Goal: Task Accomplishment & Management: Use online tool/utility

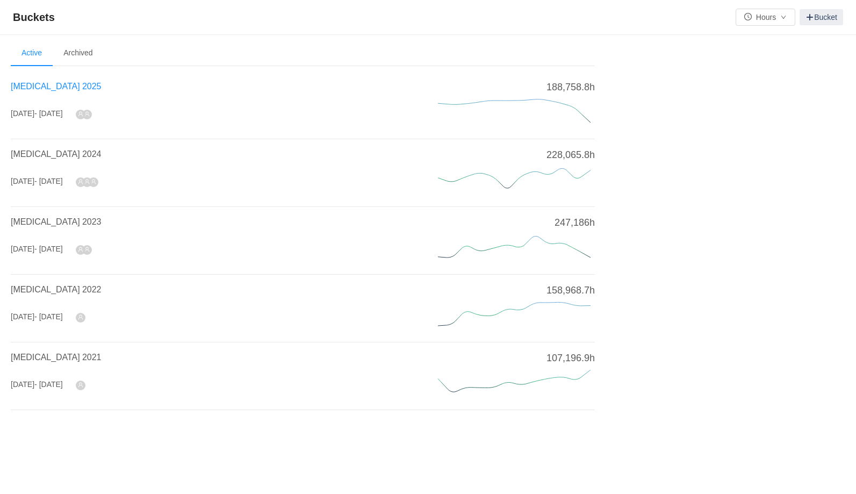
click at [46, 83] on span "[MEDICAL_DATA] 2025" at bounding box center [56, 86] width 90 height 9
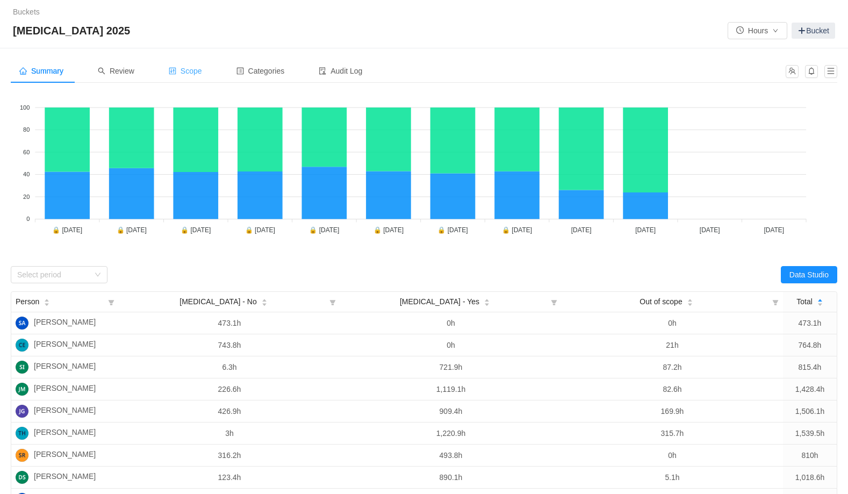
click at [196, 69] on span "Scope" at bounding box center [185, 71] width 33 height 9
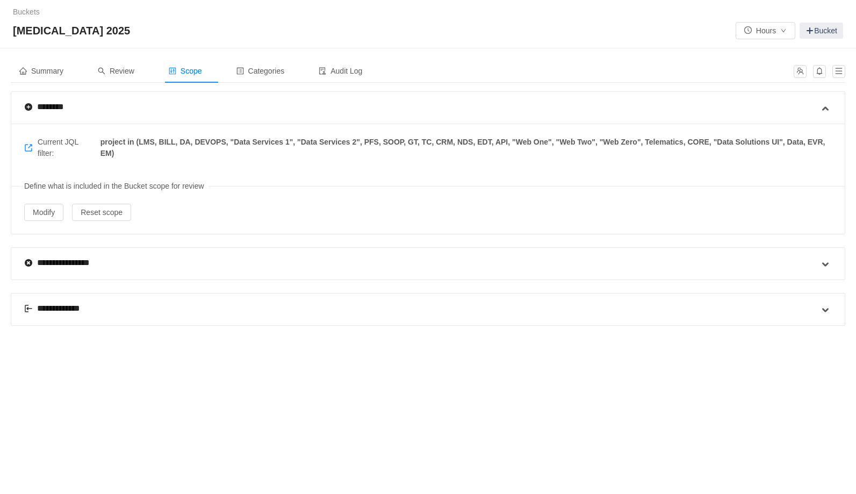
click at [62, 307] on div "**********" at bounding box center [59, 308] width 71 height 13
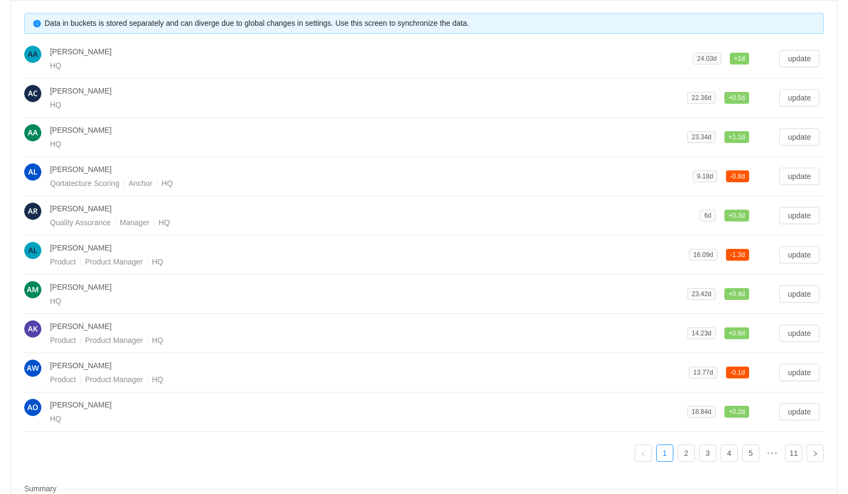
scroll to position [390, 0]
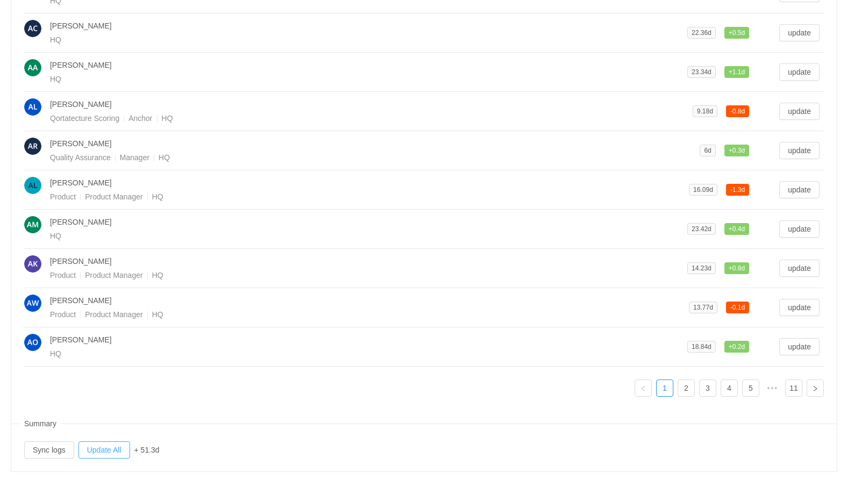
click at [104, 446] on button "Update All" at bounding box center [104, 449] width 52 height 17
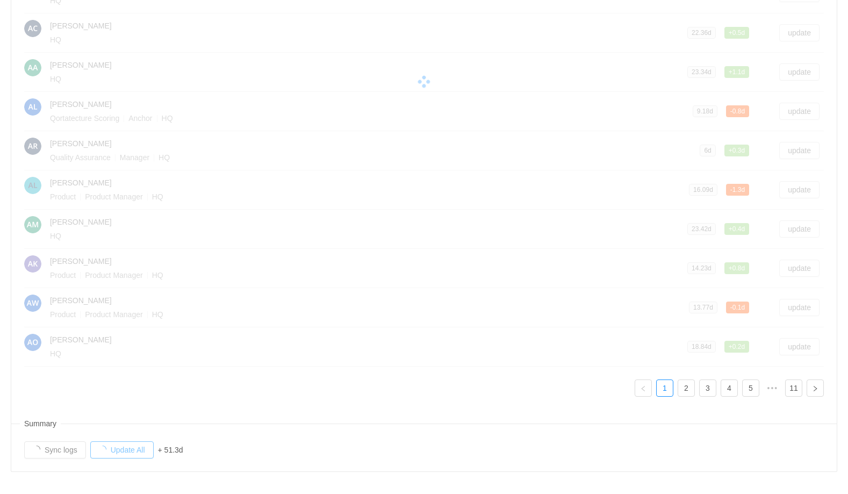
scroll to position [0, 0]
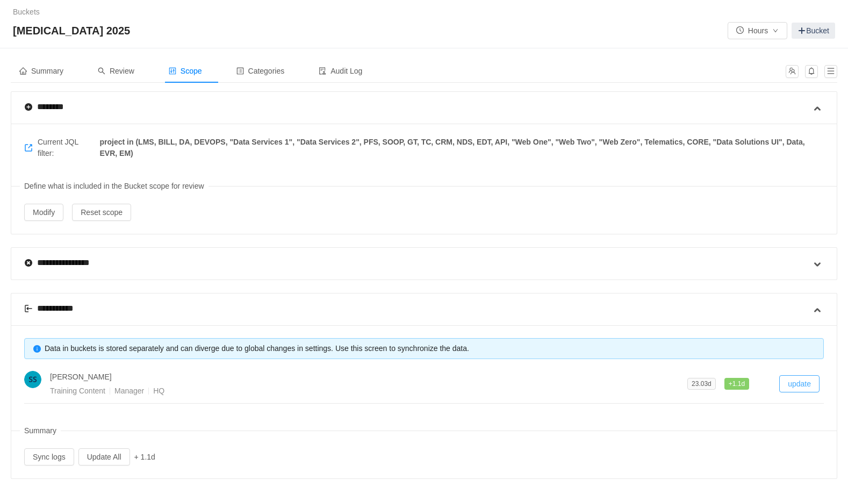
click at [801, 382] on button "update" at bounding box center [799, 383] width 40 height 17
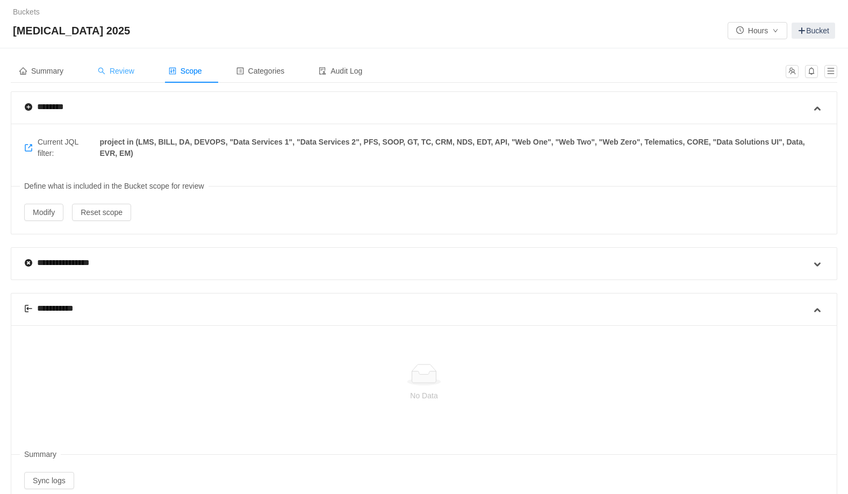
click at [126, 70] on span "Review" at bounding box center [116, 71] width 37 height 9
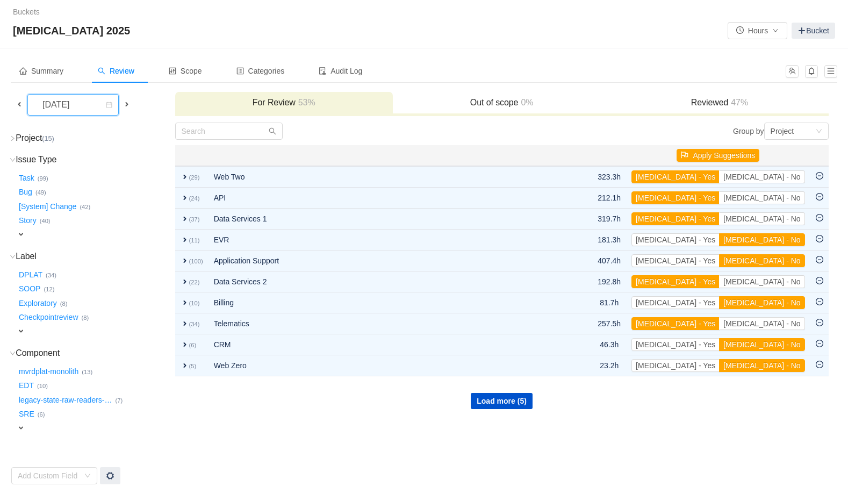
click at [80, 110] on div "[DATE]" at bounding box center [57, 105] width 46 height 20
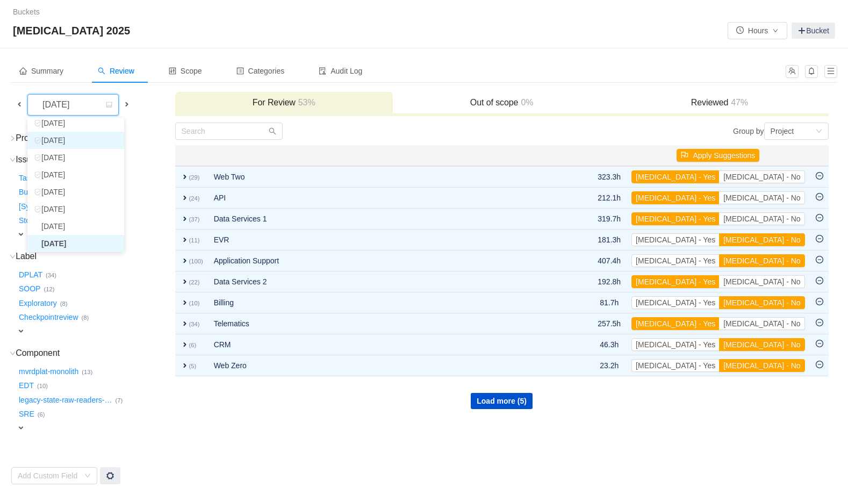
scroll to position [37, 0]
click at [75, 227] on li "[DATE]" at bounding box center [75, 229] width 97 height 17
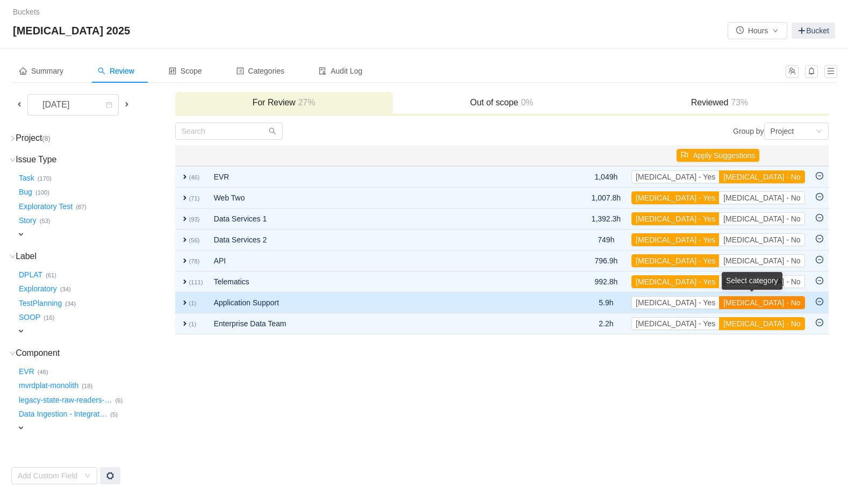
click at [777, 303] on button "[MEDICAL_DATA] - No" at bounding box center [761, 302] width 85 height 13
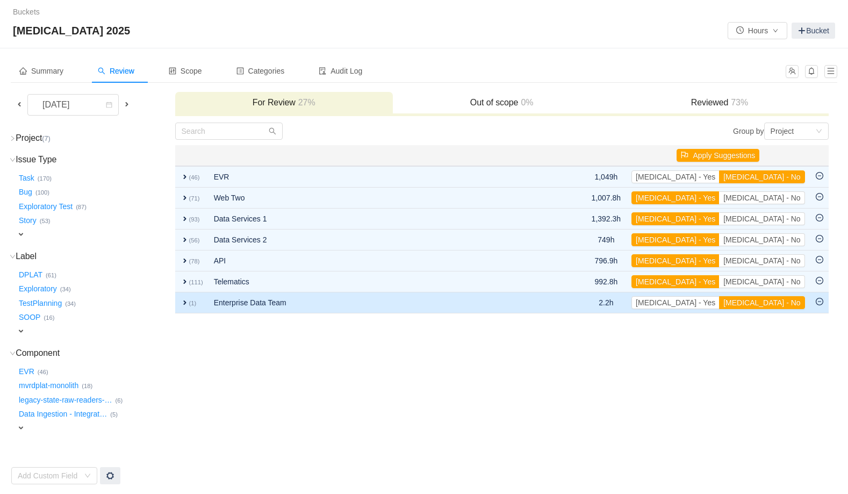
click at [184, 304] on span "expand" at bounding box center [184, 302] width 9 height 9
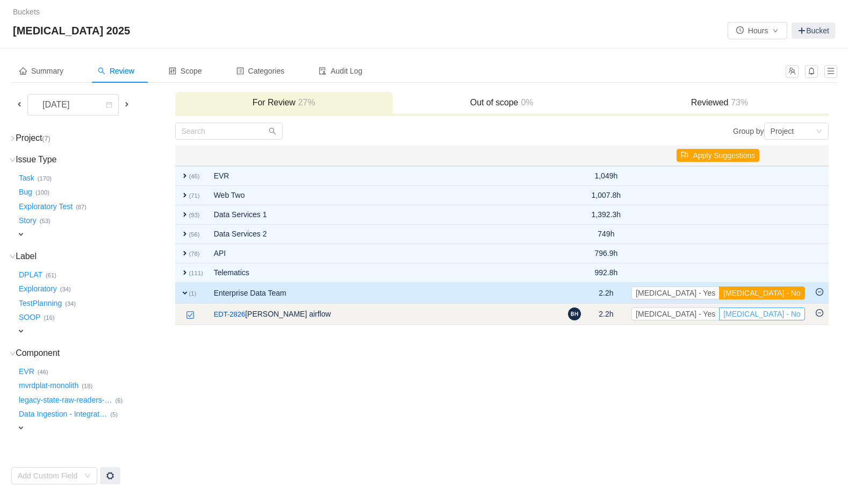
click at [783, 315] on button "[MEDICAL_DATA] - No" at bounding box center [761, 313] width 85 height 13
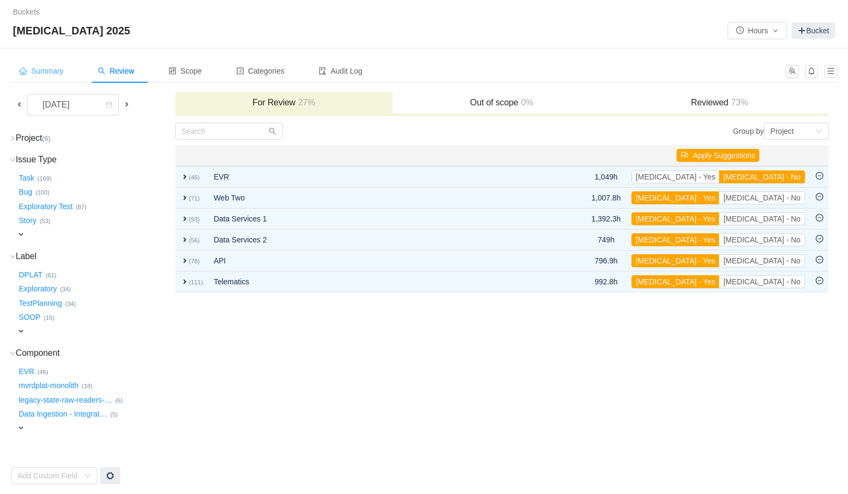
click at [51, 72] on span "Summary" at bounding box center [41, 71] width 44 height 9
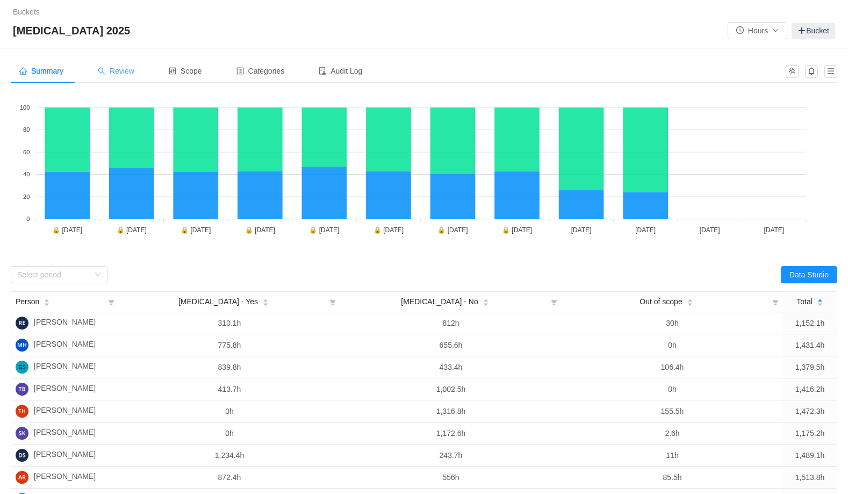
click at [128, 68] on span "Review" at bounding box center [116, 71] width 37 height 9
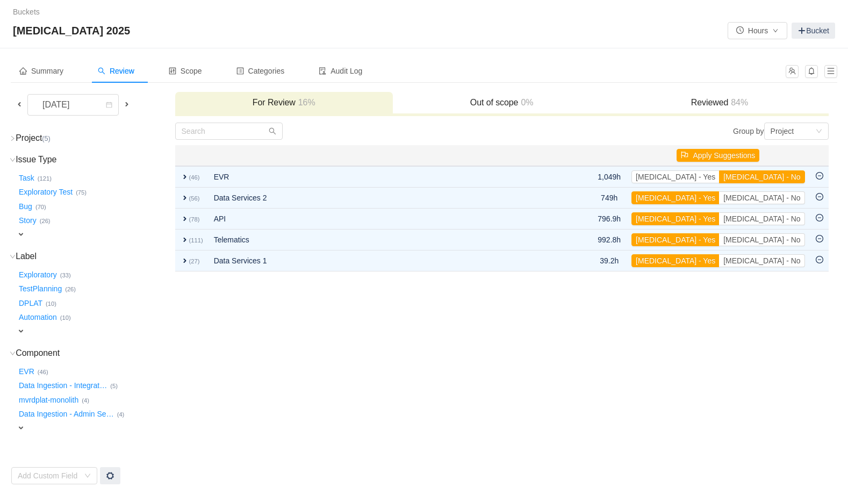
click at [303, 336] on td "Group by Project You will see tickets here after they were marked as out of sco…" at bounding box center [502, 303] width 654 height 363
click at [42, 74] on span "Summary" at bounding box center [41, 71] width 44 height 9
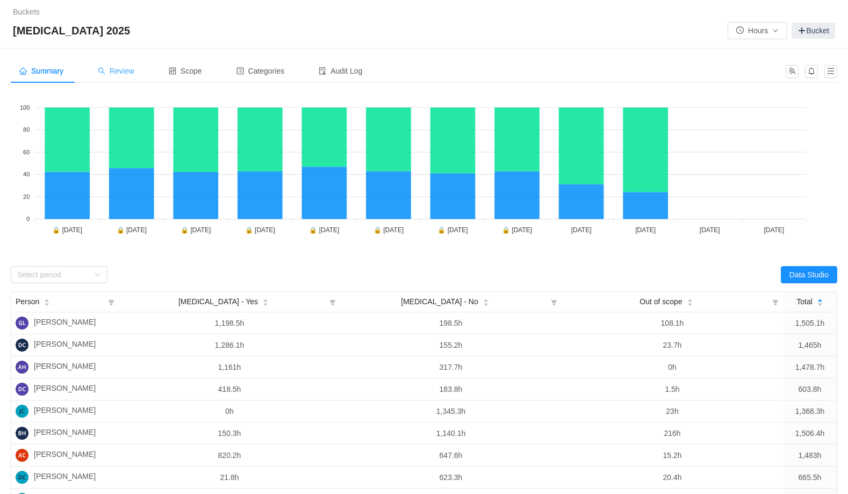
click at [131, 69] on span "Review" at bounding box center [116, 71] width 37 height 9
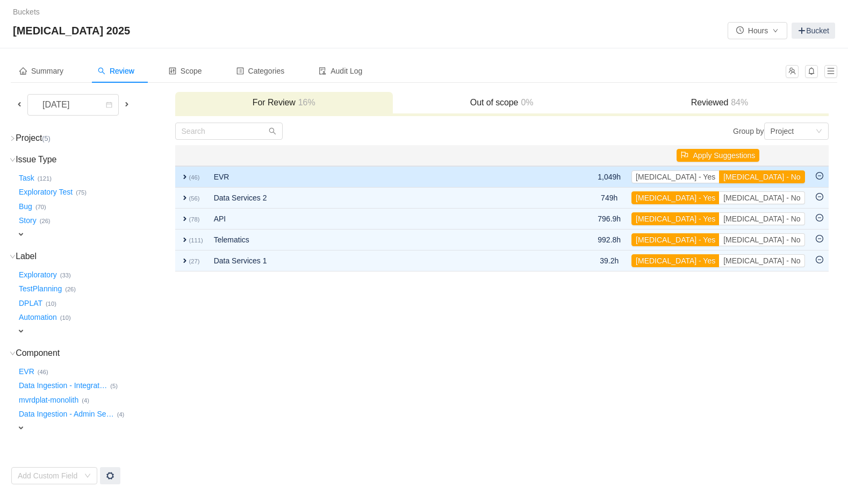
click at [185, 176] on span "expand" at bounding box center [184, 176] width 9 height 9
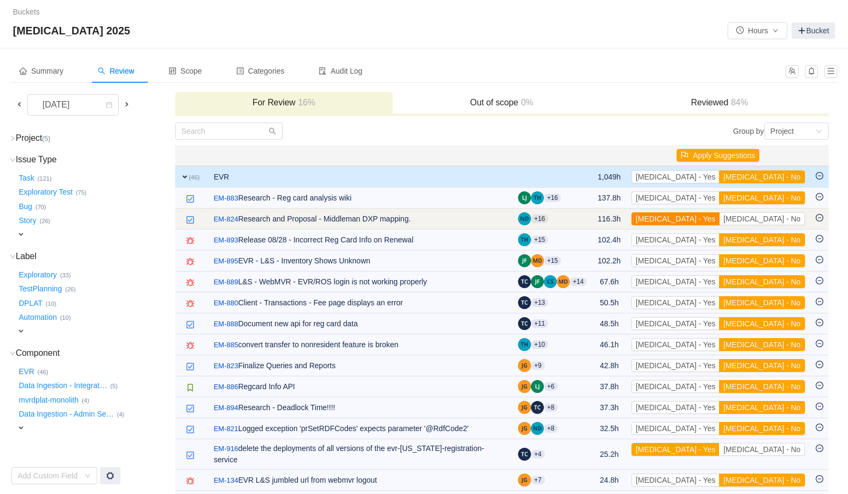
click at [719, 217] on button "[MEDICAL_DATA] - Yes" at bounding box center [675, 218] width 88 height 13
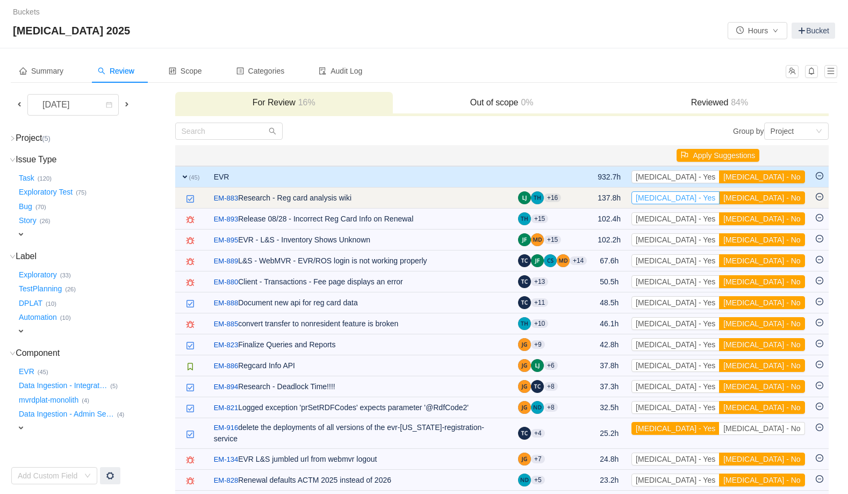
click at [719, 197] on button "[MEDICAL_DATA] - Yes" at bounding box center [675, 197] width 88 height 13
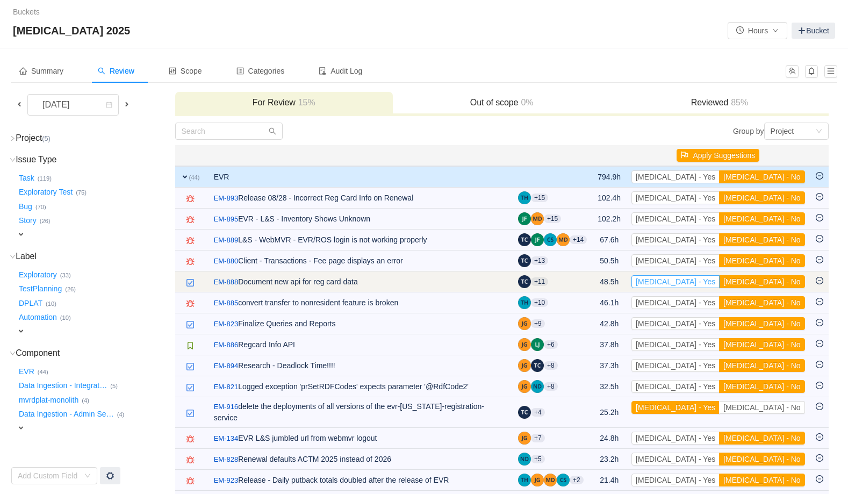
click at [719, 282] on button "[MEDICAL_DATA] - Yes" at bounding box center [675, 281] width 88 height 13
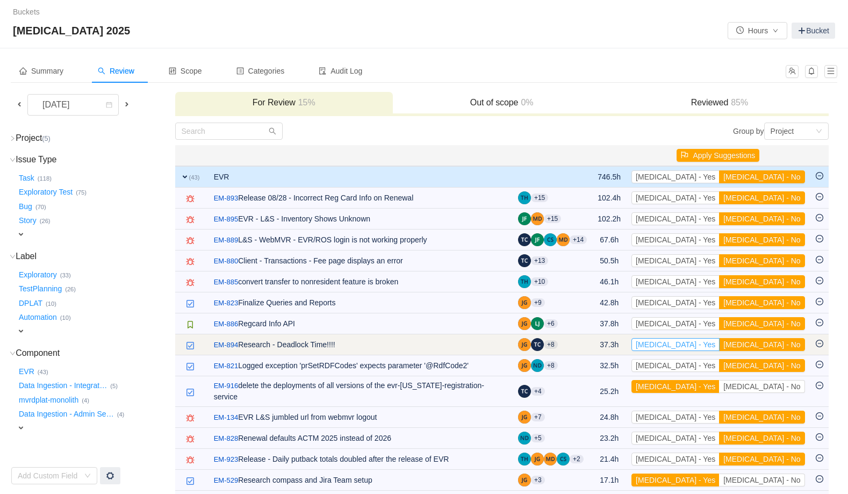
click at [719, 341] on button "[MEDICAL_DATA] - Yes" at bounding box center [675, 344] width 88 height 13
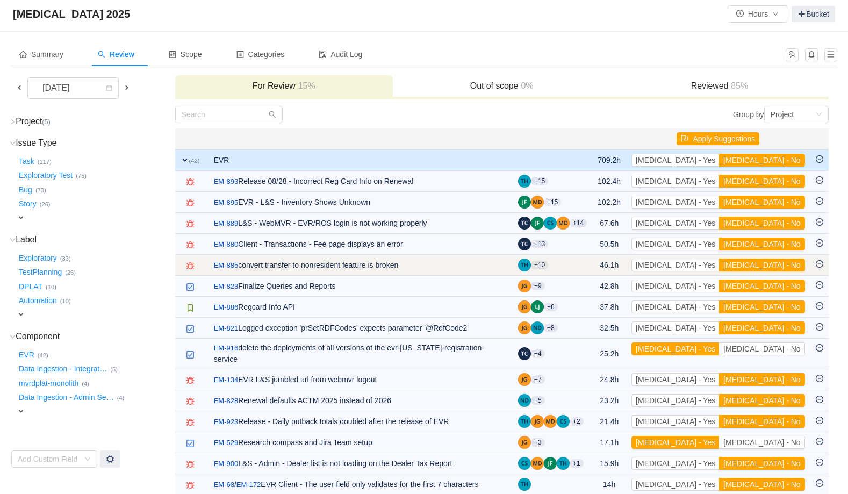
scroll to position [17, 0]
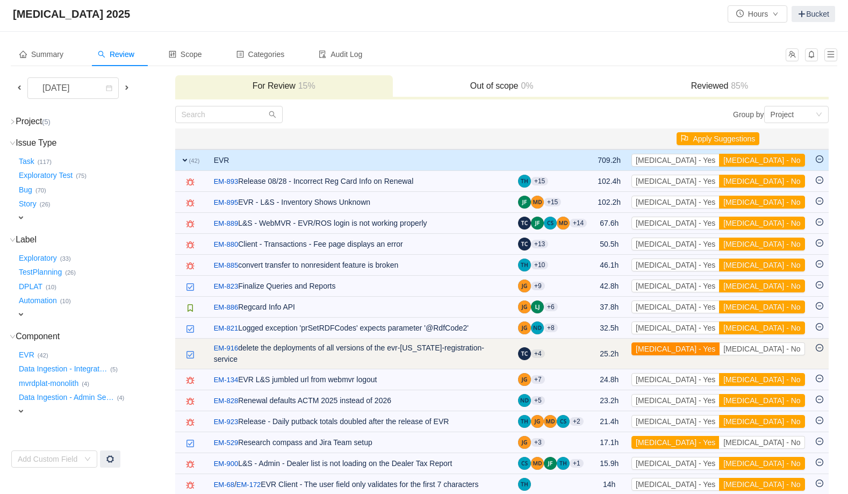
click at [719, 345] on button "[MEDICAL_DATA] - Yes" at bounding box center [675, 348] width 88 height 13
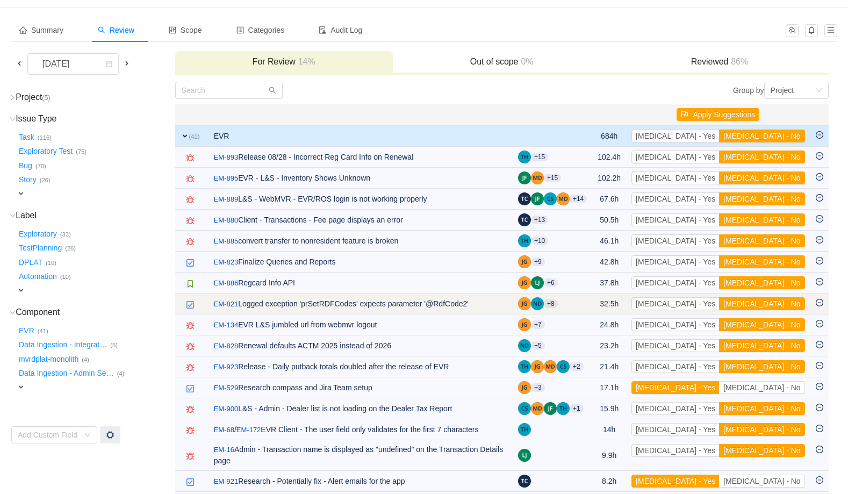
scroll to position [0, 0]
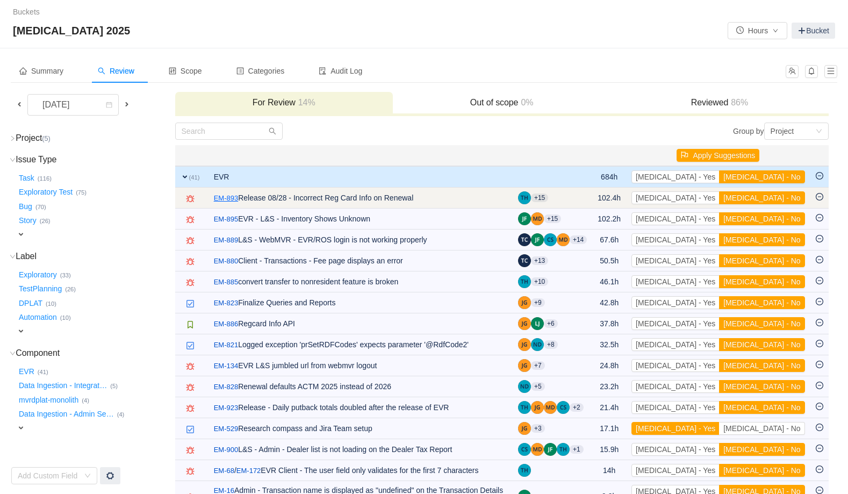
click at [229, 197] on link "EM-893" at bounding box center [226, 198] width 25 height 11
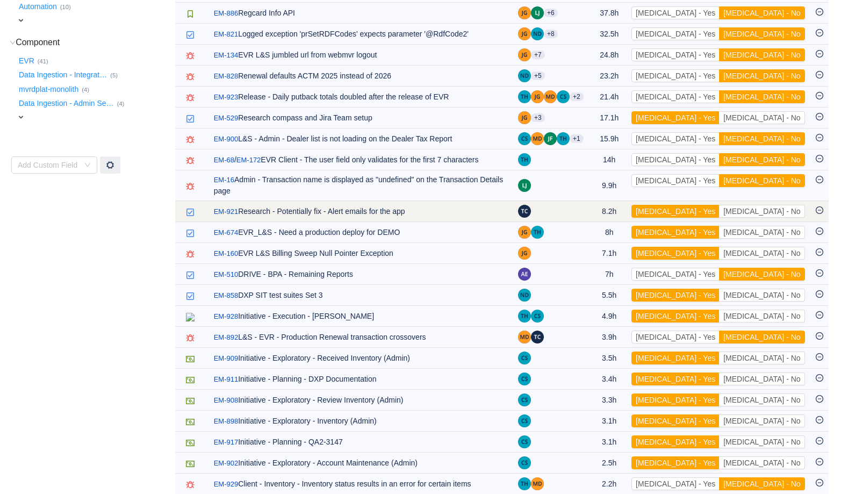
scroll to position [311, 0]
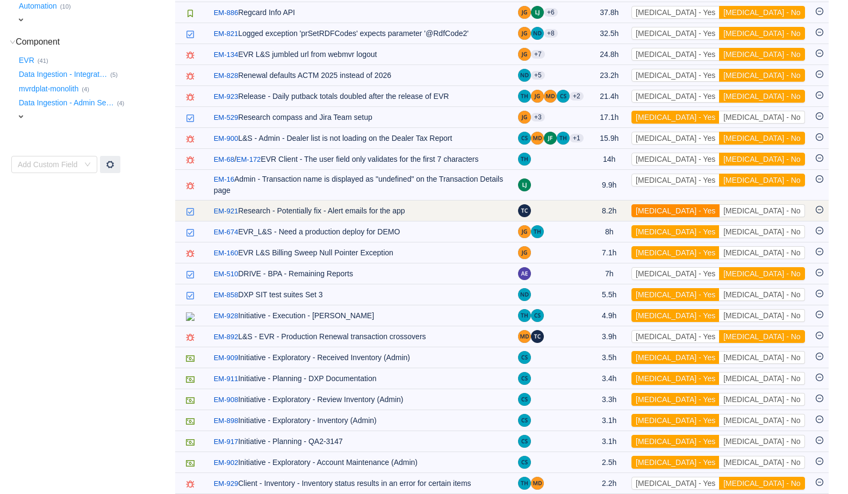
click at [719, 204] on button "[MEDICAL_DATA] - Yes" at bounding box center [675, 210] width 88 height 13
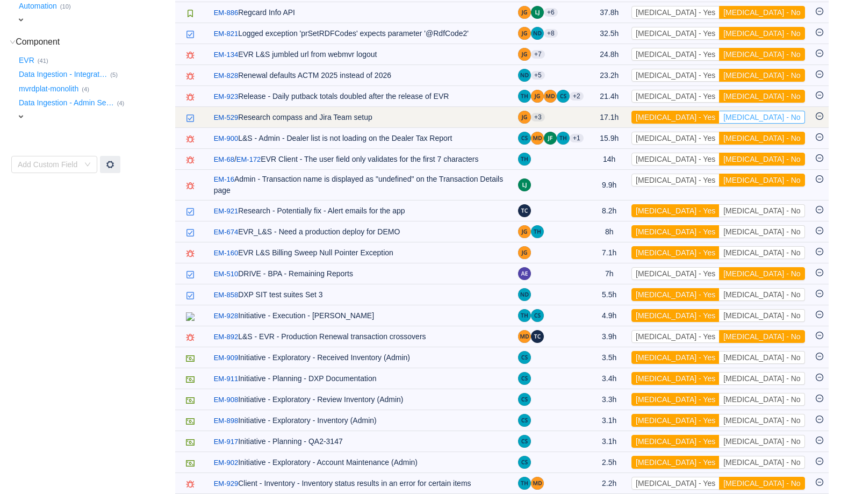
click at [780, 117] on button "[MEDICAL_DATA] - No" at bounding box center [761, 117] width 85 height 13
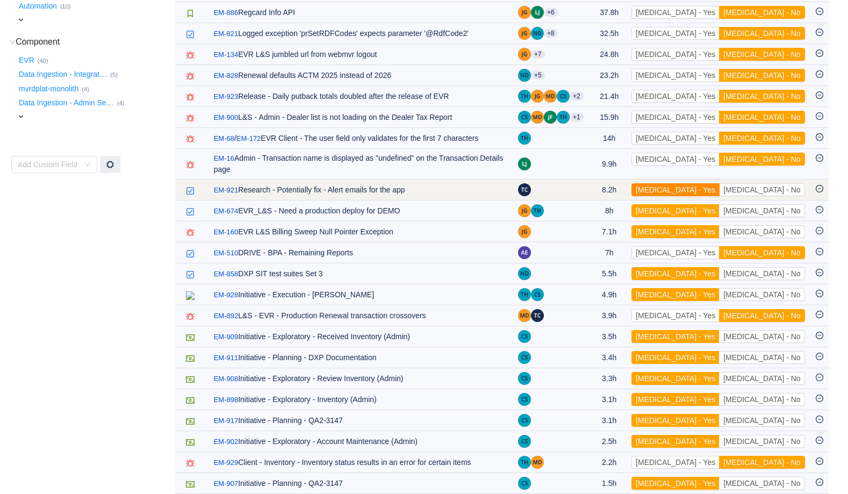
click at [716, 183] on button "[MEDICAL_DATA] - Yes" at bounding box center [675, 189] width 88 height 13
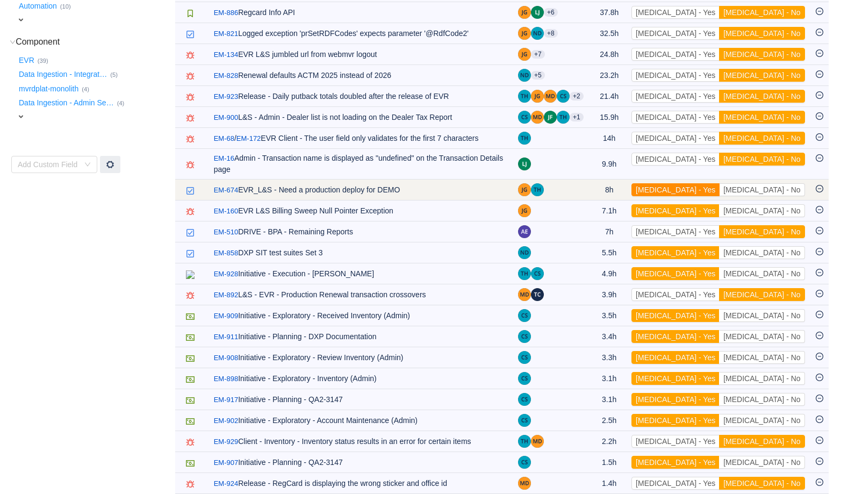
click at [715, 183] on button "[MEDICAL_DATA] - Yes" at bounding box center [675, 189] width 88 height 13
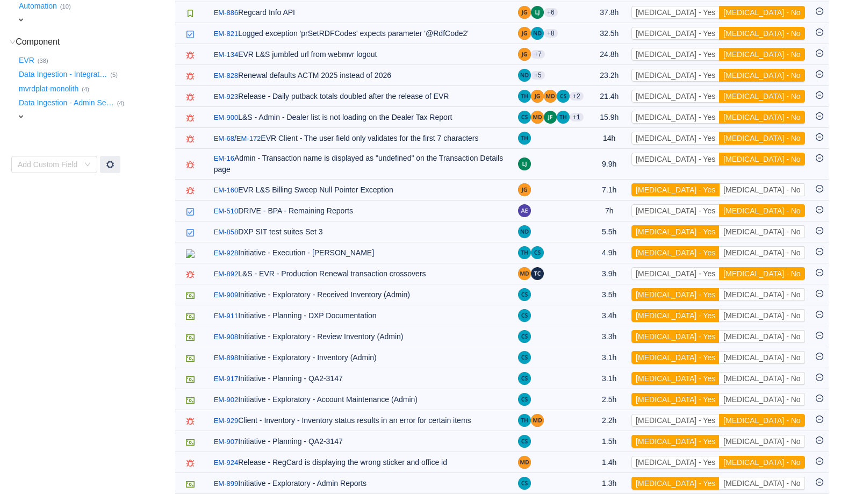
click at [715, 183] on button "[MEDICAL_DATA] - Yes" at bounding box center [675, 189] width 88 height 13
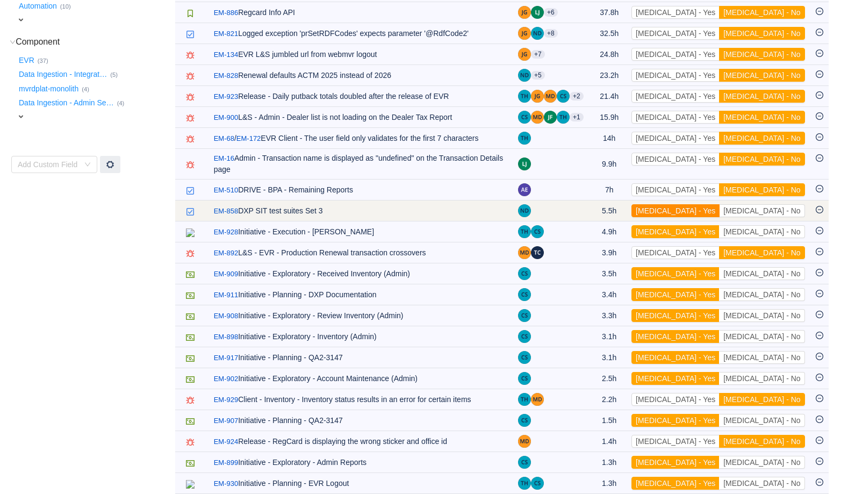
click at [718, 204] on button "[MEDICAL_DATA] - Yes" at bounding box center [675, 210] width 88 height 13
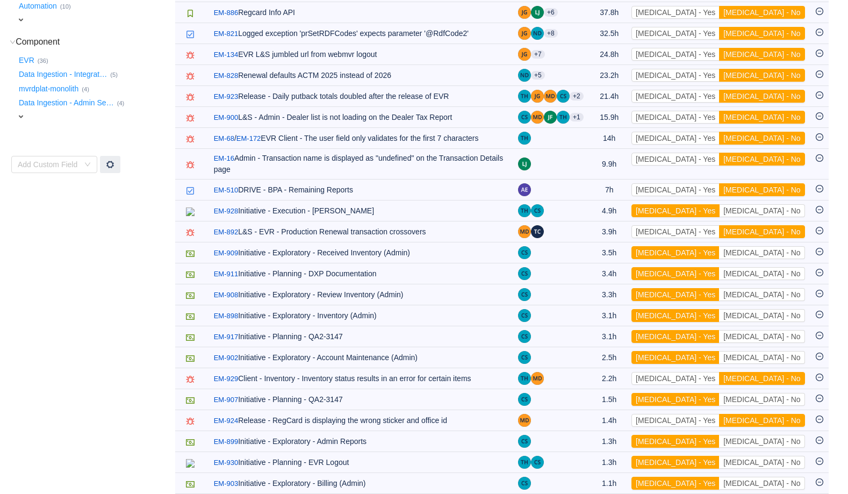
click at [718, 204] on button "[MEDICAL_DATA] - Yes" at bounding box center [675, 210] width 88 height 13
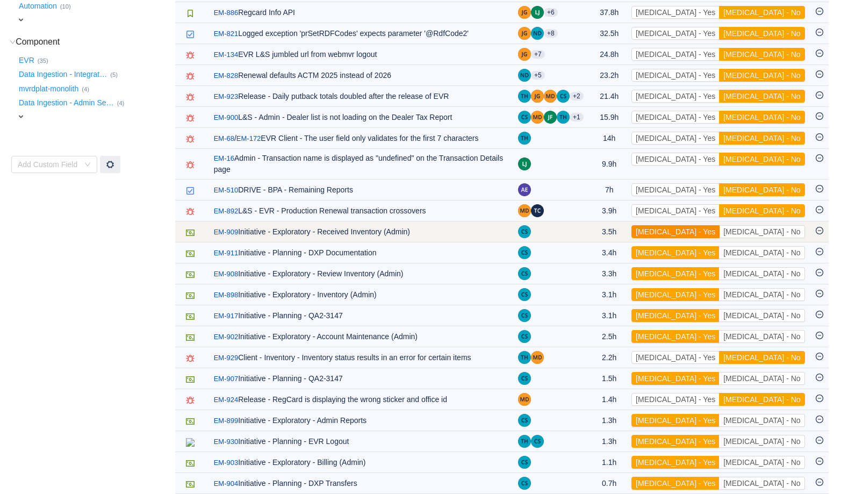
click at [719, 225] on button "[MEDICAL_DATA] - Yes" at bounding box center [675, 231] width 88 height 13
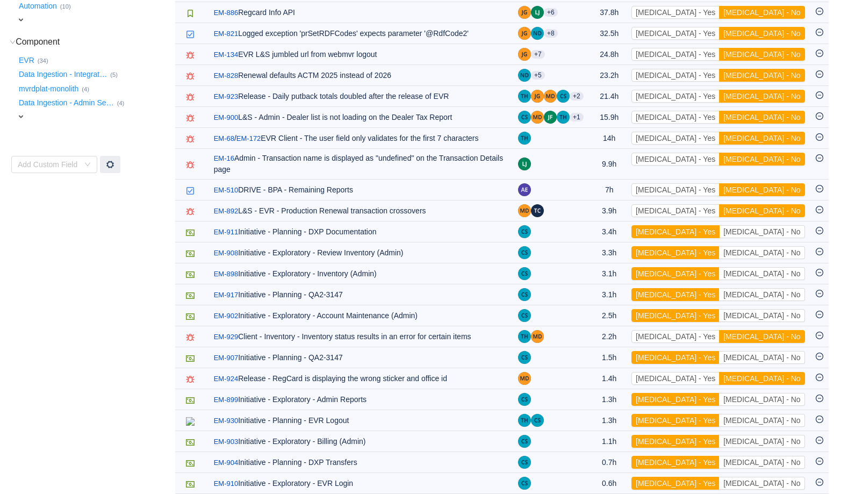
click at [719, 225] on button "[MEDICAL_DATA] - Yes" at bounding box center [675, 231] width 88 height 13
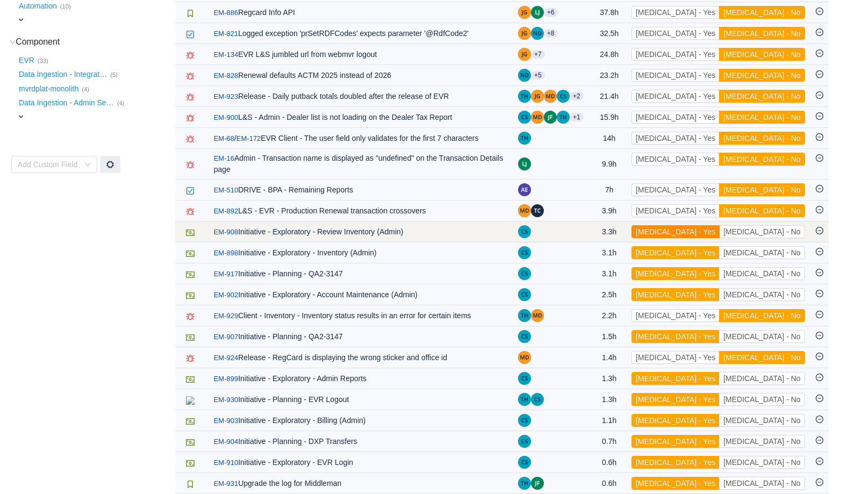
click at [719, 225] on button "[MEDICAL_DATA] - Yes" at bounding box center [675, 231] width 88 height 13
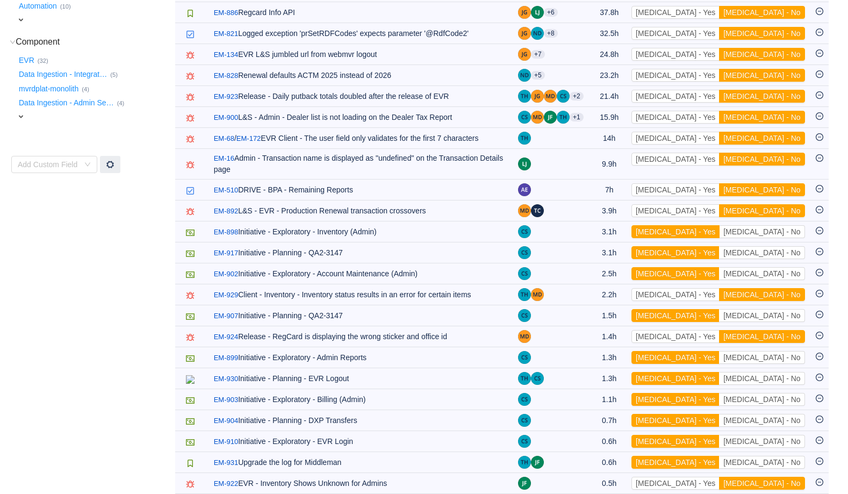
click at [719, 225] on button "[MEDICAL_DATA] - Yes" at bounding box center [675, 231] width 88 height 13
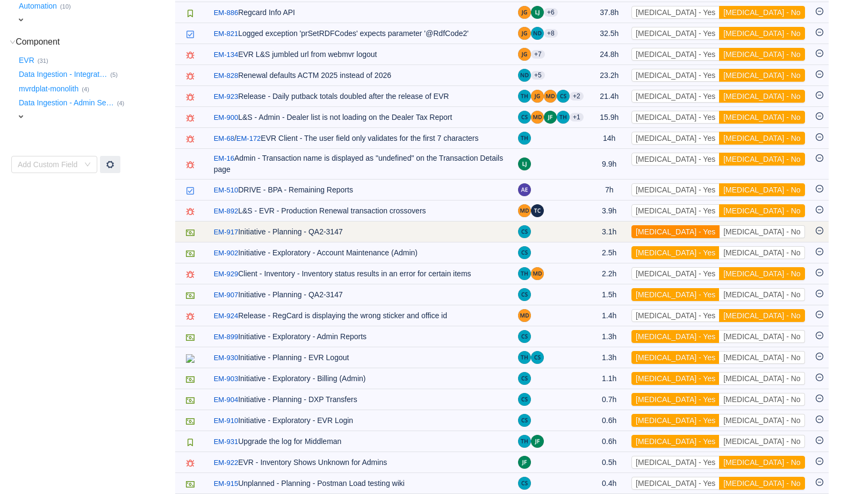
click at [719, 225] on button "[MEDICAL_DATA] - Yes" at bounding box center [675, 231] width 88 height 13
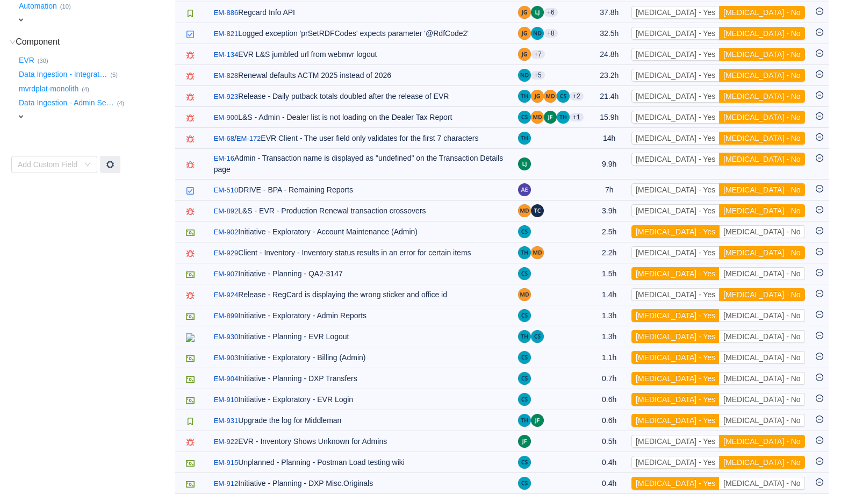
click at [719, 225] on button "[MEDICAL_DATA] - Yes" at bounding box center [675, 231] width 88 height 13
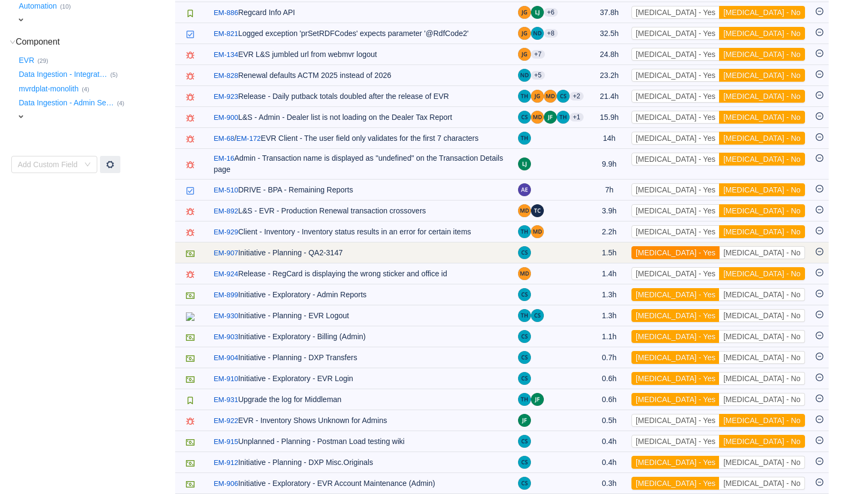
click at [718, 246] on button "[MEDICAL_DATA] - Yes" at bounding box center [675, 252] width 88 height 13
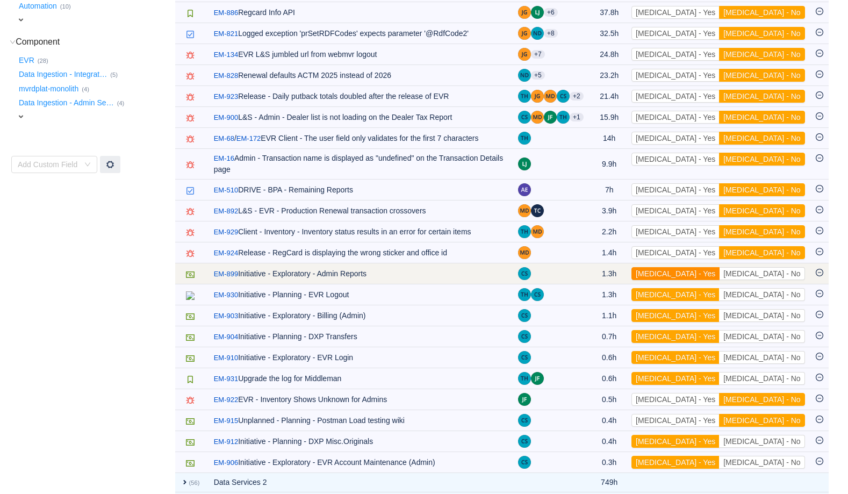
click at [719, 267] on button "[MEDICAL_DATA] - Yes" at bounding box center [675, 273] width 88 height 13
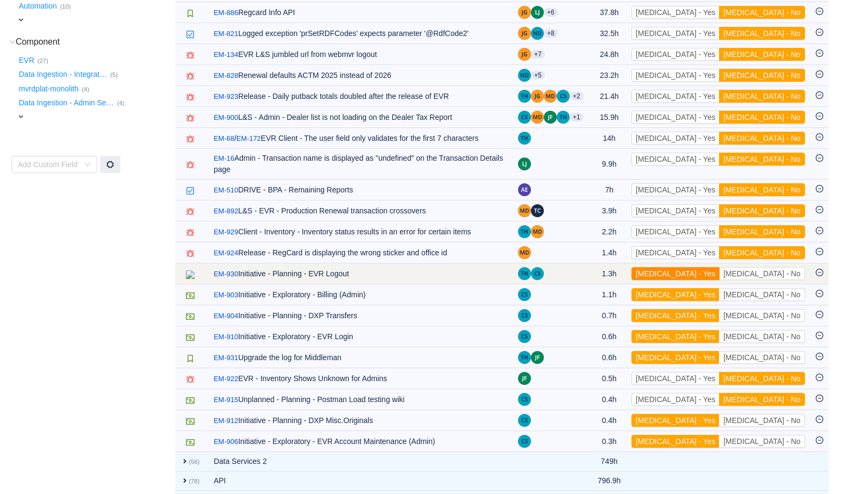
click at [719, 267] on button "[MEDICAL_DATA] - Yes" at bounding box center [675, 273] width 88 height 13
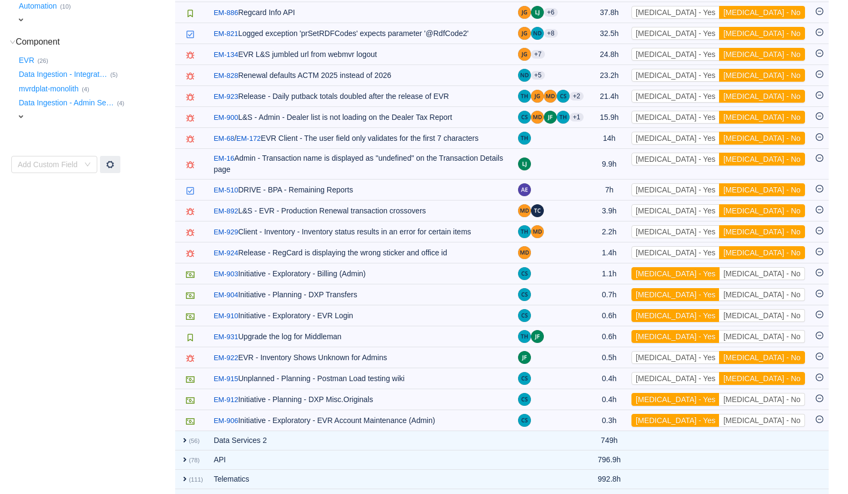
click at [719, 267] on button "[MEDICAL_DATA] - Yes" at bounding box center [675, 273] width 88 height 13
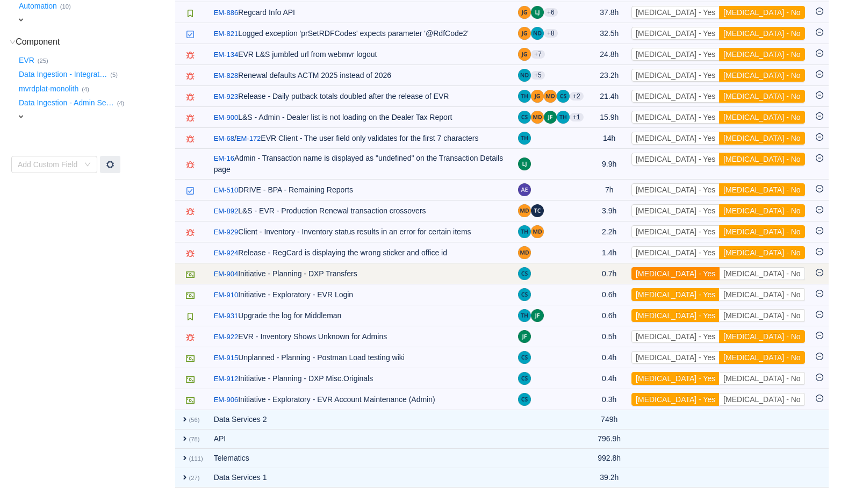
scroll to position [306, 0]
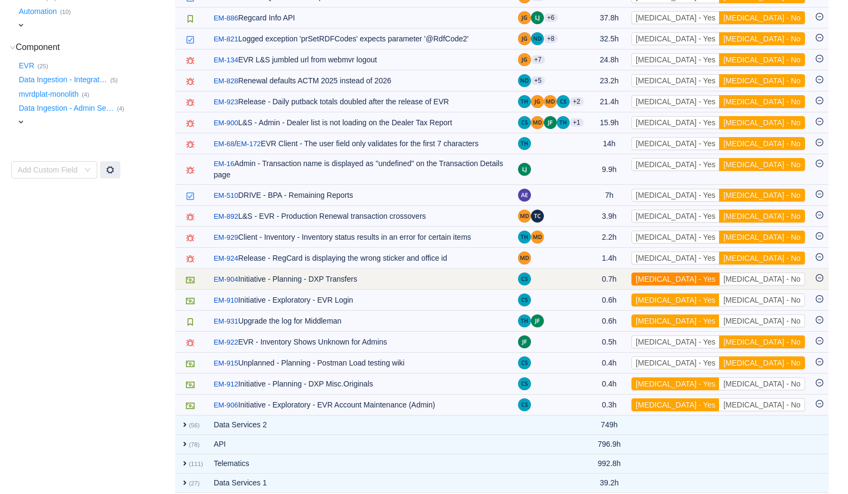
click at [719, 272] on button "[MEDICAL_DATA] - Yes" at bounding box center [675, 278] width 88 height 13
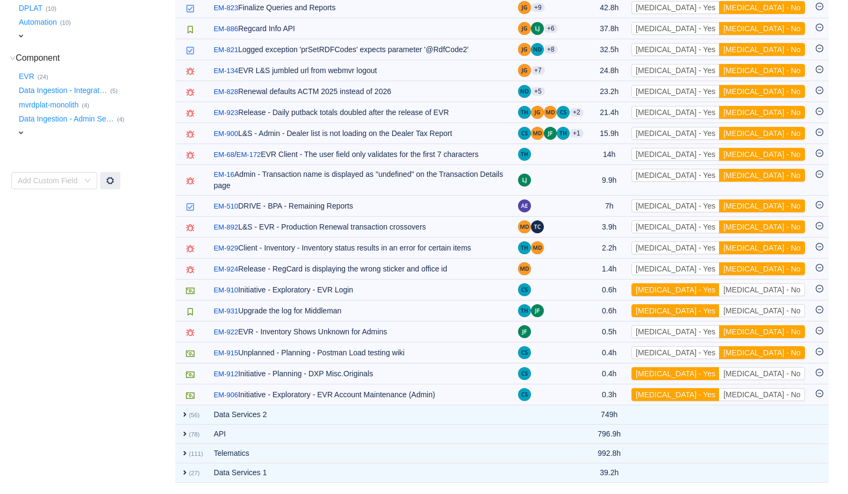
scroll to position [285, 0]
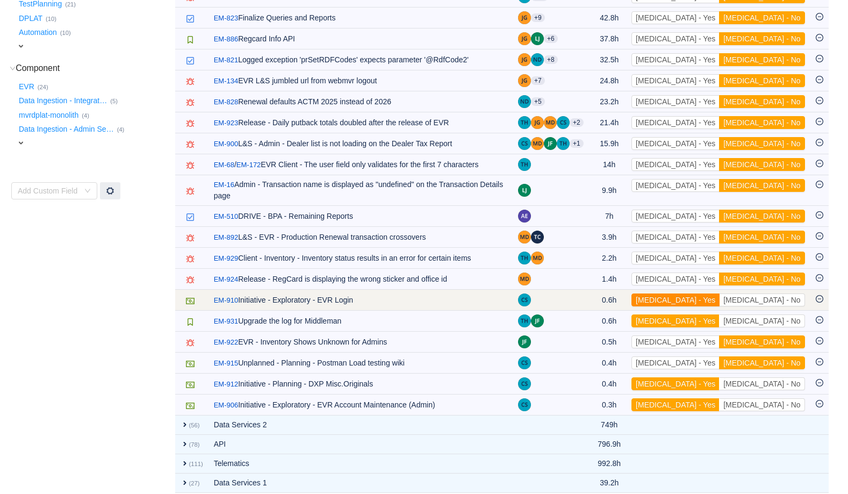
click at [719, 293] on button "[MEDICAL_DATA] - Yes" at bounding box center [675, 299] width 88 height 13
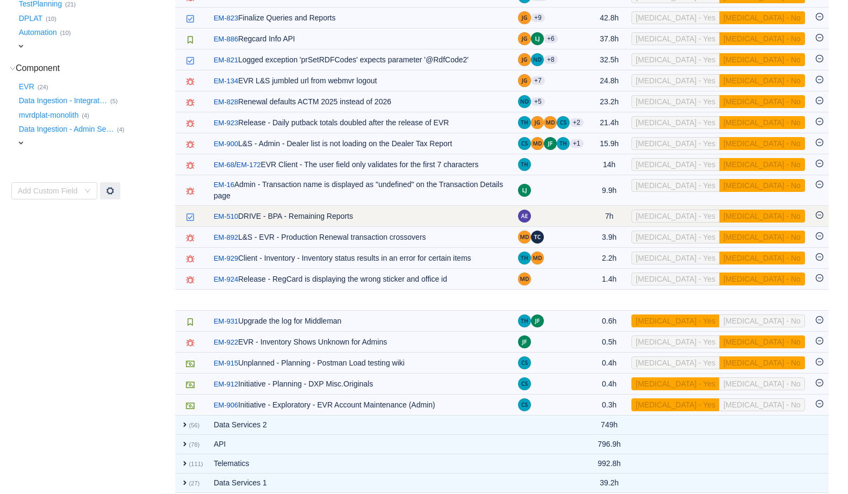
scroll to position [264, 0]
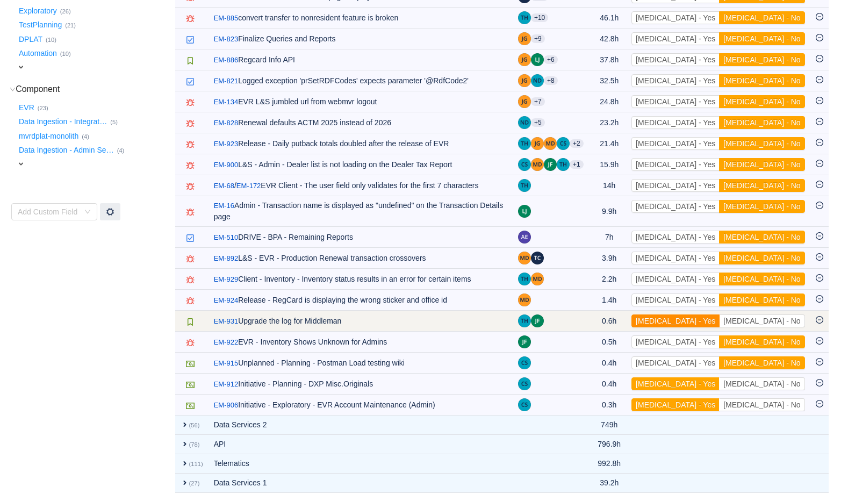
click at [719, 314] on button "[MEDICAL_DATA] - Yes" at bounding box center [675, 320] width 88 height 13
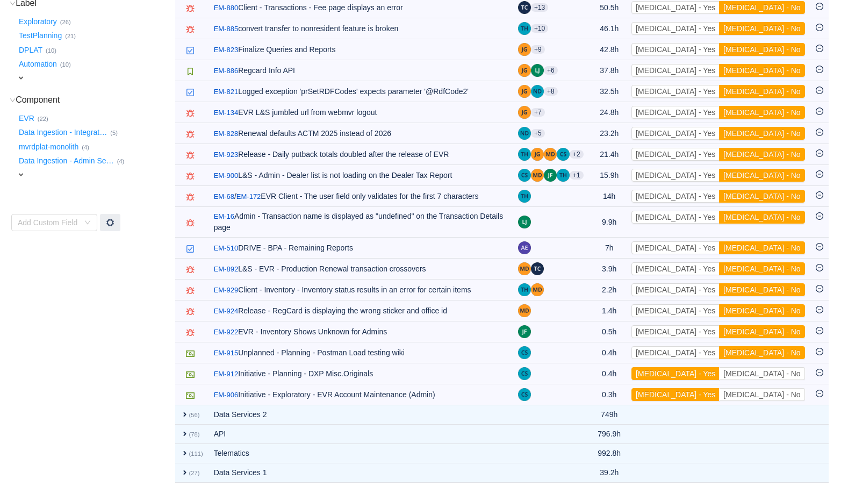
scroll to position [243, 0]
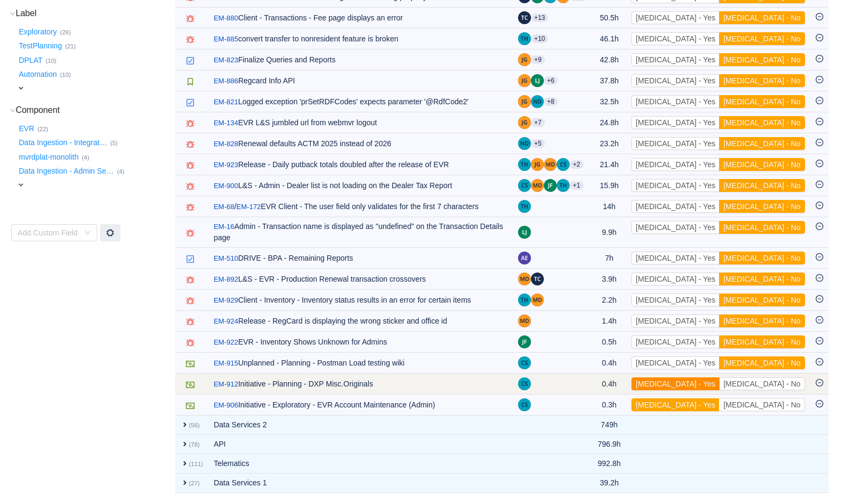
click at [719, 377] on button "[MEDICAL_DATA] - Yes" at bounding box center [675, 383] width 88 height 13
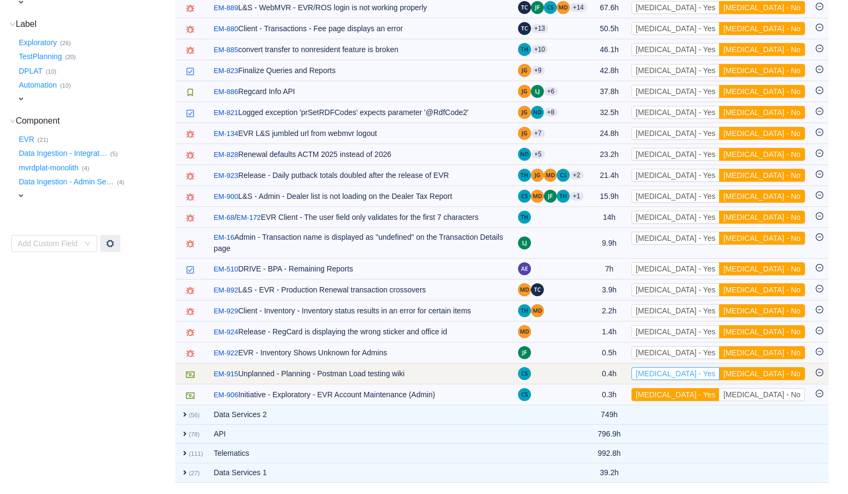
scroll to position [222, 0]
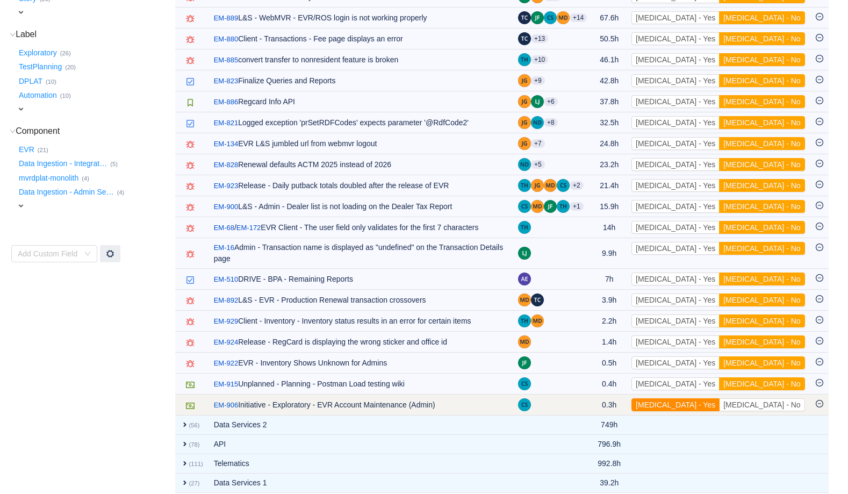
click at [719, 398] on button "[MEDICAL_DATA] - Yes" at bounding box center [675, 404] width 88 height 13
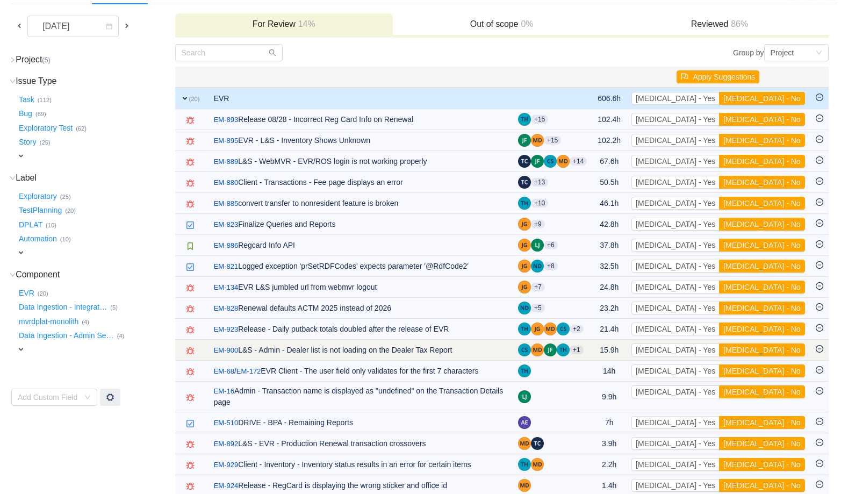
scroll to position [61, 0]
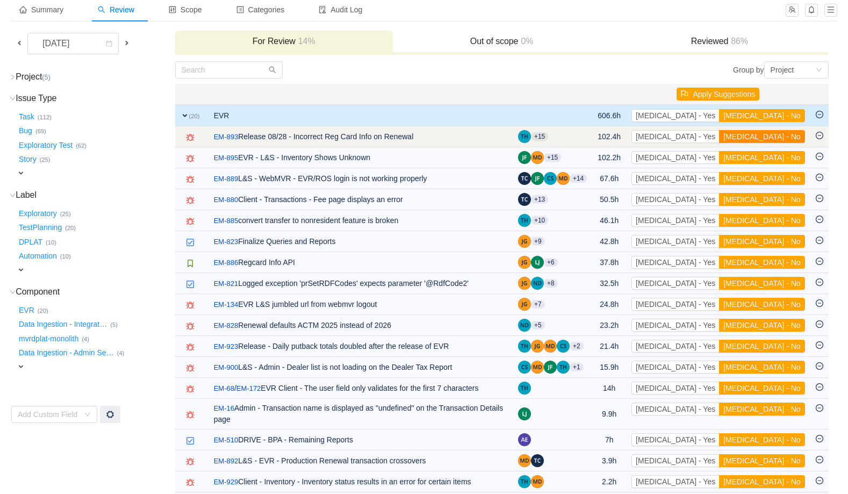
click at [771, 135] on button "[MEDICAL_DATA] - No" at bounding box center [761, 136] width 85 height 13
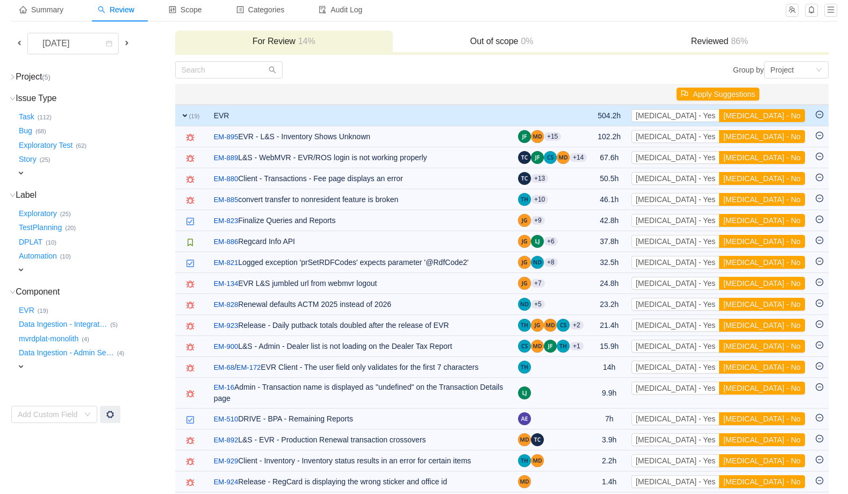
click at [771, 135] on button "[MEDICAL_DATA] - No" at bounding box center [761, 136] width 85 height 13
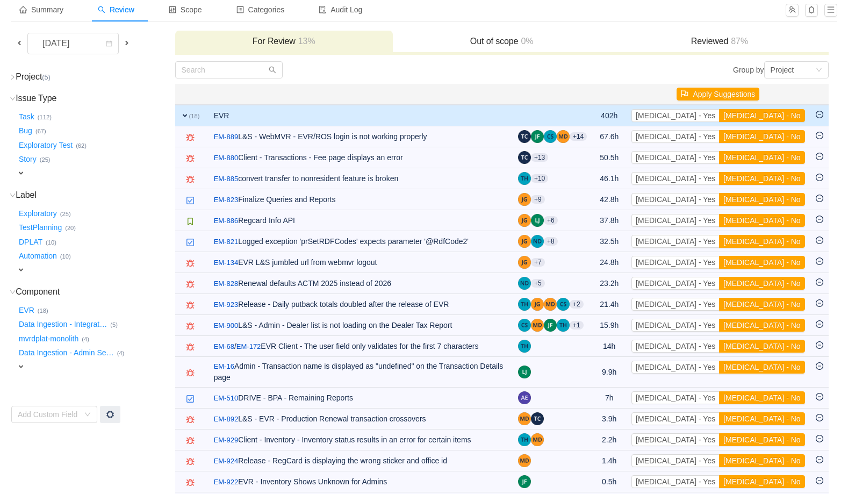
click at [771, 135] on button "[MEDICAL_DATA] - No" at bounding box center [761, 136] width 85 height 13
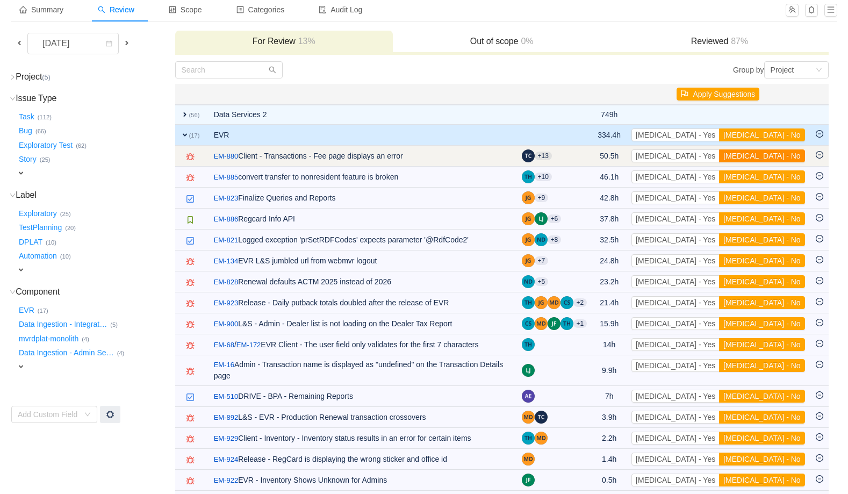
click at [775, 157] on button "[MEDICAL_DATA] - No" at bounding box center [761, 155] width 85 height 13
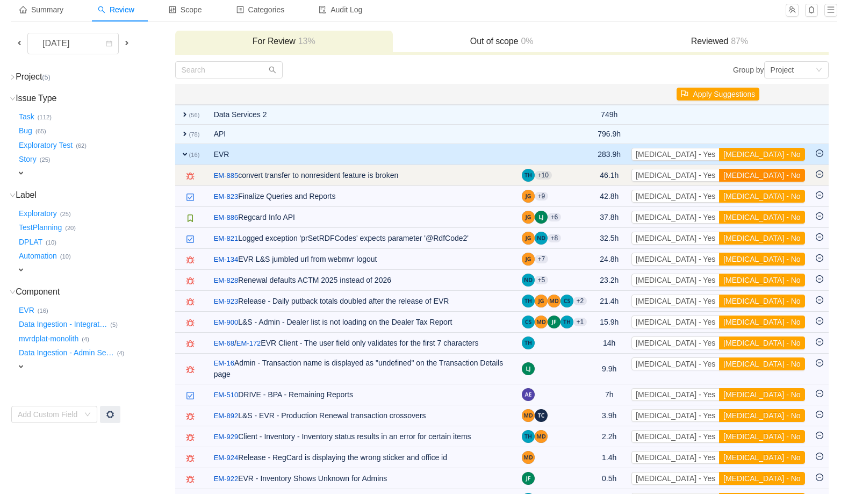
click at [772, 174] on button "[MEDICAL_DATA] - No" at bounding box center [761, 175] width 85 height 13
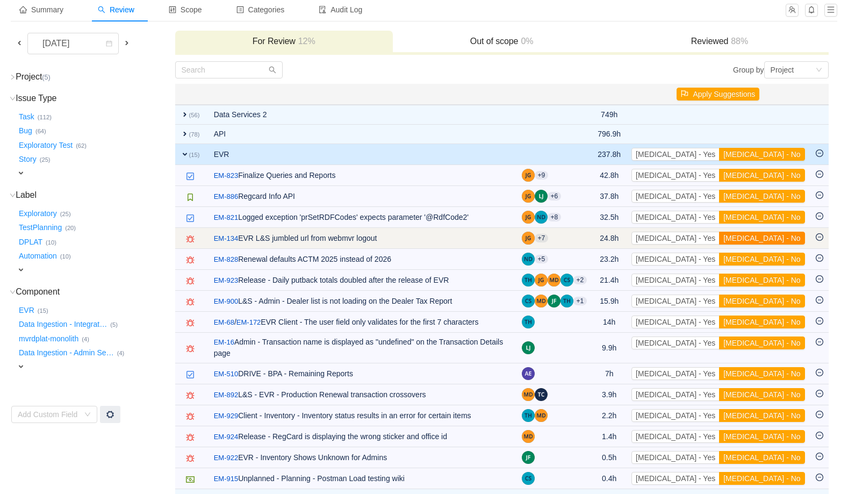
click at [771, 237] on button "[MEDICAL_DATA] - No" at bounding box center [761, 238] width 85 height 13
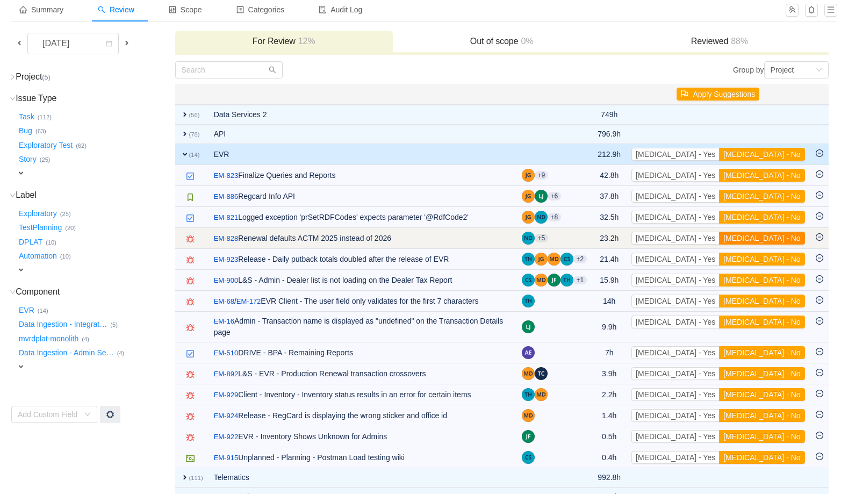
click at [771, 237] on button "[MEDICAL_DATA] - No" at bounding box center [761, 238] width 85 height 13
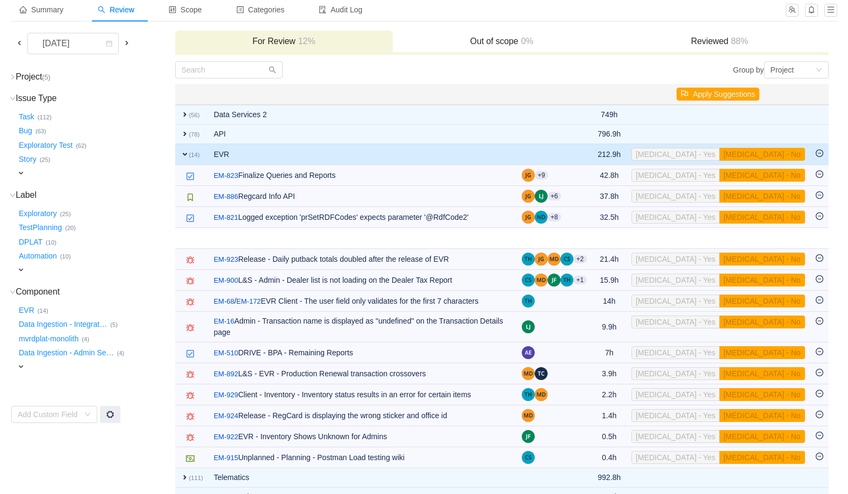
scroll to position [54, 0]
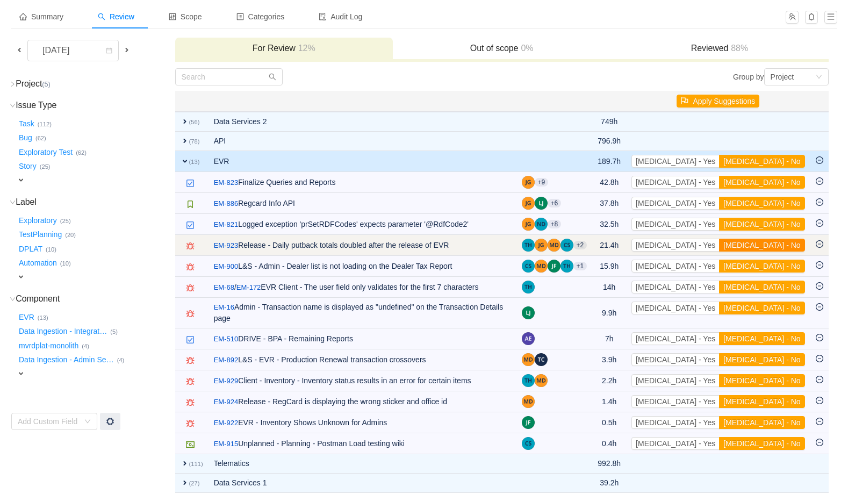
click at [772, 243] on button "[MEDICAL_DATA] - No" at bounding box center [761, 244] width 85 height 13
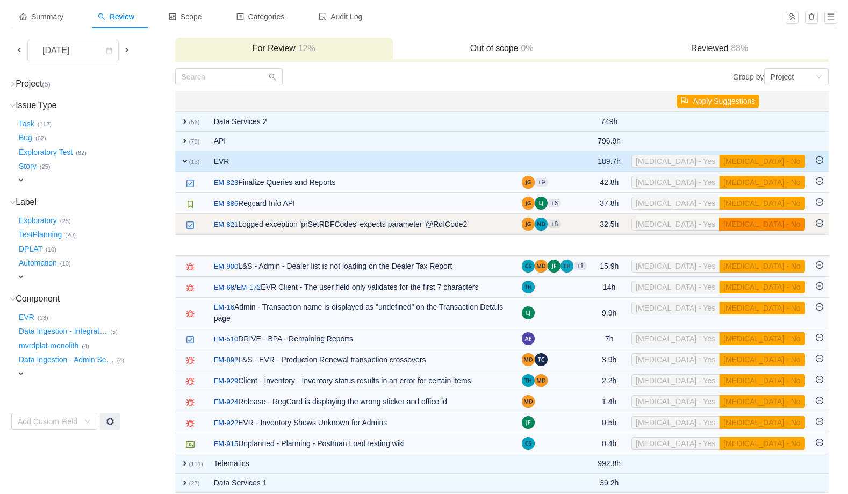
scroll to position [33, 0]
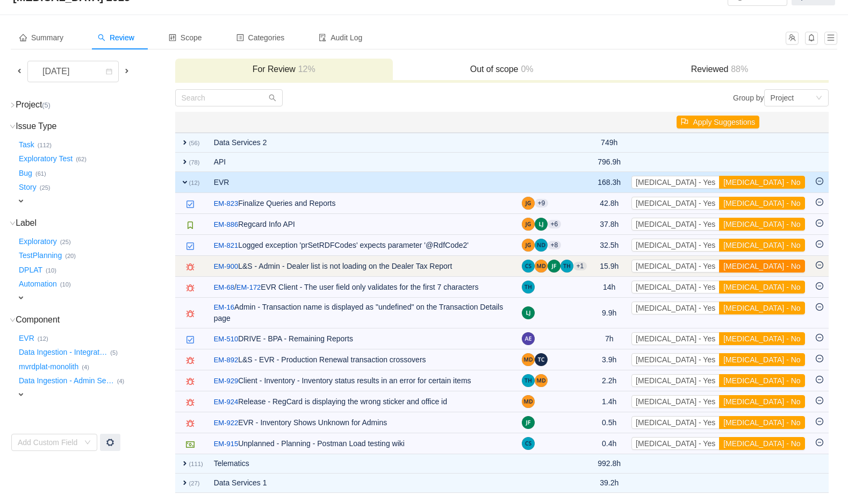
click at [776, 262] on button "[MEDICAL_DATA] - No" at bounding box center [761, 265] width 85 height 13
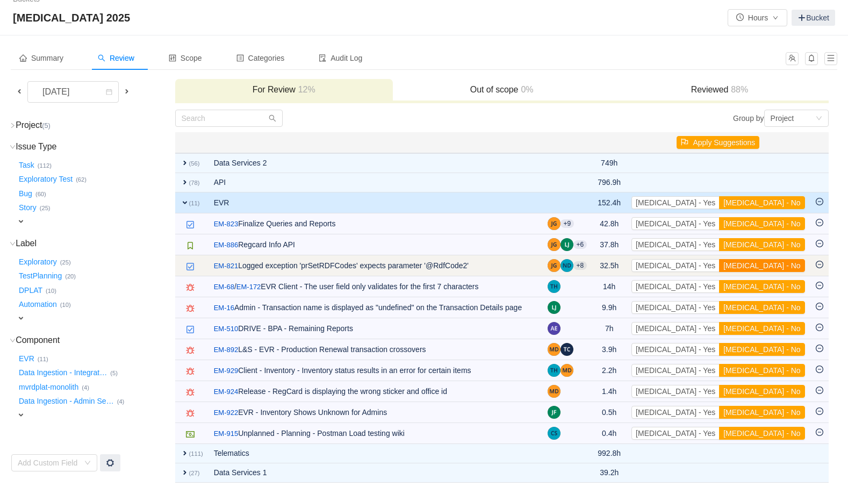
scroll to position [12, 0]
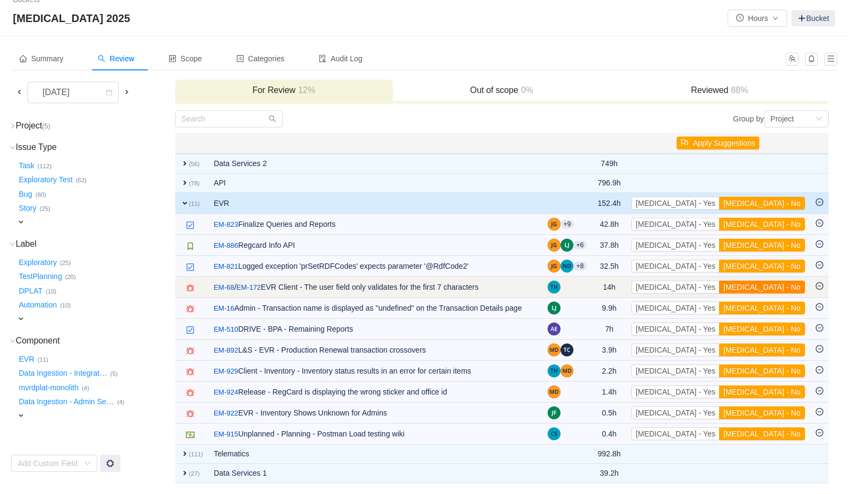
click at [777, 287] on button "[MEDICAL_DATA] - No" at bounding box center [761, 286] width 85 height 13
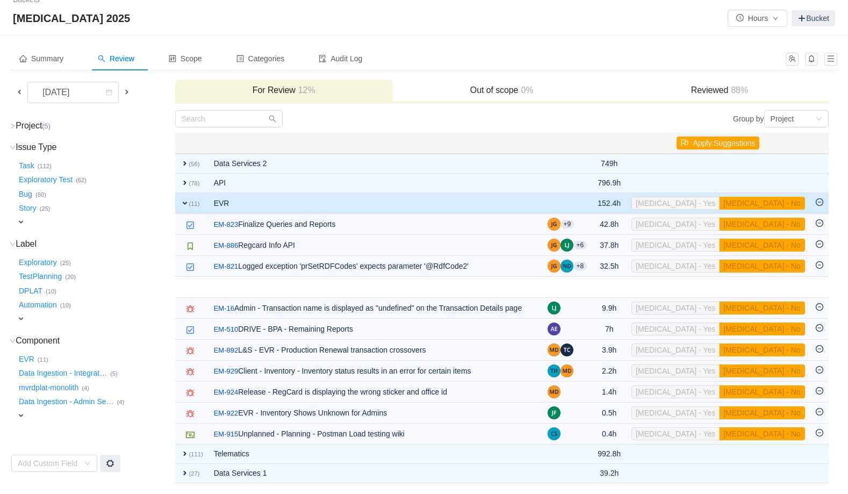
scroll to position [2, 0]
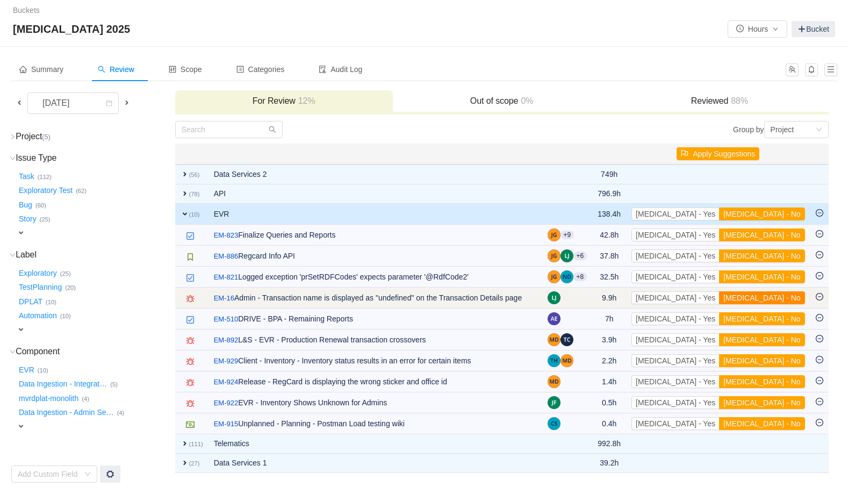
click at [777, 296] on button "[MEDICAL_DATA] - No" at bounding box center [761, 297] width 85 height 13
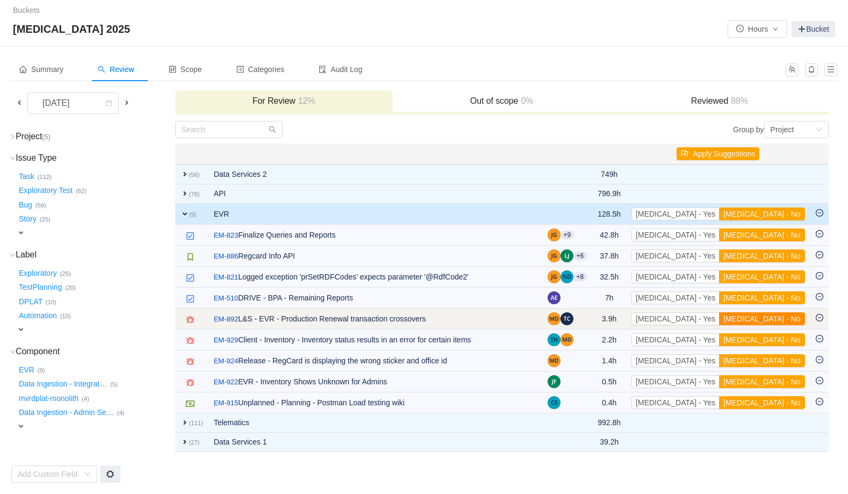
click at [777, 316] on button "[MEDICAL_DATA] - No" at bounding box center [761, 318] width 85 height 13
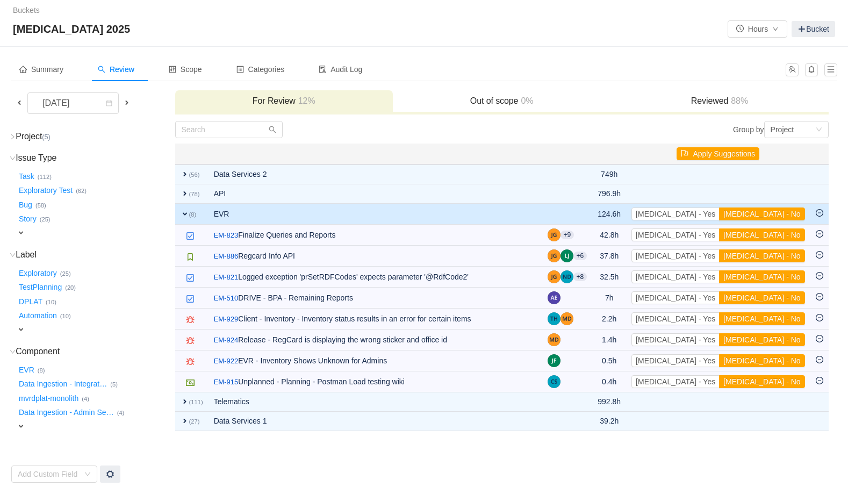
click at [777, 316] on button "[MEDICAL_DATA] - No" at bounding box center [761, 318] width 85 height 13
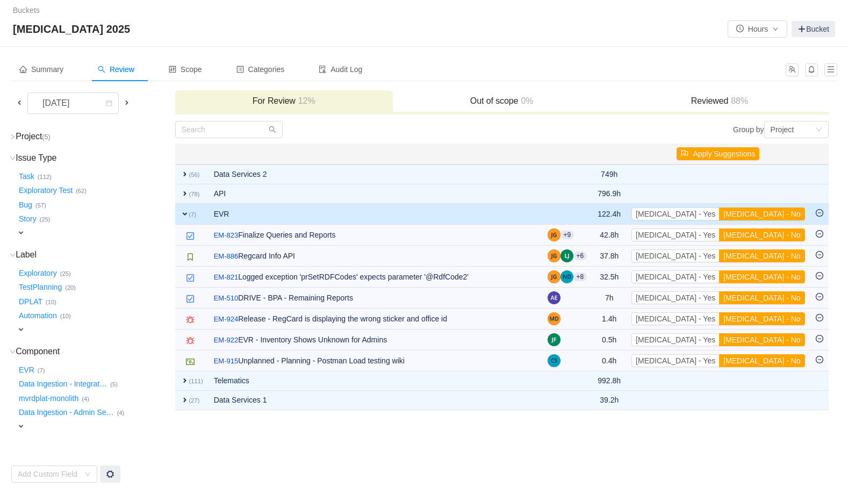
click at [777, 316] on button "[MEDICAL_DATA] - No" at bounding box center [761, 318] width 85 height 13
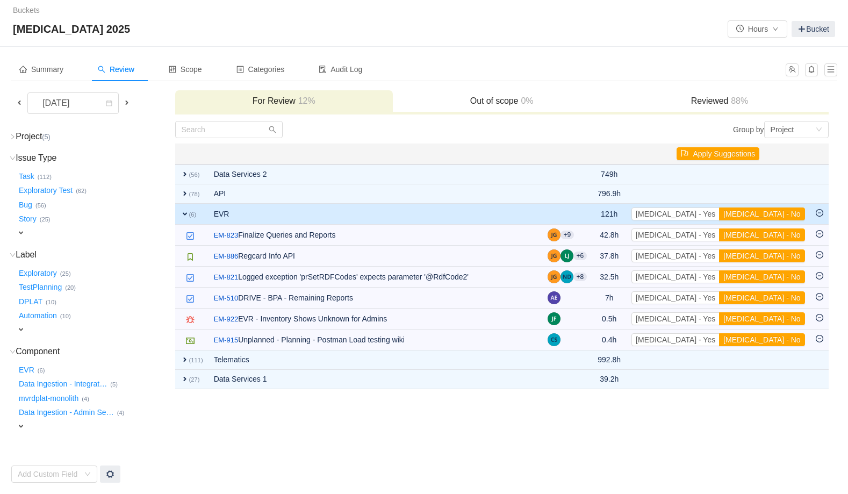
click at [777, 316] on button "[MEDICAL_DATA] - No" at bounding box center [761, 318] width 85 height 13
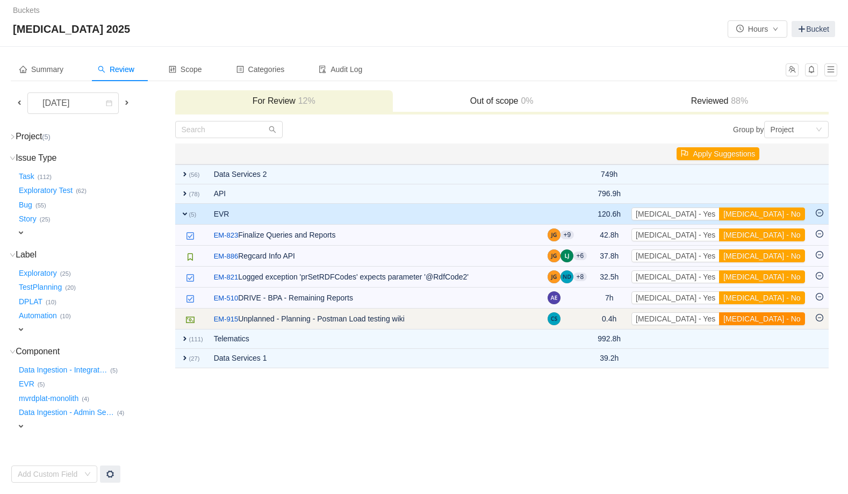
click at [777, 316] on button "[MEDICAL_DATA] - No" at bounding box center [761, 318] width 85 height 13
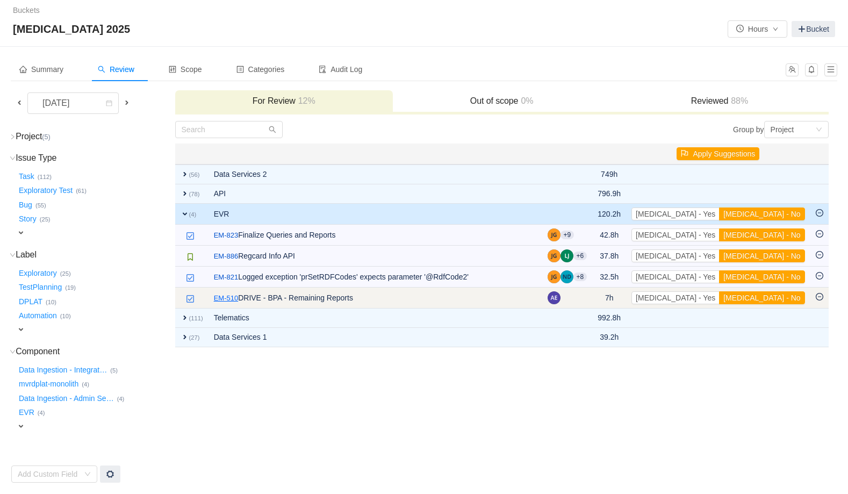
click at [229, 298] on link "EM-510" at bounding box center [226, 298] width 25 height 11
click at [779, 297] on button "[MEDICAL_DATA] - No" at bounding box center [761, 297] width 85 height 13
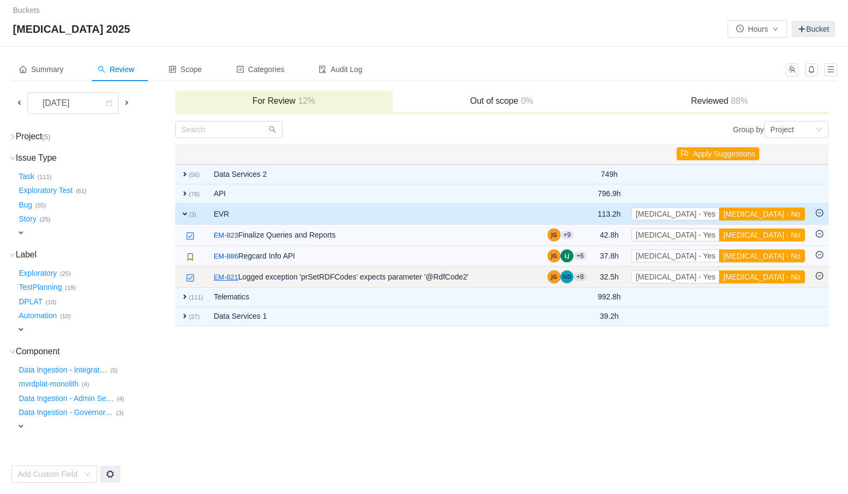
click at [238, 276] on link "EM-821" at bounding box center [226, 277] width 25 height 11
click at [782, 274] on button "[MEDICAL_DATA] - No" at bounding box center [761, 276] width 85 height 13
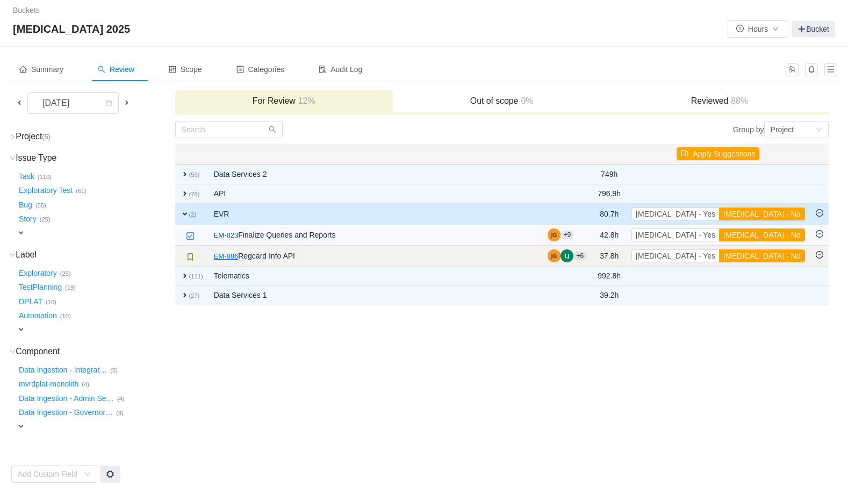
click at [229, 256] on link "EM-886" at bounding box center [226, 256] width 25 height 11
click at [790, 254] on button "[MEDICAL_DATA] - No" at bounding box center [761, 255] width 85 height 13
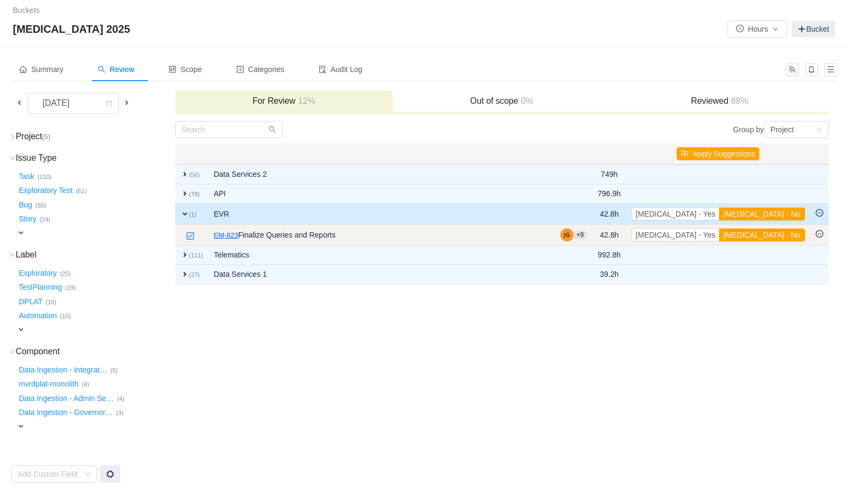
click at [225, 235] on link "EM-823" at bounding box center [226, 235] width 25 height 11
click at [786, 232] on button "[MEDICAL_DATA] - No" at bounding box center [761, 234] width 85 height 13
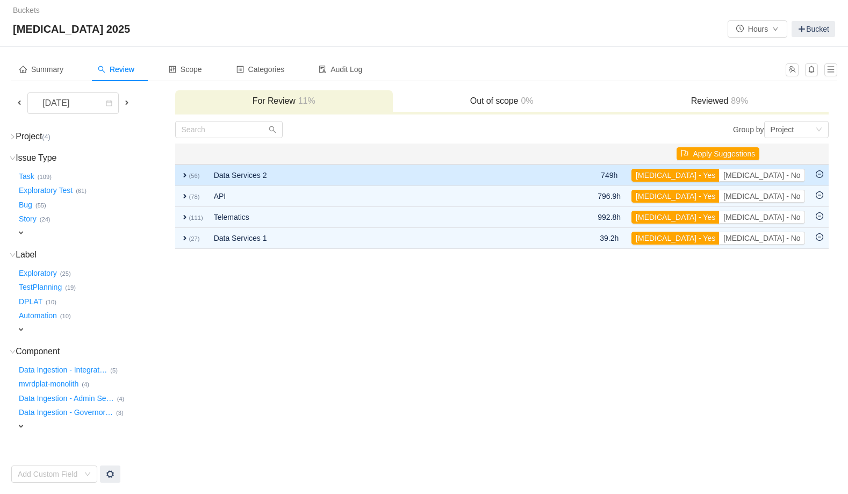
click at [185, 177] on span "expand" at bounding box center [184, 175] width 9 height 9
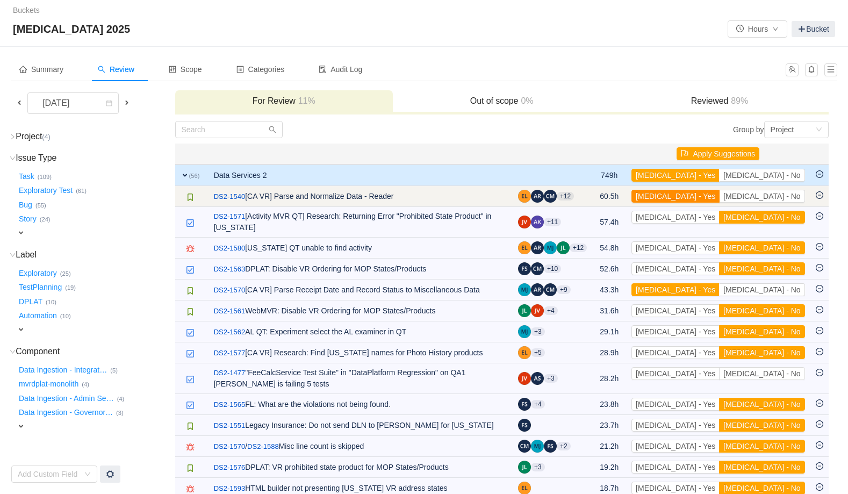
click at [719, 193] on button "[MEDICAL_DATA] - Yes" at bounding box center [675, 196] width 88 height 13
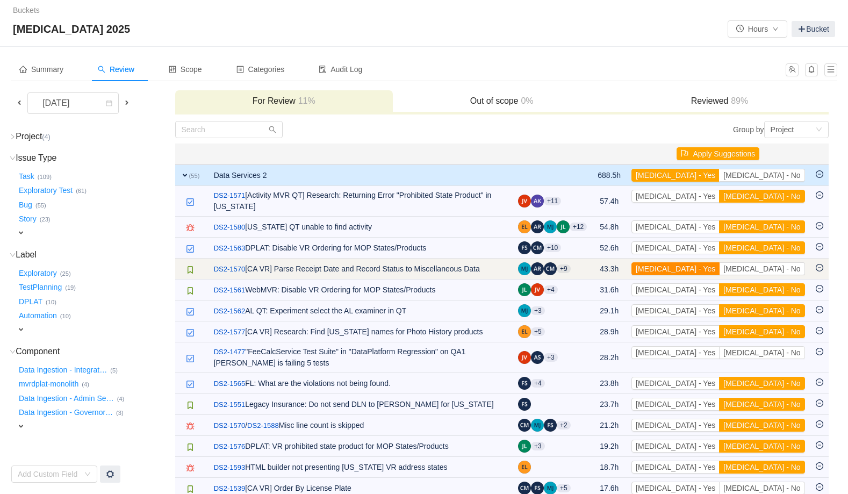
click at [719, 262] on button "[MEDICAL_DATA] - Yes" at bounding box center [675, 268] width 88 height 13
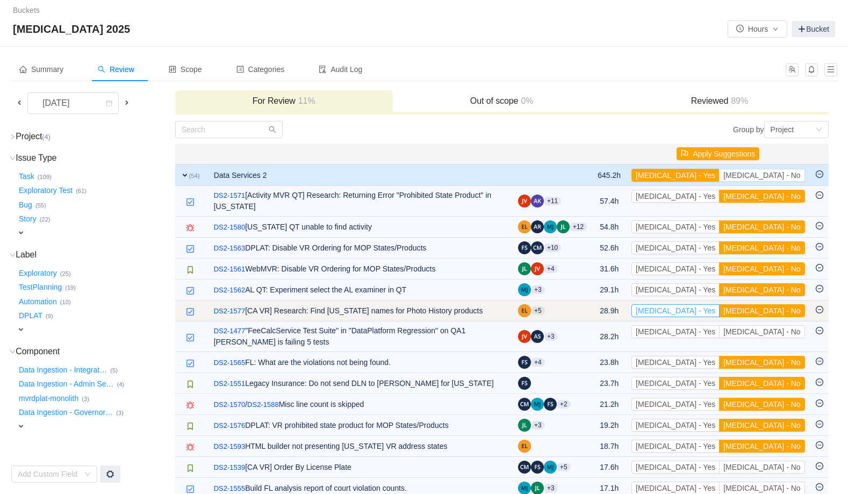
click at [719, 304] on button "[MEDICAL_DATA] - Yes" at bounding box center [675, 310] width 88 height 13
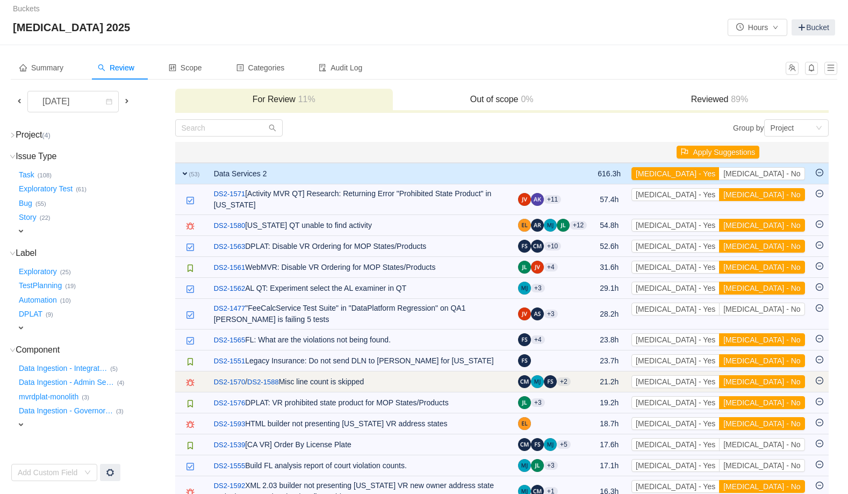
scroll to position [4, 0]
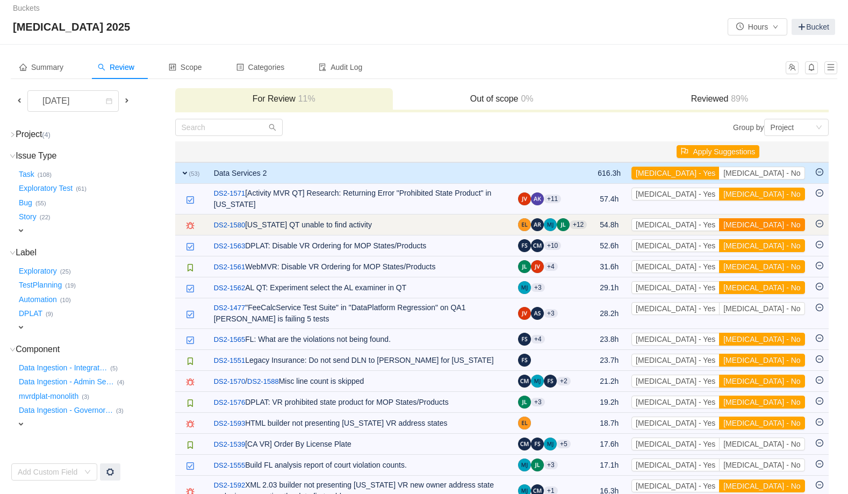
click at [777, 218] on button "[MEDICAL_DATA] - No" at bounding box center [761, 224] width 85 height 13
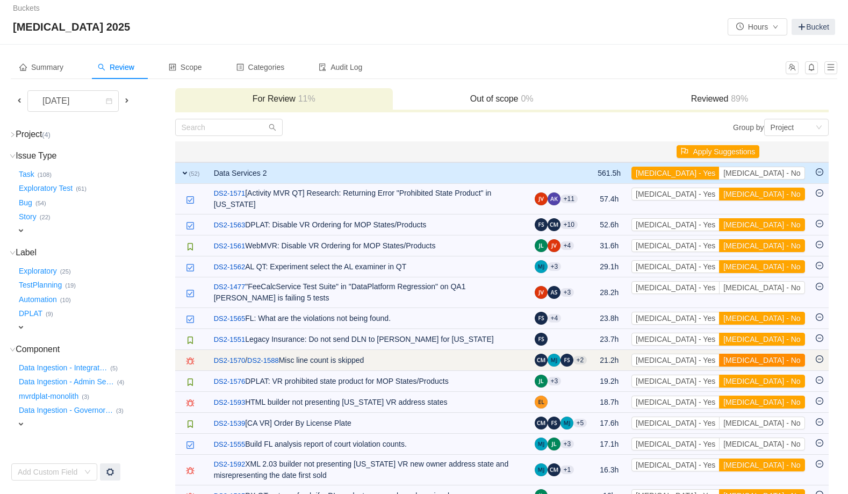
click at [770, 353] on button "[MEDICAL_DATA] - No" at bounding box center [761, 359] width 85 height 13
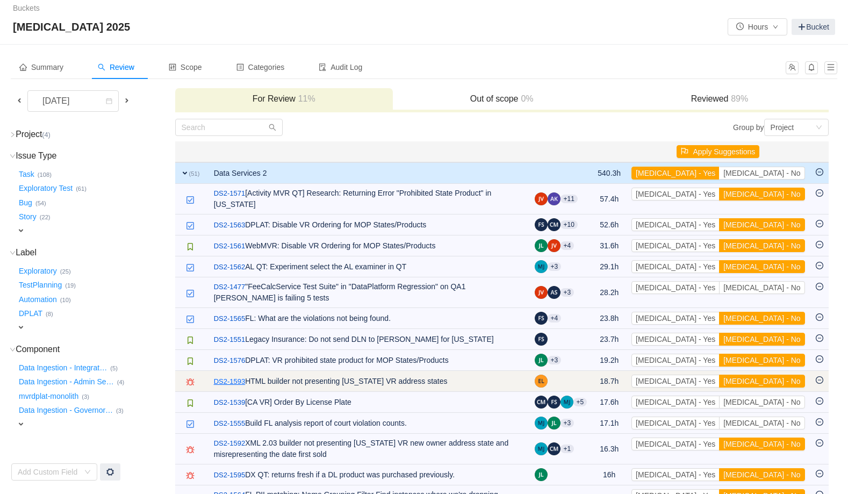
click at [234, 376] on link "DS2-1593" at bounding box center [230, 381] width 32 height 11
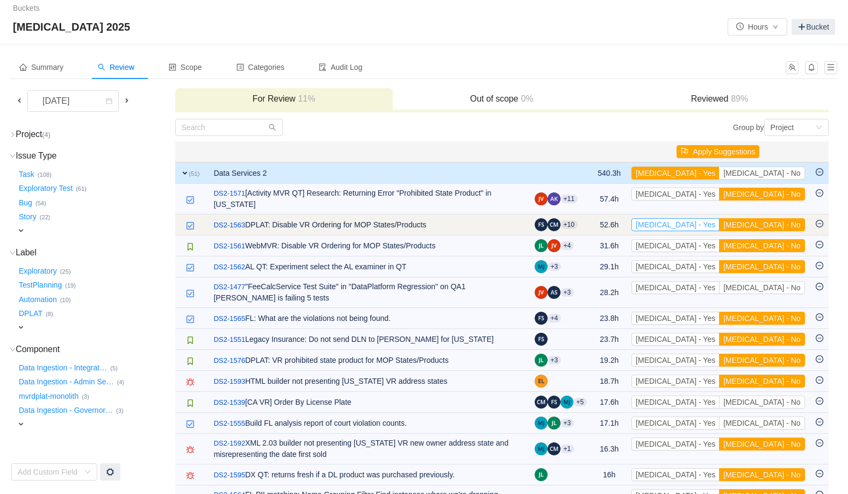
click at [719, 218] on button "[MEDICAL_DATA] - Yes" at bounding box center [675, 224] width 88 height 13
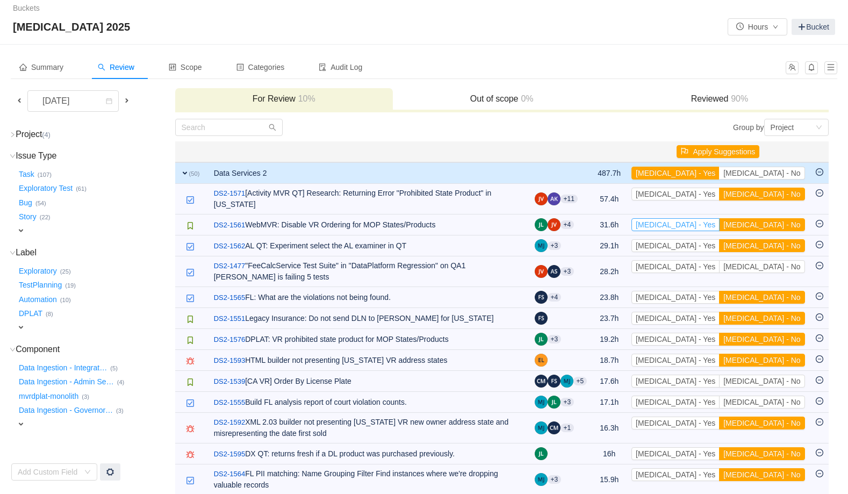
click at [719, 218] on button "[MEDICAL_DATA] - Yes" at bounding box center [675, 224] width 88 height 13
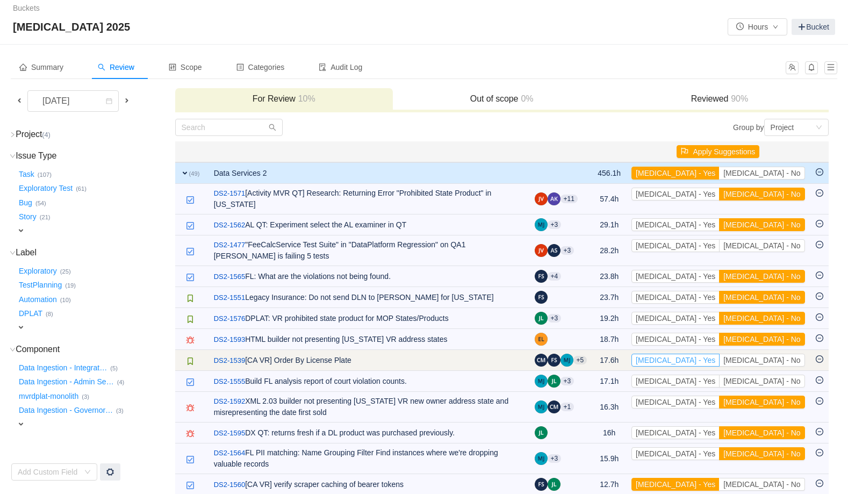
click at [719, 353] on button "[MEDICAL_DATA] - Yes" at bounding box center [675, 359] width 88 height 13
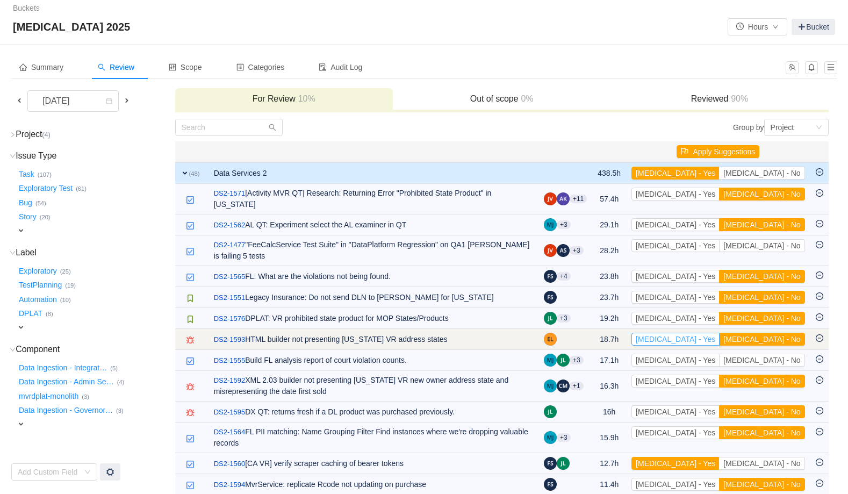
click at [719, 332] on button "[MEDICAL_DATA] - Yes" at bounding box center [675, 338] width 88 height 13
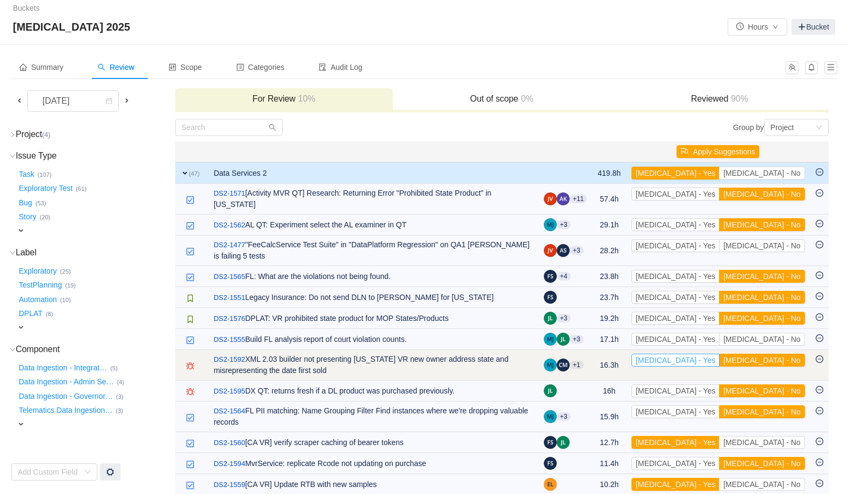
click at [719, 353] on button "[MEDICAL_DATA] - Yes" at bounding box center [675, 359] width 88 height 13
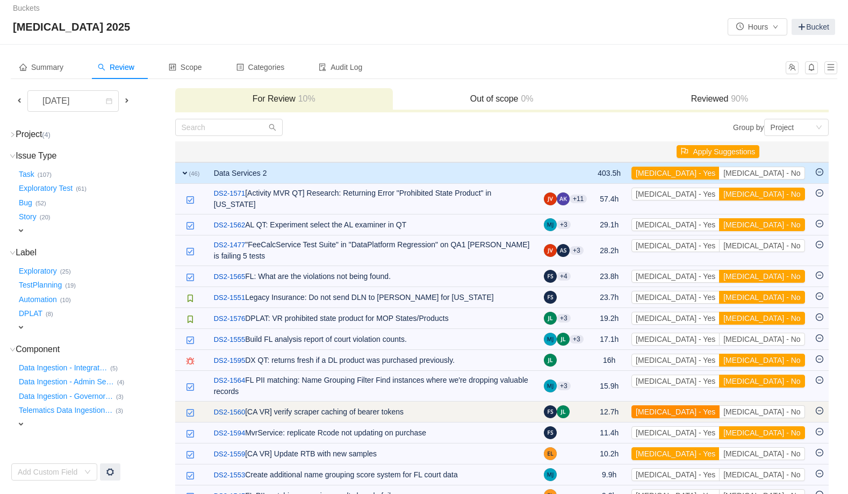
click at [719, 405] on button "[MEDICAL_DATA] - Yes" at bounding box center [675, 411] width 88 height 13
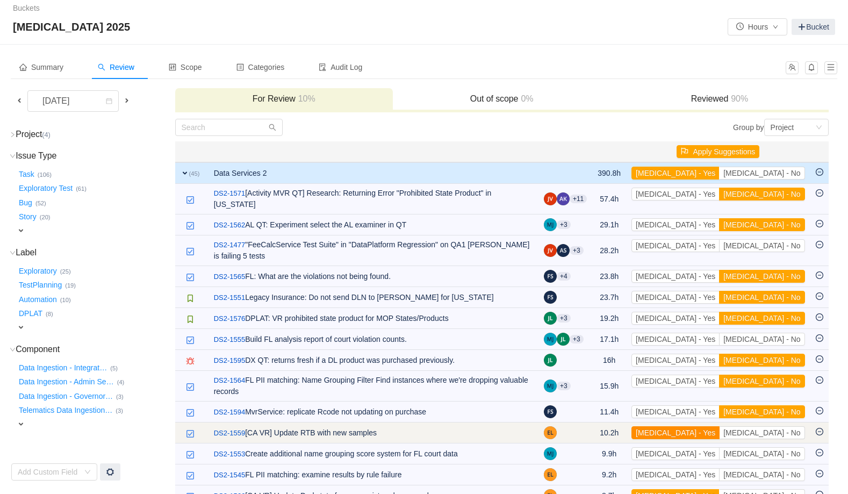
click at [719, 426] on button "[MEDICAL_DATA] - Yes" at bounding box center [675, 432] width 88 height 13
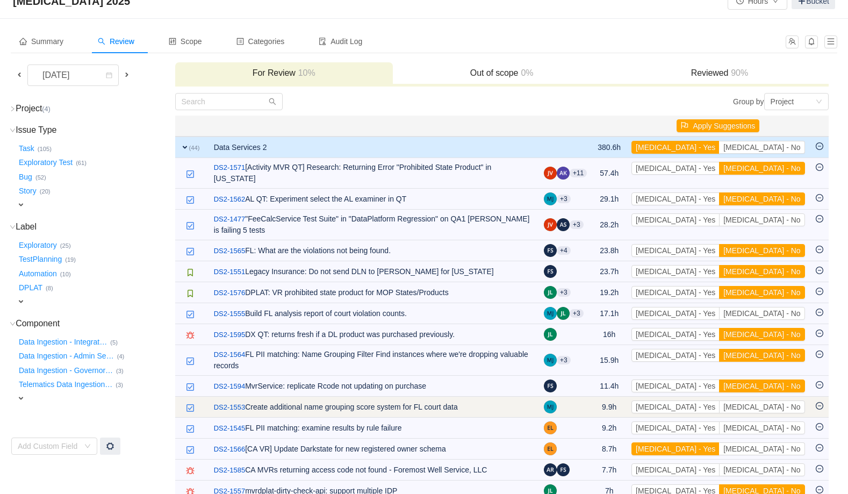
scroll to position [30, 0]
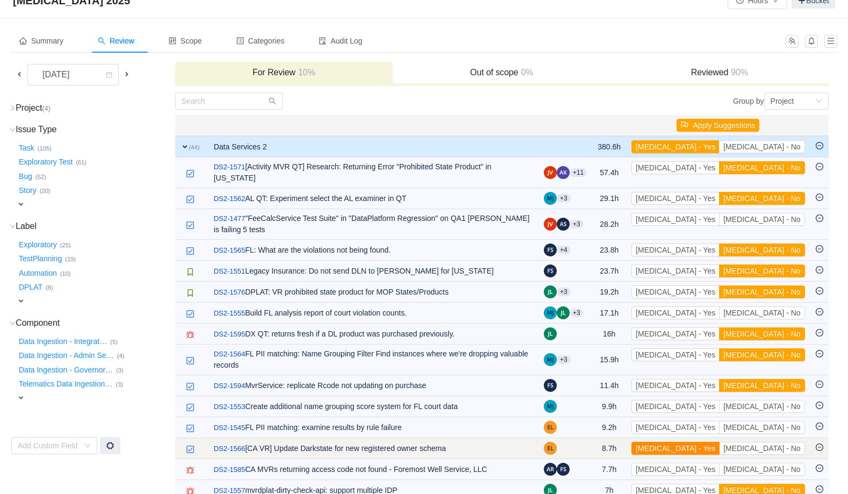
click at [717, 442] on button "[MEDICAL_DATA] - Yes" at bounding box center [675, 448] width 88 height 13
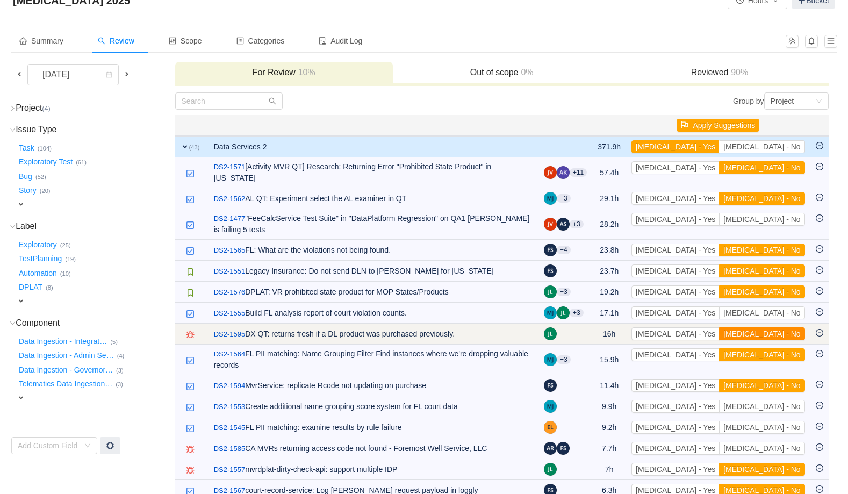
click at [777, 327] on button "[MEDICAL_DATA] - No" at bounding box center [761, 333] width 85 height 13
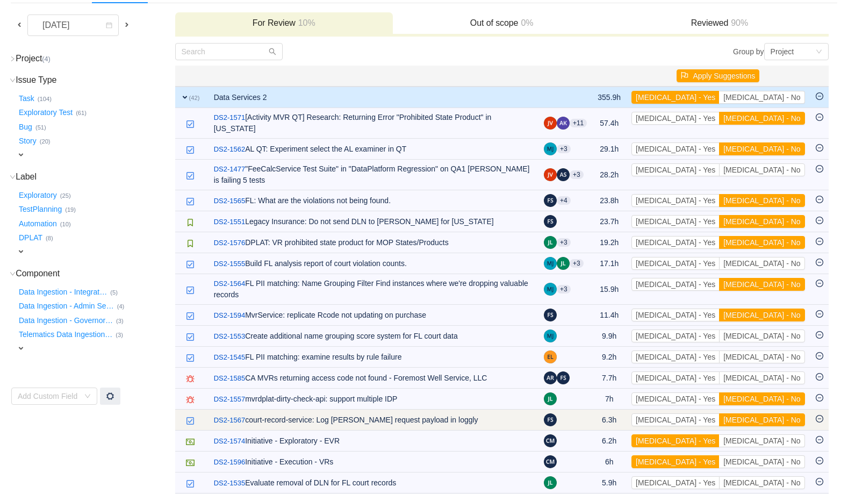
scroll to position [92, 0]
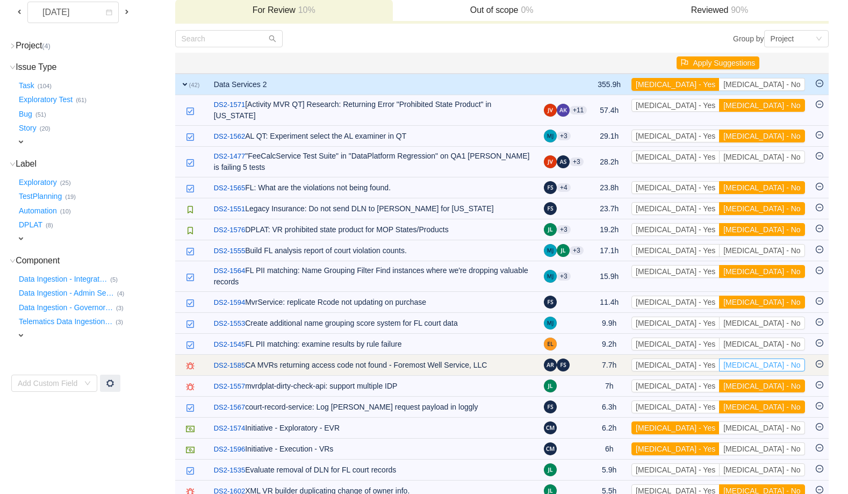
click at [786, 358] on button "[MEDICAL_DATA] - No" at bounding box center [761, 364] width 85 height 13
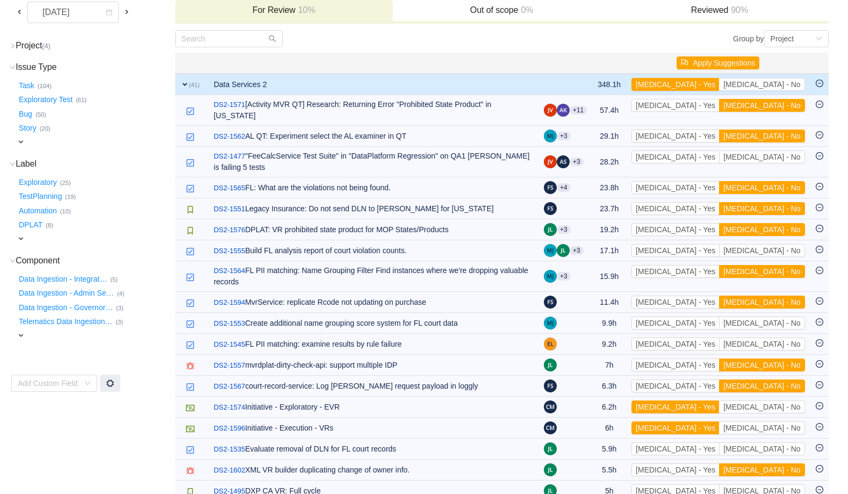
click at [786, 358] on button "[MEDICAL_DATA] - No" at bounding box center [761, 364] width 85 height 13
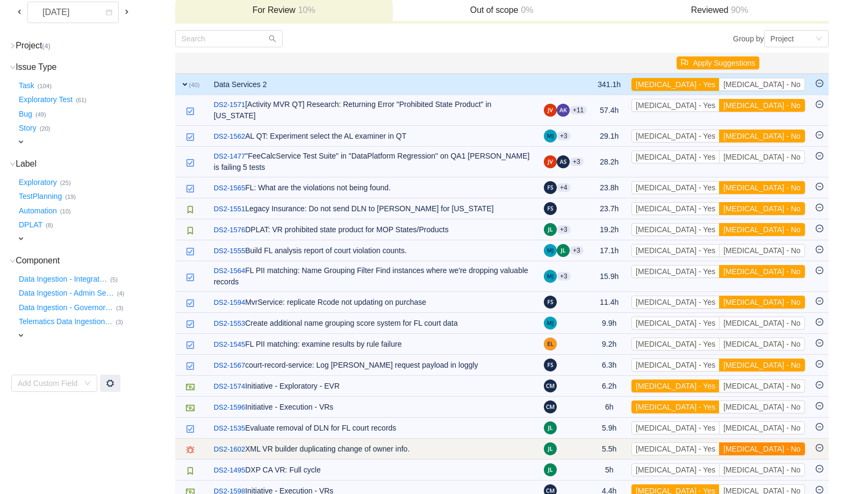
click at [768, 442] on button "[MEDICAL_DATA] - No" at bounding box center [761, 448] width 85 height 13
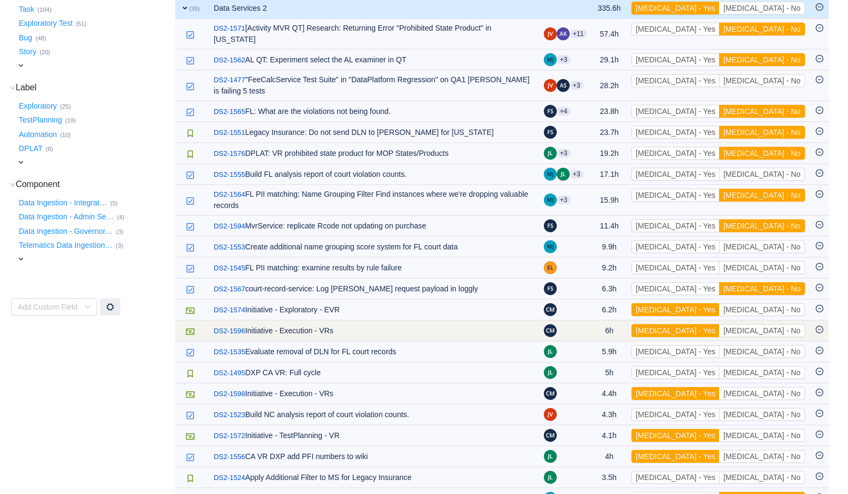
scroll to position [186, 0]
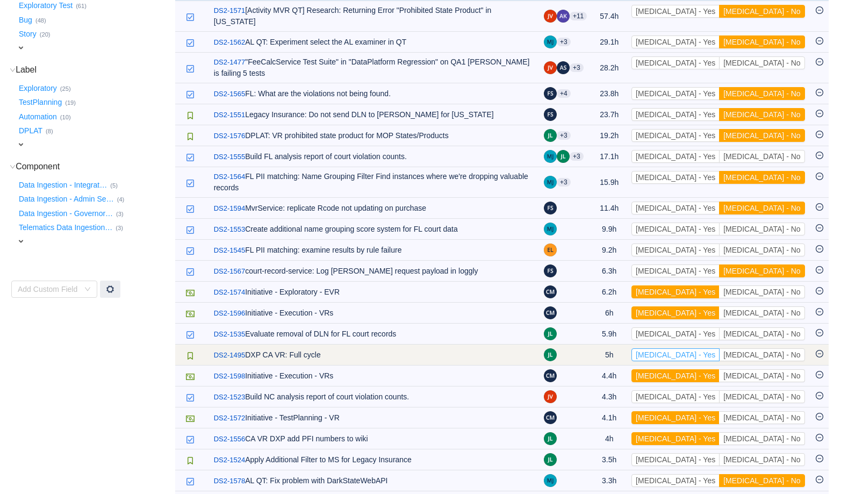
click at [719, 348] on button "[MEDICAL_DATA] - Yes" at bounding box center [675, 354] width 88 height 13
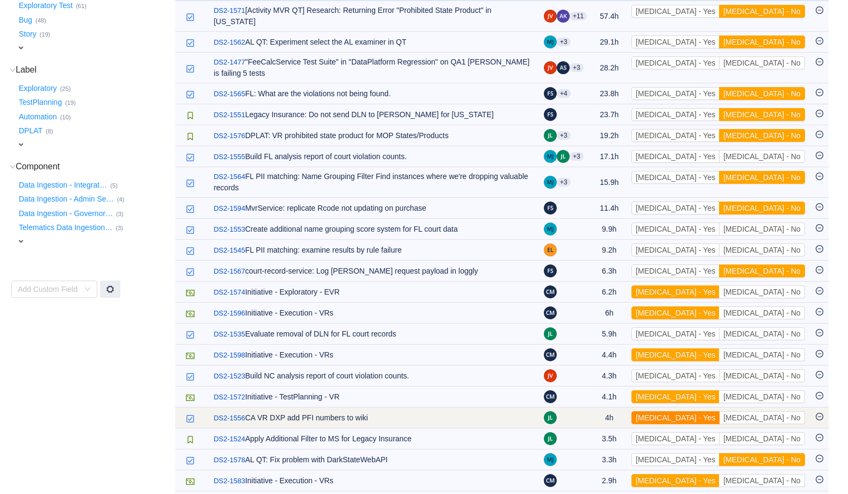
click at [719, 411] on button "[MEDICAL_DATA] - Yes" at bounding box center [675, 417] width 88 height 13
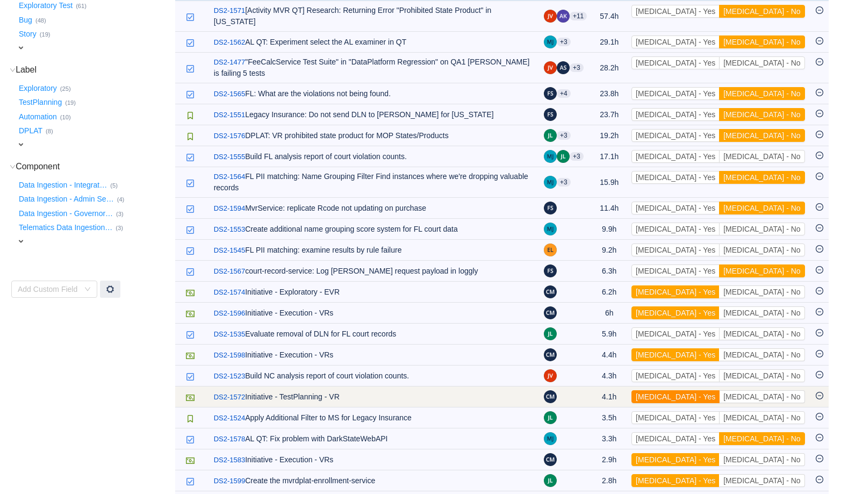
click at [719, 390] on button "[MEDICAL_DATA] - Yes" at bounding box center [675, 396] width 88 height 13
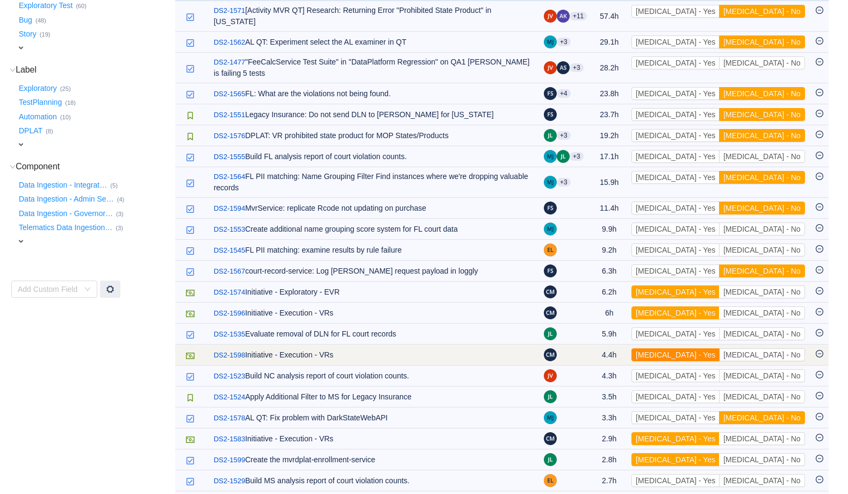
click at [719, 348] on button "[MEDICAL_DATA] - Yes" at bounding box center [675, 354] width 88 height 13
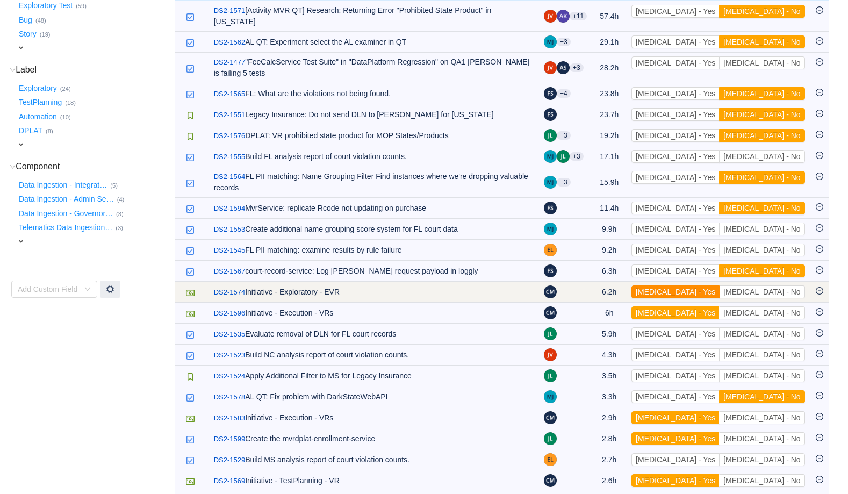
click at [719, 285] on button "[MEDICAL_DATA] - Yes" at bounding box center [675, 291] width 88 height 13
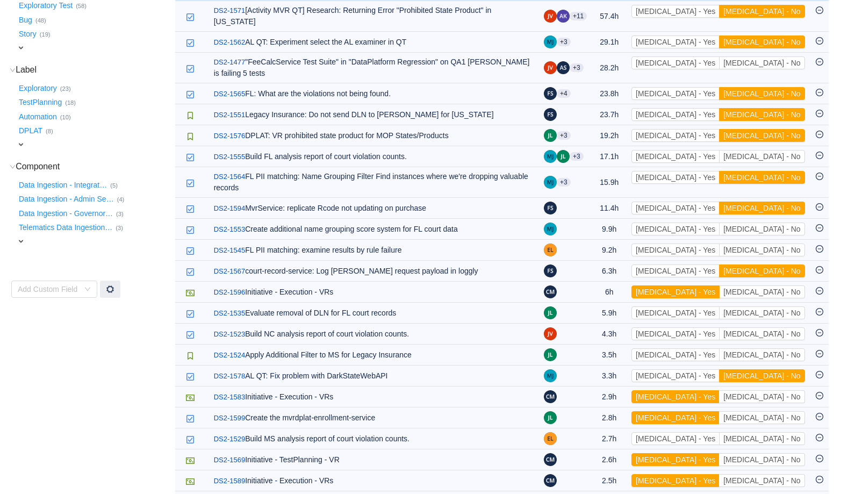
click at [719, 285] on button "[MEDICAL_DATA] - Yes" at bounding box center [675, 291] width 88 height 13
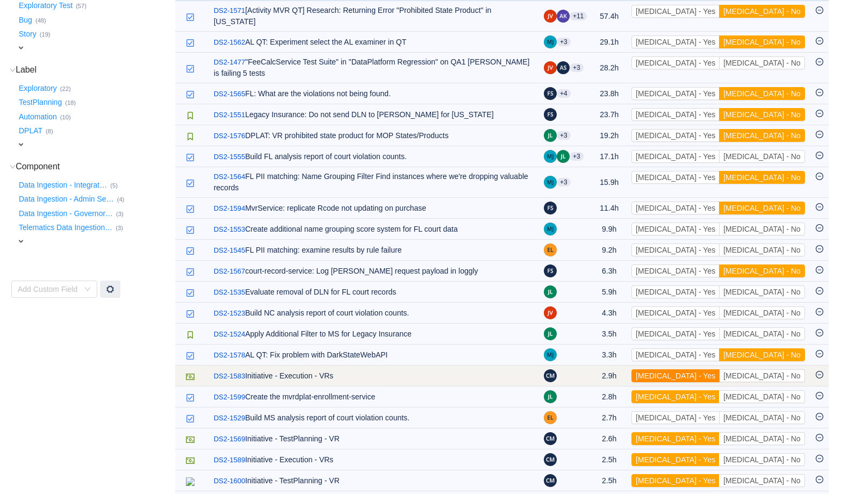
click at [719, 369] on button "[MEDICAL_DATA] - Yes" at bounding box center [675, 375] width 88 height 13
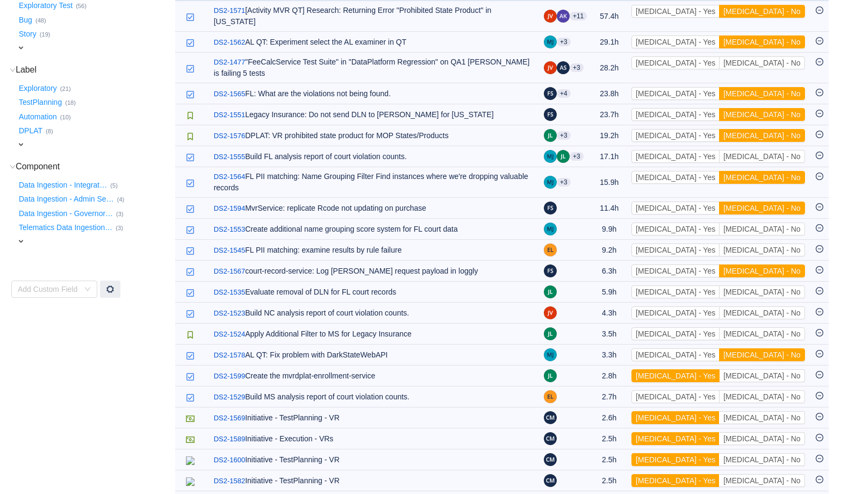
click at [719, 369] on button "[MEDICAL_DATA] - Yes" at bounding box center [675, 375] width 88 height 13
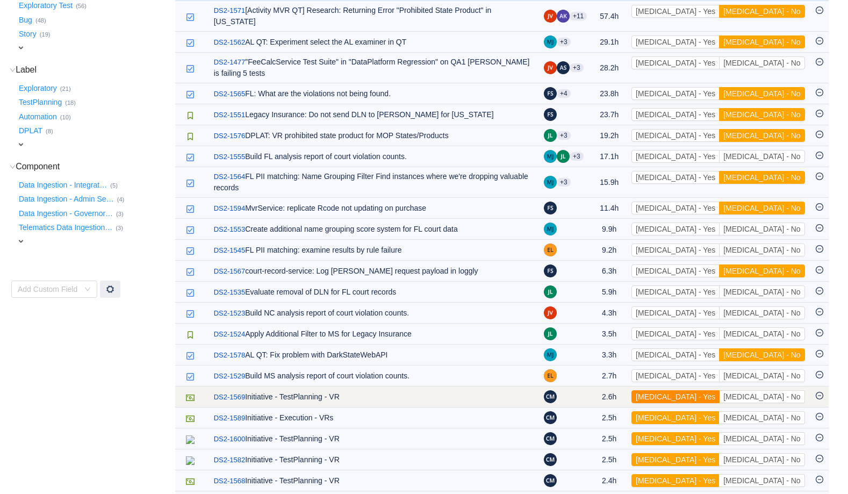
click at [719, 390] on button "[MEDICAL_DATA] - Yes" at bounding box center [675, 396] width 88 height 13
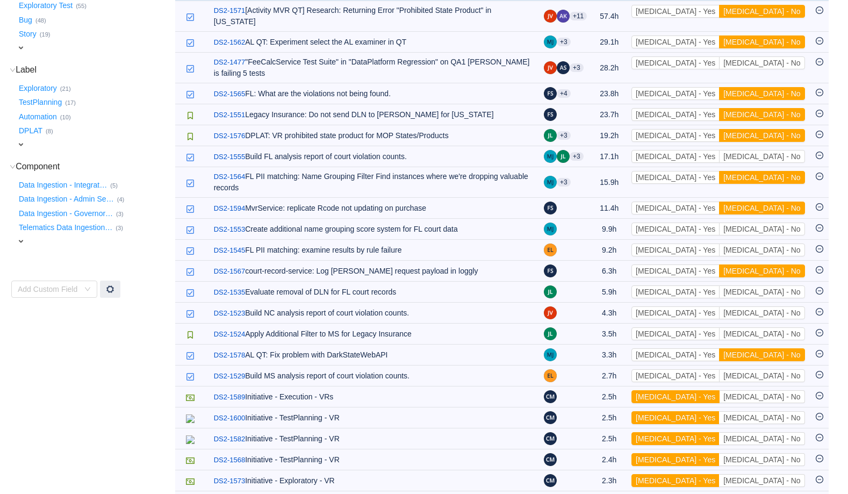
click at [719, 390] on button "[MEDICAL_DATA] - Yes" at bounding box center [675, 396] width 88 height 13
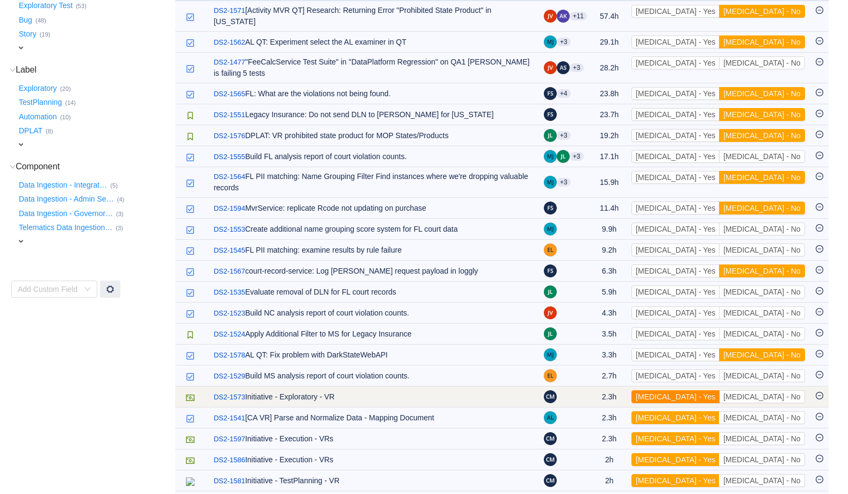
click at [719, 390] on button "[MEDICAL_DATA] - Yes" at bounding box center [675, 396] width 88 height 13
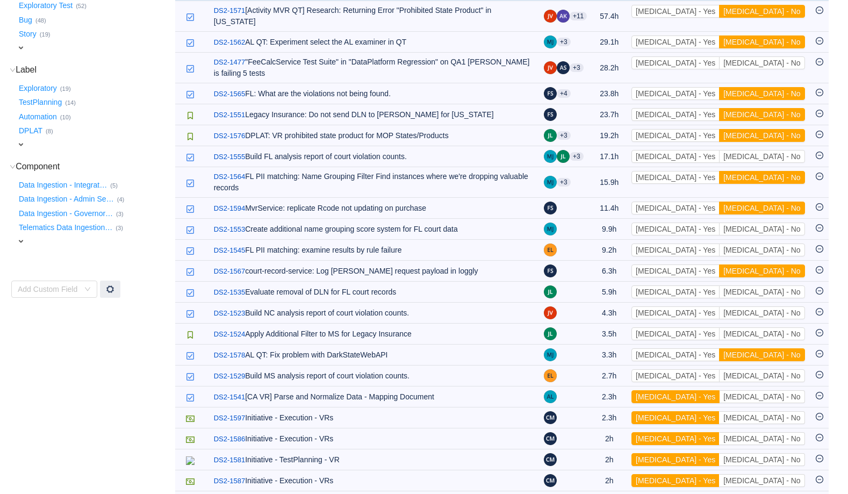
click at [719, 390] on button "[MEDICAL_DATA] - Yes" at bounding box center [675, 396] width 88 height 13
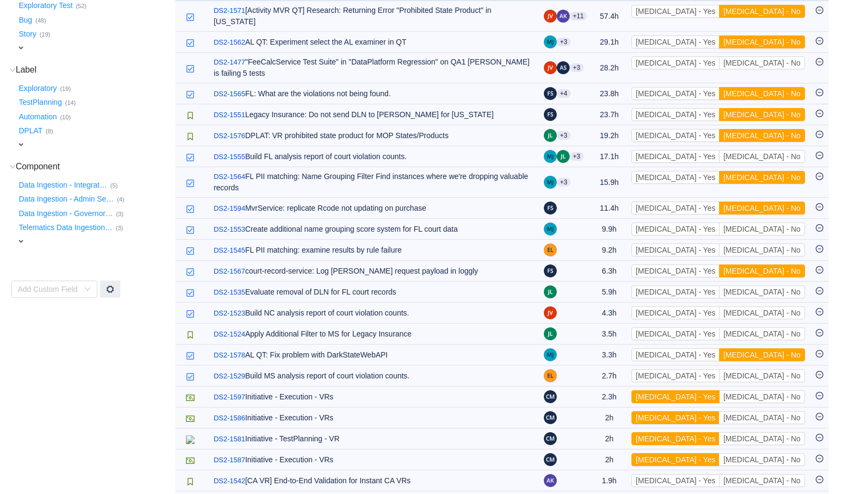
click at [719, 390] on button "[MEDICAL_DATA] - Yes" at bounding box center [675, 396] width 88 height 13
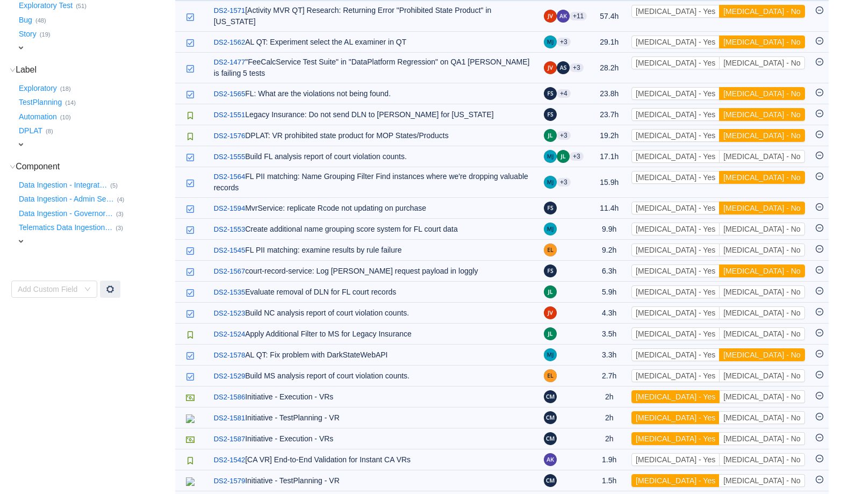
click at [719, 390] on button "[MEDICAL_DATA] - Yes" at bounding box center [675, 396] width 88 height 13
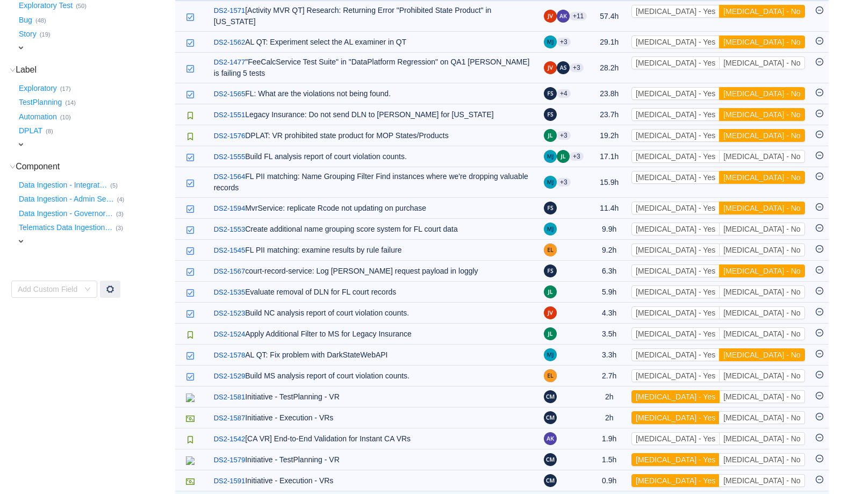
click at [719, 390] on button "[MEDICAL_DATA] - Yes" at bounding box center [675, 396] width 88 height 13
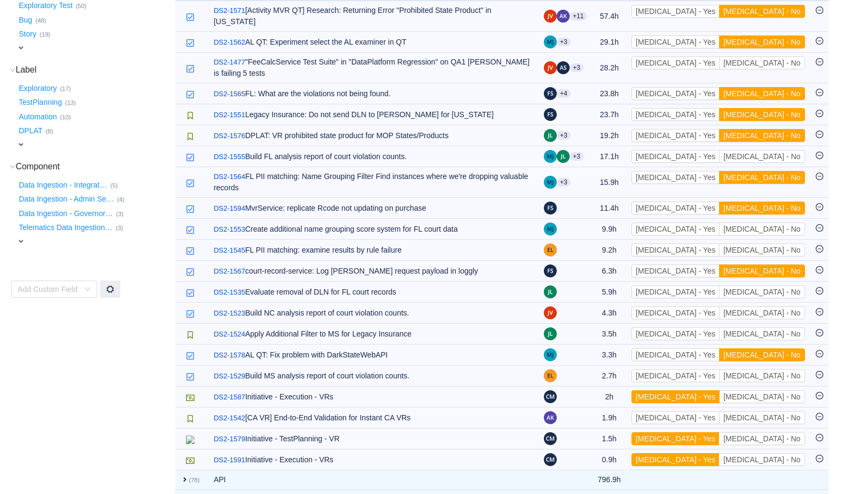
click at [719, 390] on button "[MEDICAL_DATA] - Yes" at bounding box center [675, 396] width 88 height 13
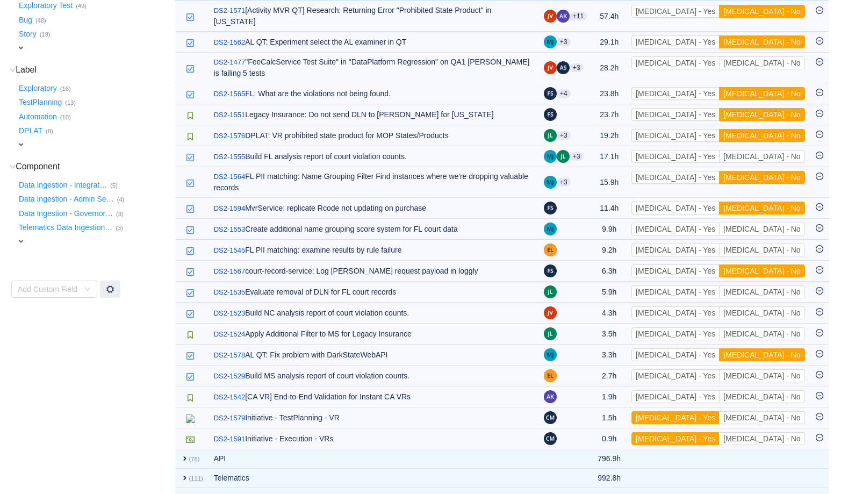
scroll to position [182, 0]
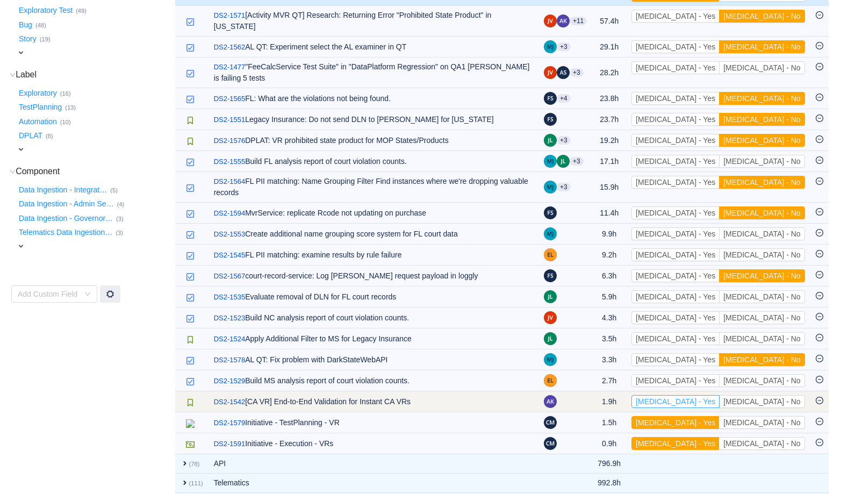
click at [719, 395] on button "[MEDICAL_DATA] - Yes" at bounding box center [675, 401] width 88 height 13
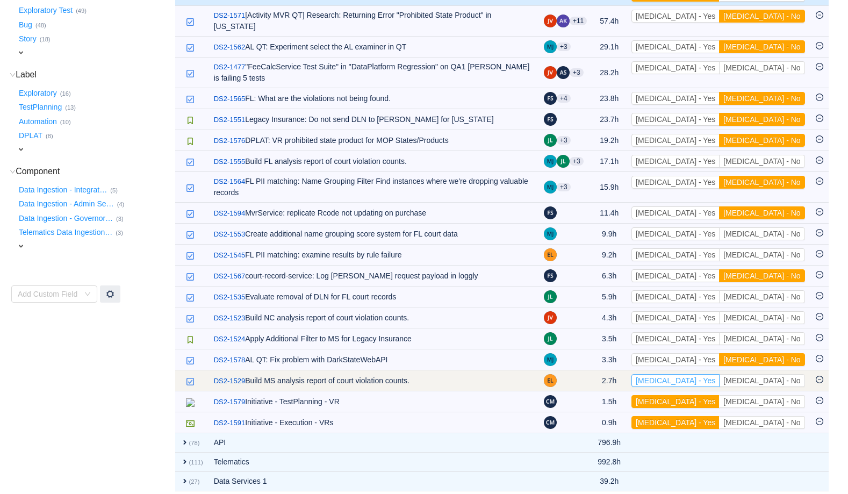
scroll to position [161, 0]
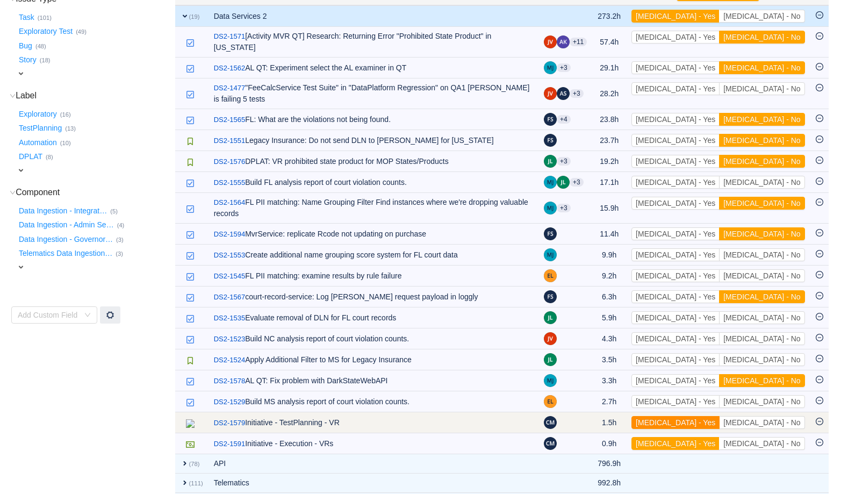
click at [719, 416] on button "[MEDICAL_DATA] - Yes" at bounding box center [675, 422] width 88 height 13
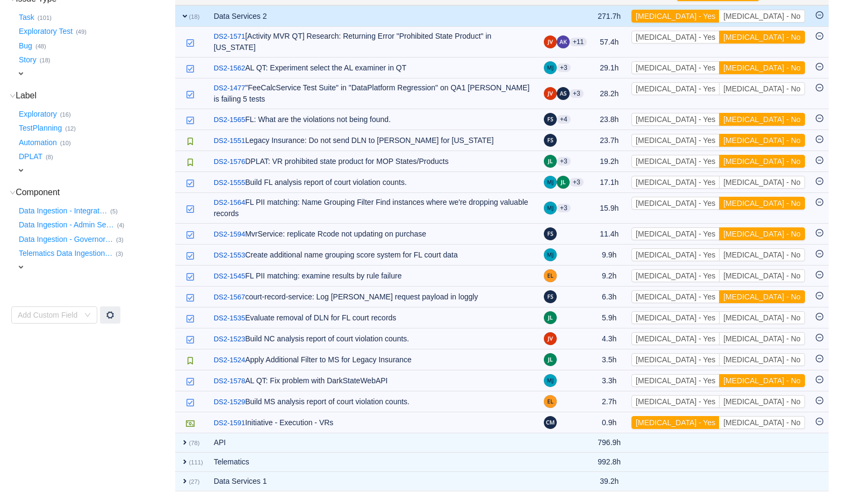
scroll to position [140, 0]
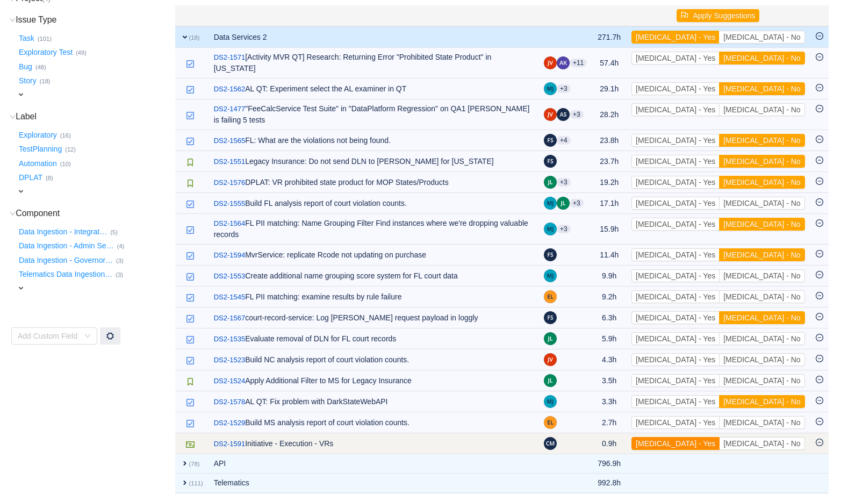
click at [719, 437] on button "[MEDICAL_DATA] - Yes" at bounding box center [675, 443] width 88 height 13
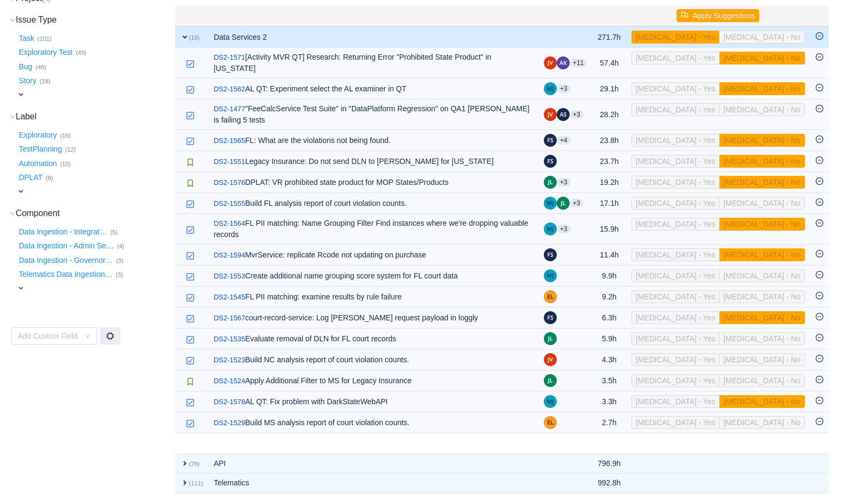
scroll to position [119, 0]
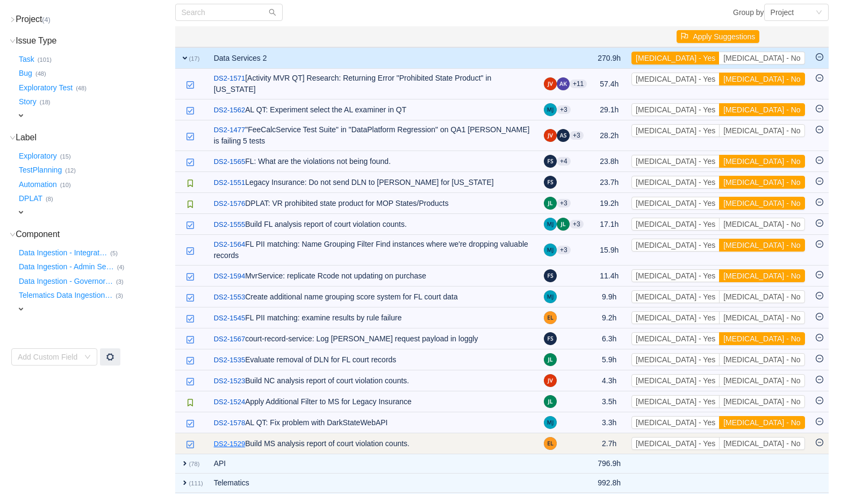
click at [241, 438] on link "DS2-1529" at bounding box center [230, 443] width 32 height 11
click at [791, 437] on button "[MEDICAL_DATA] - No" at bounding box center [761, 443] width 85 height 13
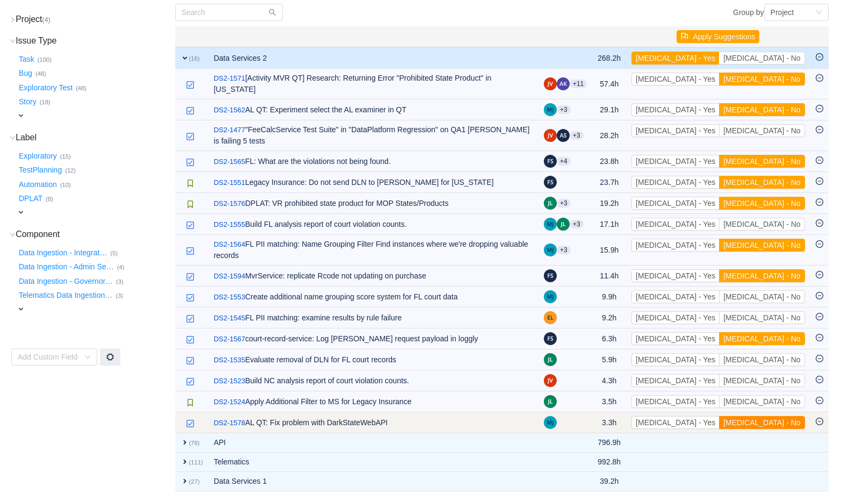
scroll to position [98, 0]
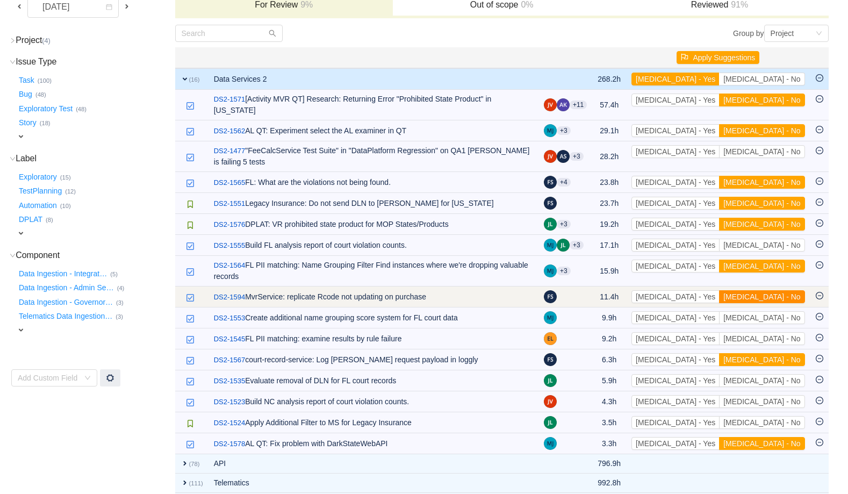
click at [768, 290] on button "[MEDICAL_DATA] - No" at bounding box center [761, 296] width 85 height 13
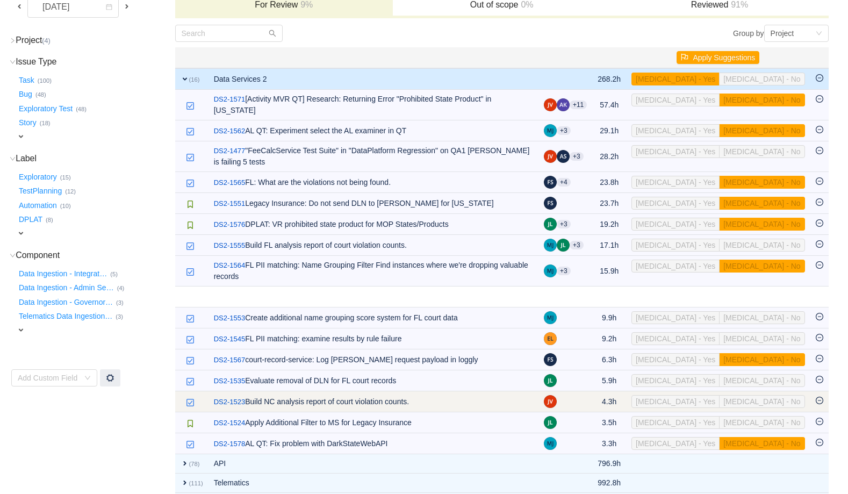
scroll to position [77, 0]
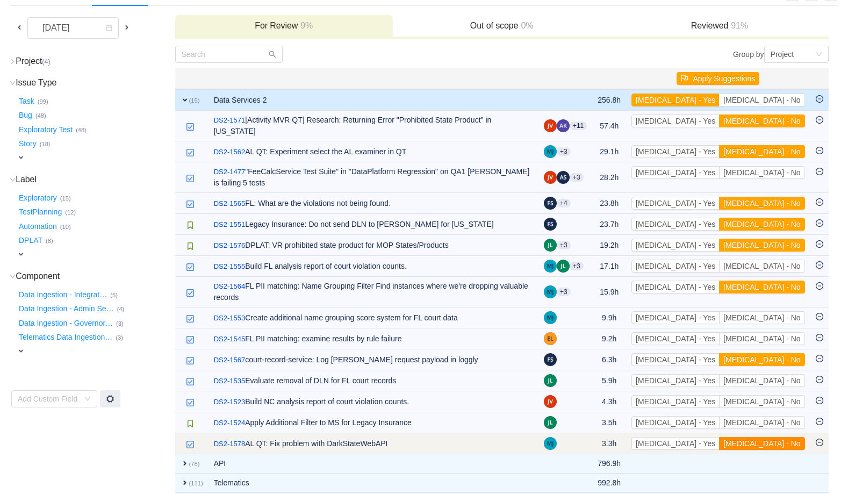
click at [775, 437] on button "[MEDICAL_DATA] - No" at bounding box center [761, 443] width 85 height 13
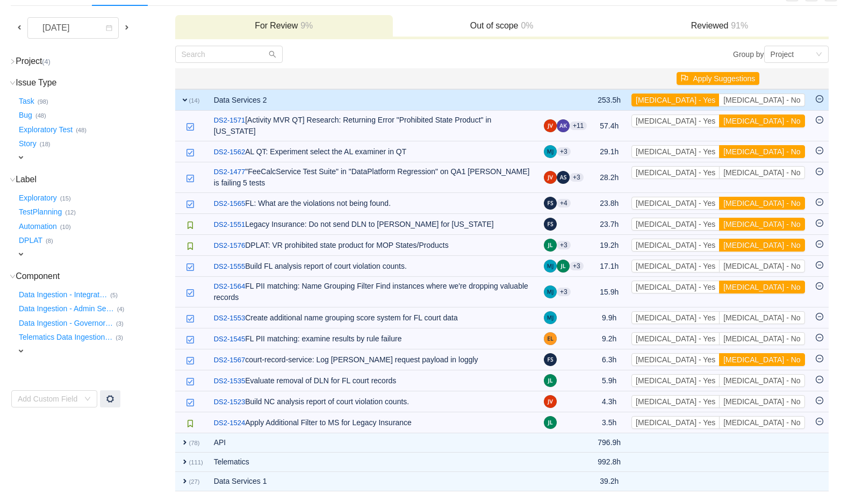
scroll to position [56, 0]
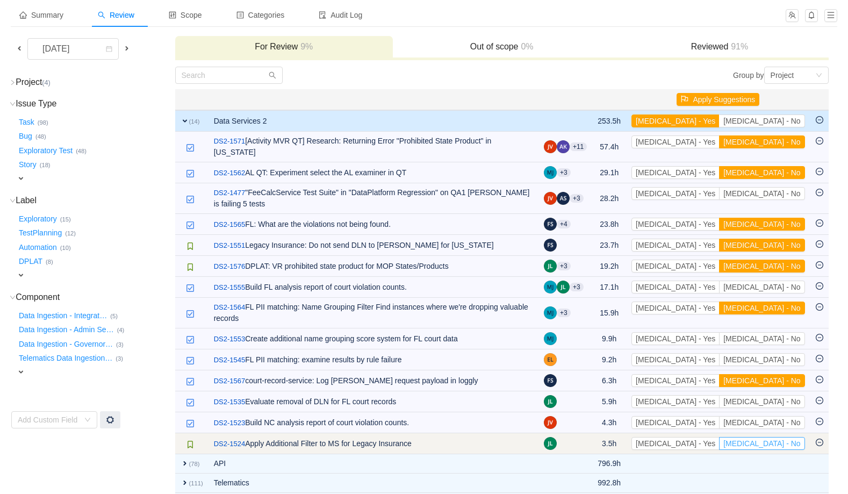
click at [773, 437] on button "[MEDICAL_DATA] - No" at bounding box center [761, 443] width 85 height 13
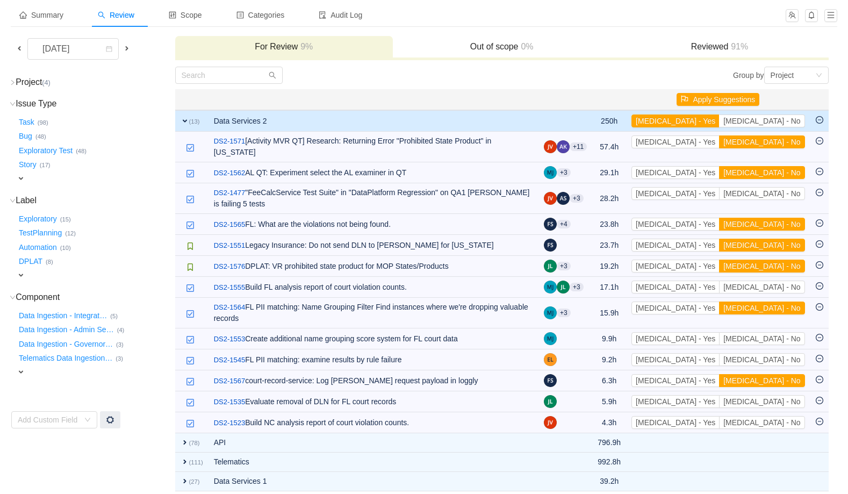
scroll to position [35, 0]
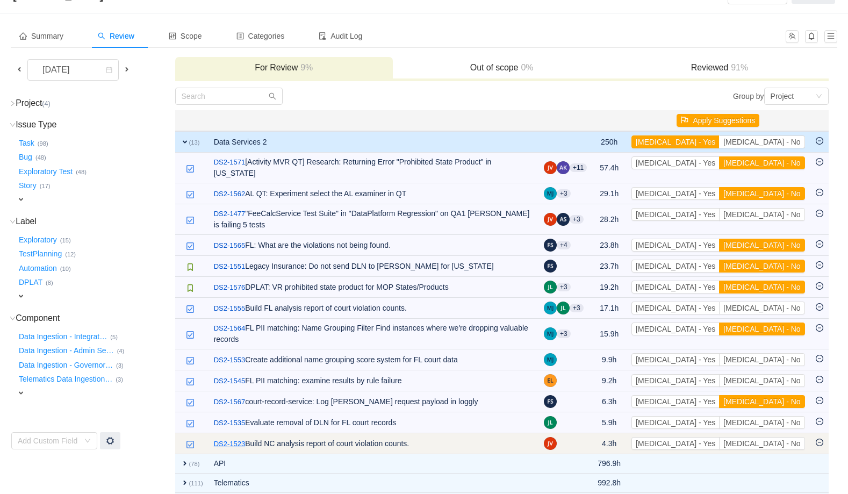
click at [240, 438] on link "DS2-1523" at bounding box center [230, 443] width 32 height 11
click at [768, 437] on button "[MEDICAL_DATA] - No" at bounding box center [761, 443] width 85 height 13
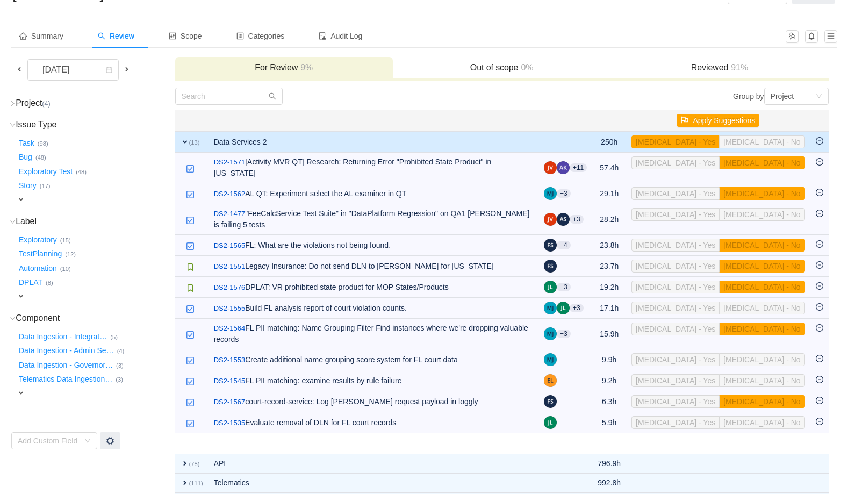
scroll to position [14, 0]
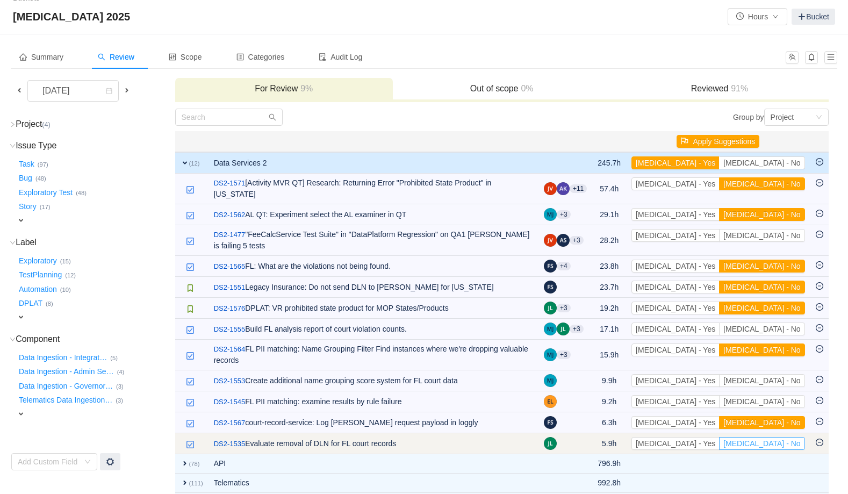
click at [769, 437] on button "[MEDICAL_DATA] - No" at bounding box center [761, 443] width 85 height 13
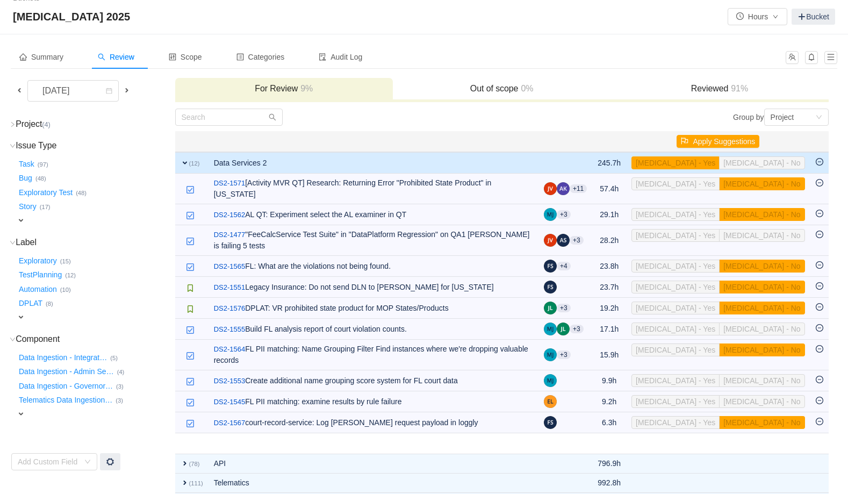
scroll to position [2, 0]
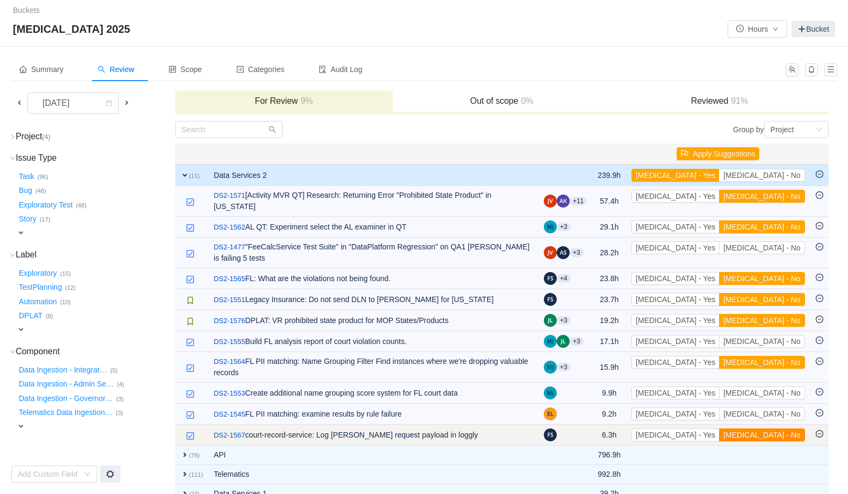
click at [774, 428] on button "[MEDICAL_DATA] - No" at bounding box center [761, 434] width 85 height 13
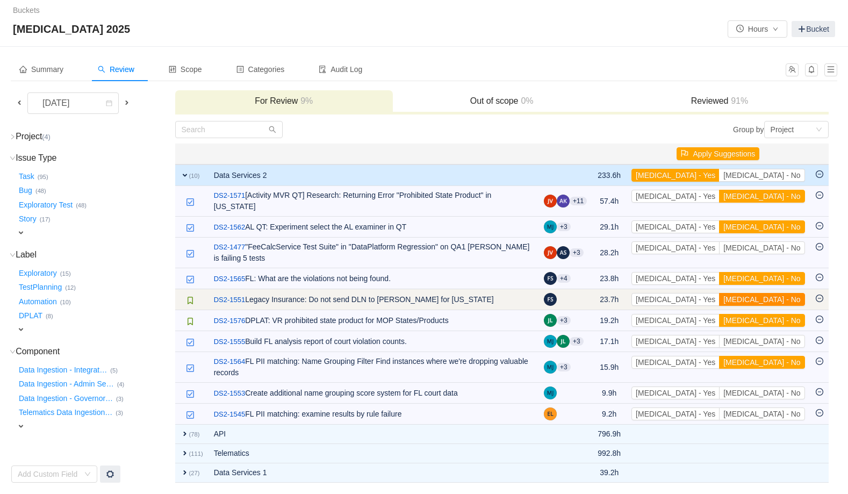
click at [772, 293] on button "[MEDICAL_DATA] - No" at bounding box center [761, 299] width 85 height 13
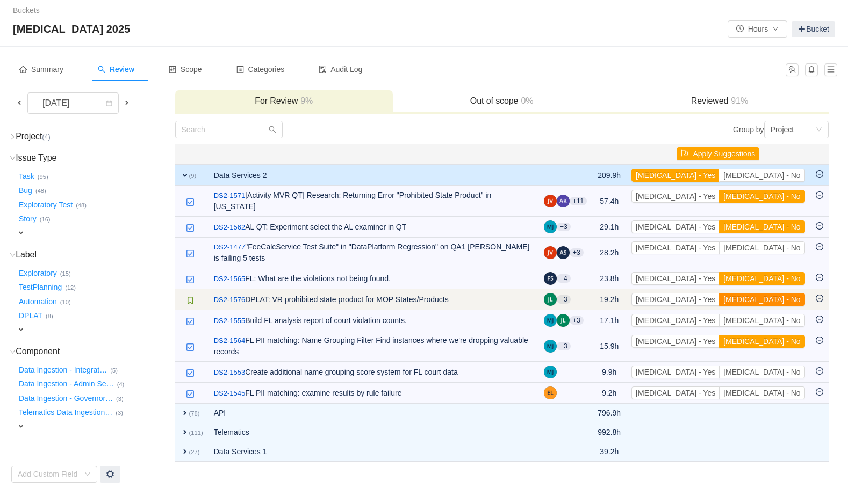
click at [771, 293] on button "[MEDICAL_DATA] - No" at bounding box center [761, 299] width 85 height 13
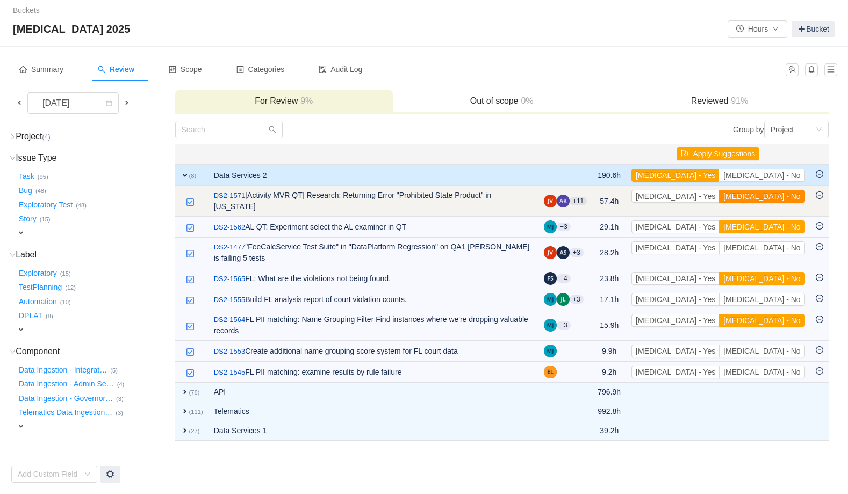
click at [773, 196] on button "[MEDICAL_DATA] - No" at bounding box center [761, 196] width 85 height 13
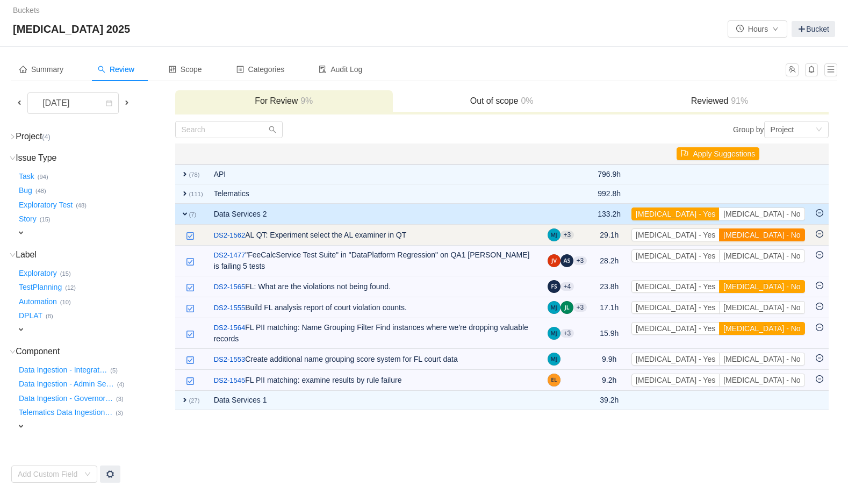
click at [775, 235] on button "[MEDICAL_DATA] - No" at bounding box center [761, 234] width 85 height 13
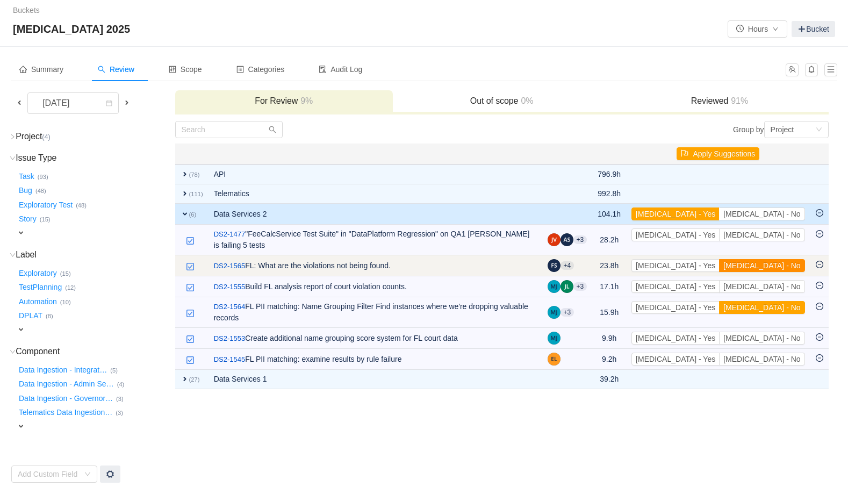
click at [772, 259] on button "[MEDICAL_DATA] - No" at bounding box center [761, 265] width 85 height 13
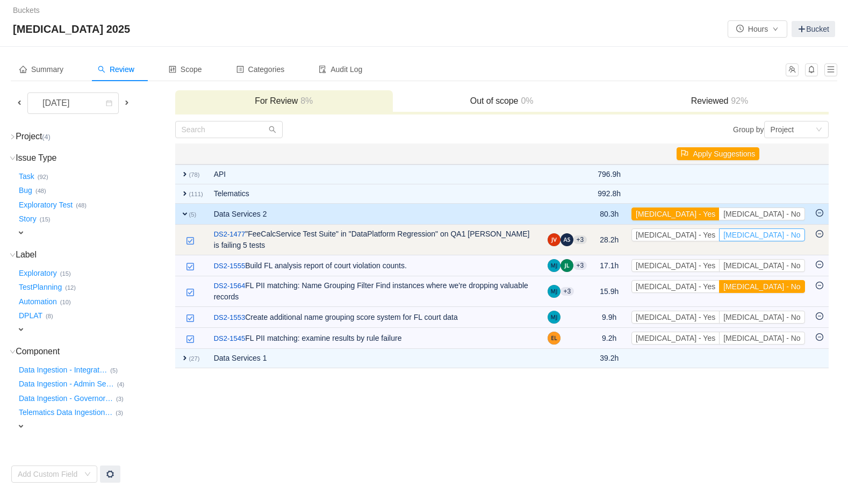
click at [776, 235] on button "[MEDICAL_DATA] - No" at bounding box center [761, 234] width 85 height 13
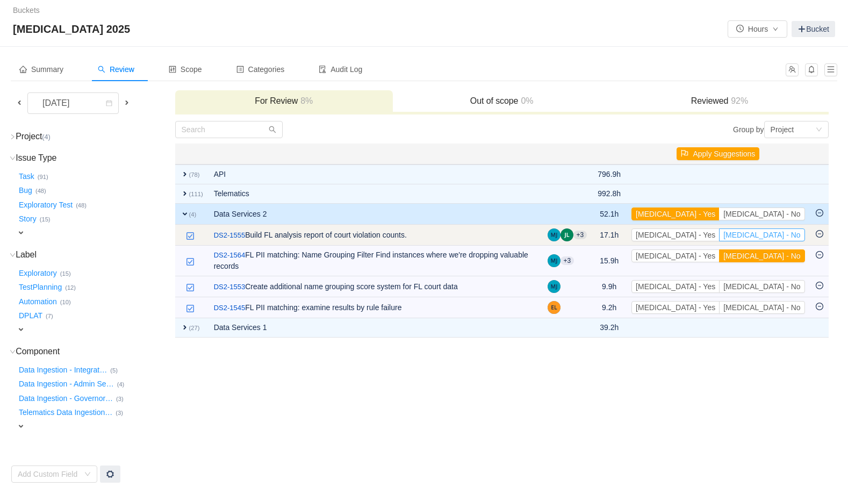
click at [776, 234] on button "[MEDICAL_DATA] - No" at bounding box center [761, 234] width 85 height 13
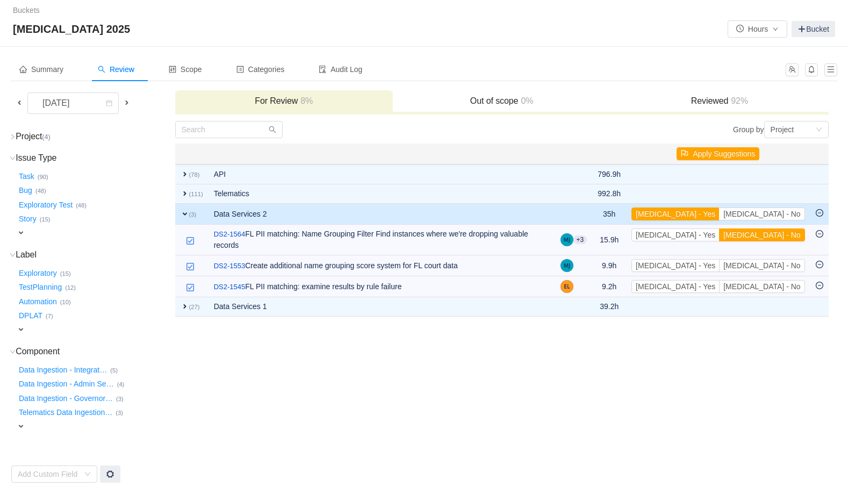
click at [776, 234] on button "[MEDICAL_DATA] - No" at bounding box center [761, 234] width 85 height 13
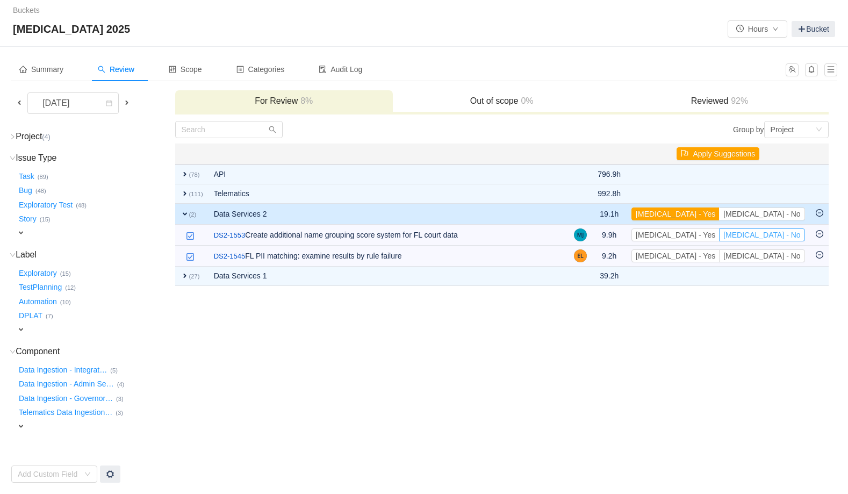
click at [776, 234] on button "[MEDICAL_DATA] - No" at bounding box center [761, 234] width 85 height 13
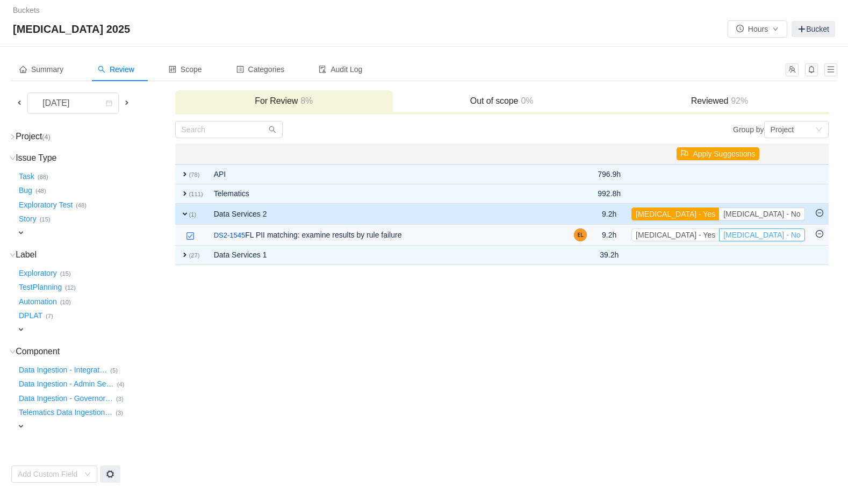
click at [776, 234] on button "[MEDICAL_DATA] - No" at bounding box center [761, 234] width 85 height 13
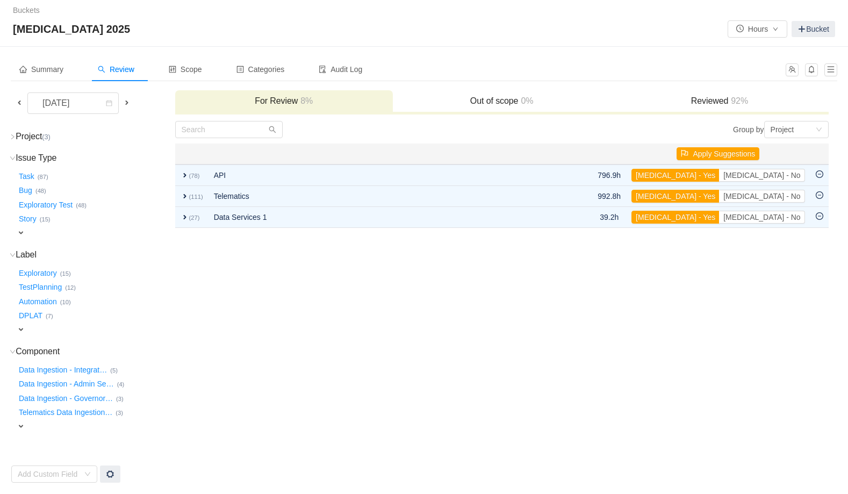
click at [226, 292] on td "Group by Project You will see tickets here after they were marked as out of sco…" at bounding box center [502, 301] width 654 height 363
click at [47, 71] on span "Summary" at bounding box center [41, 69] width 44 height 9
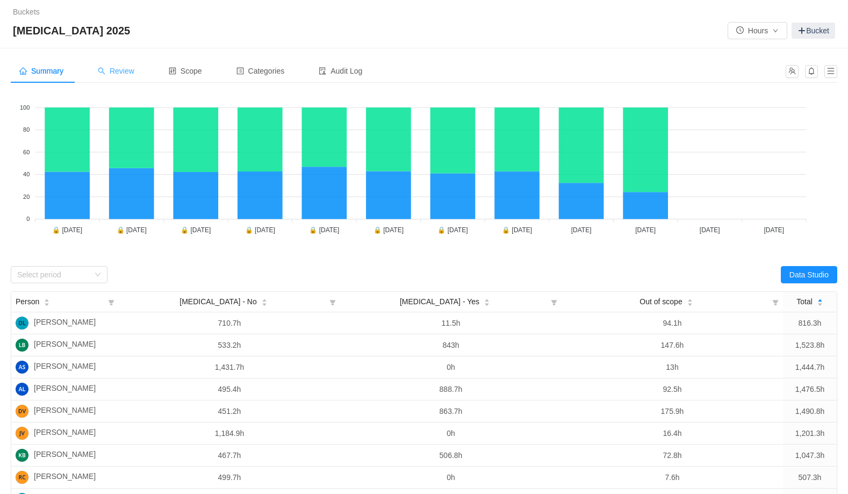
click at [124, 71] on span "Review" at bounding box center [116, 71] width 37 height 9
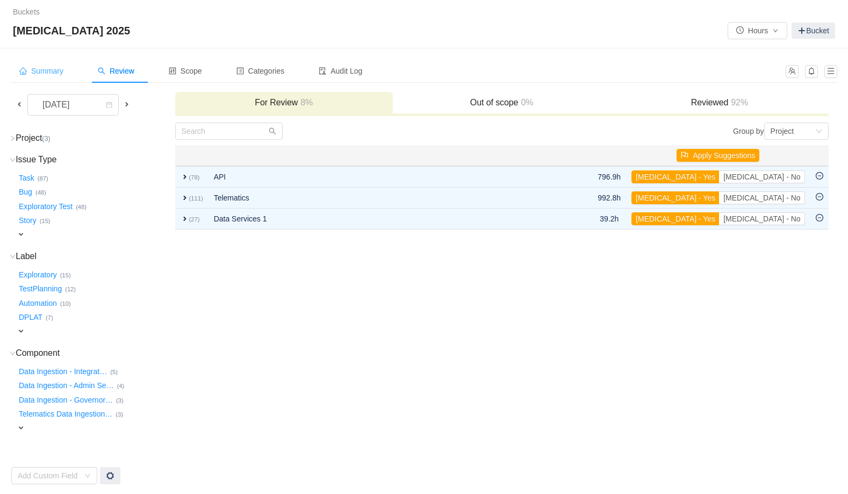
click at [43, 71] on span "Summary" at bounding box center [41, 71] width 44 height 9
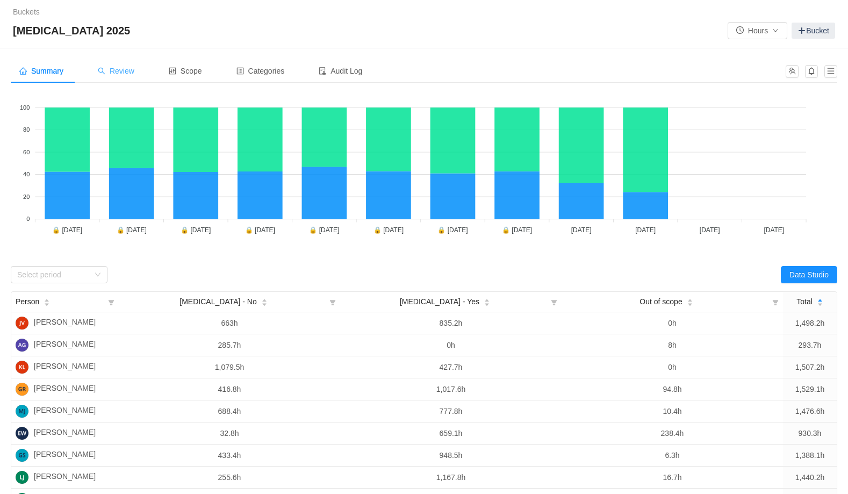
click at [123, 74] on span "Review" at bounding box center [116, 71] width 37 height 9
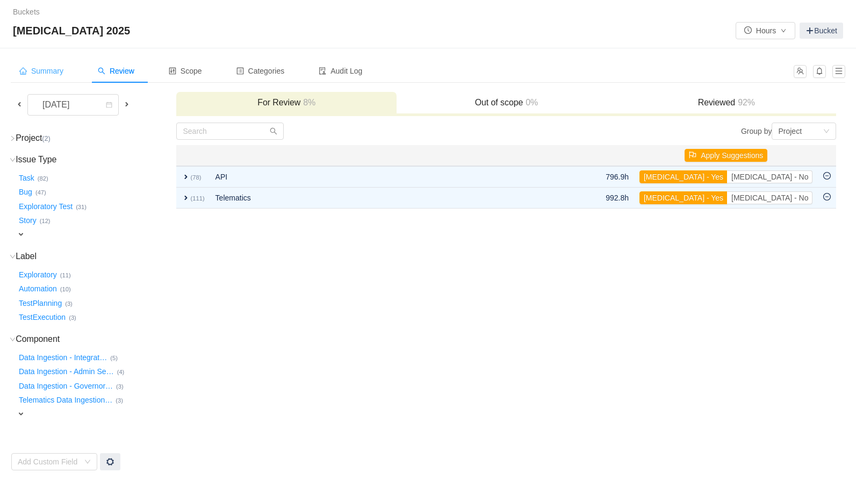
click at [53, 68] on span "Summary" at bounding box center [41, 71] width 44 height 9
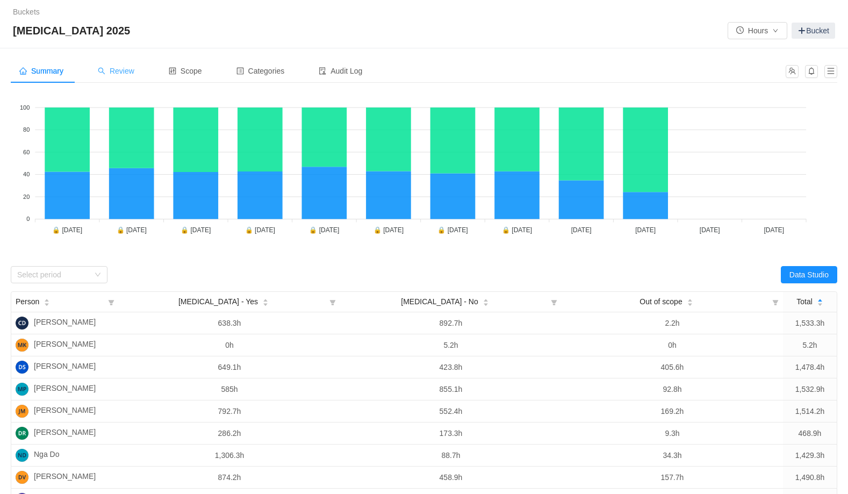
click at [131, 71] on span "Review" at bounding box center [116, 71] width 37 height 9
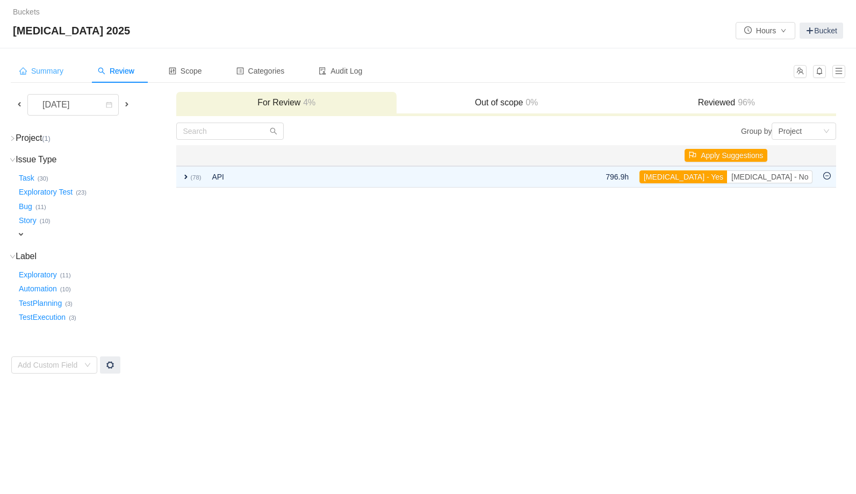
click at [46, 73] on span "Summary" at bounding box center [41, 71] width 44 height 9
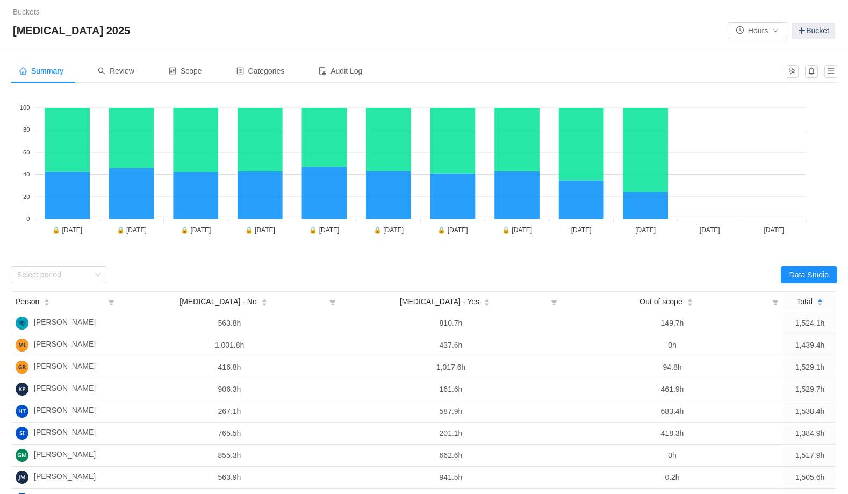
click at [551, 41] on div "Buckets / / [MEDICAL_DATA] 2025 Hours Bucket" at bounding box center [424, 24] width 848 height 48
click at [126, 70] on span "Review" at bounding box center [116, 71] width 37 height 9
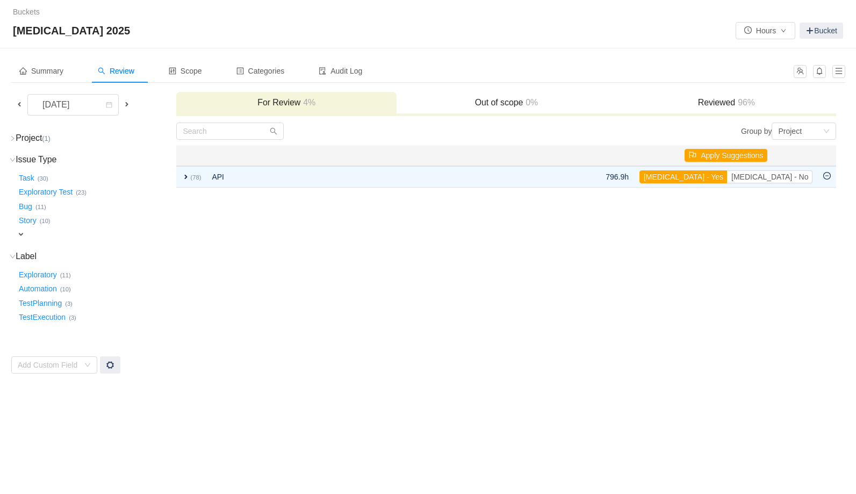
click at [708, 102] on h3 "Reviewed 96%" at bounding box center [725, 102] width 209 height 11
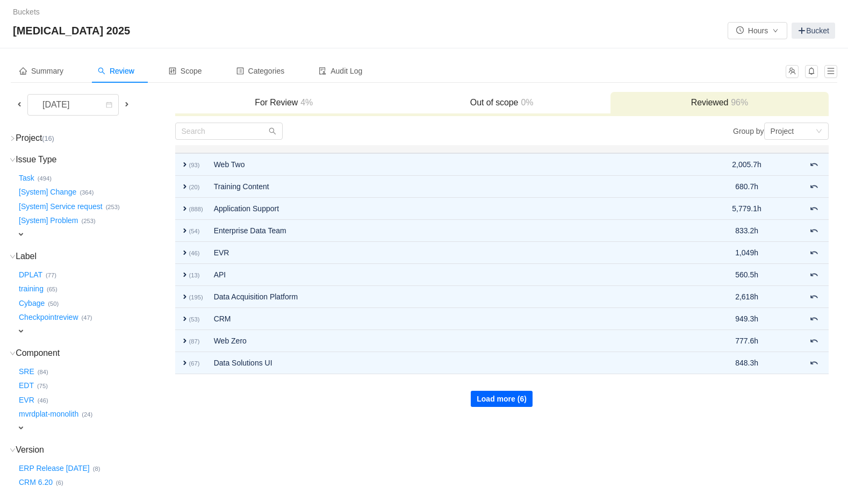
click at [500, 403] on button "Load more (6)" at bounding box center [502, 399] width 62 height 16
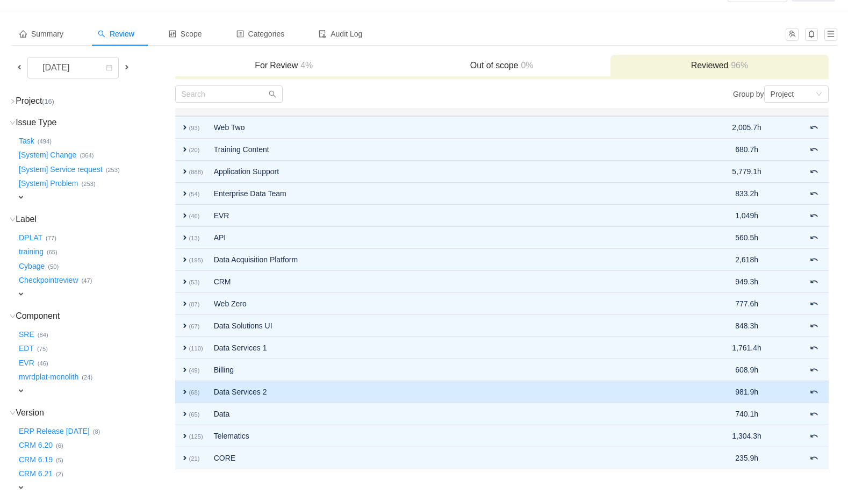
scroll to position [47, 0]
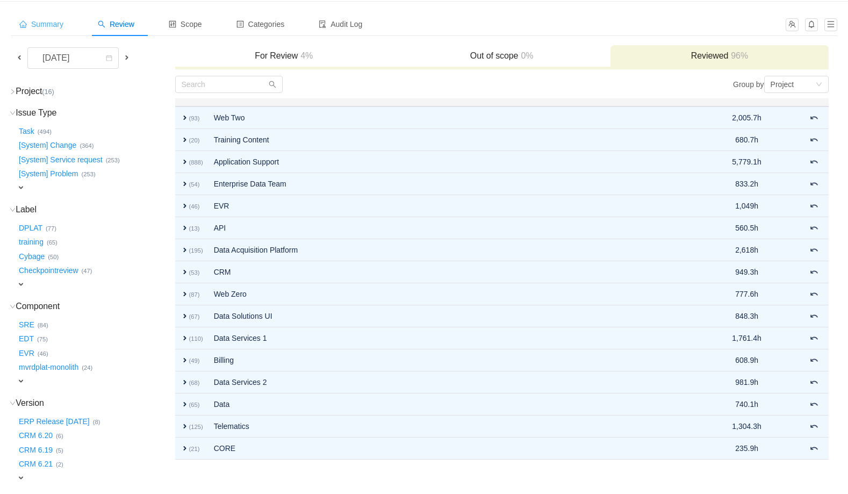
click at [46, 21] on span "Summary" at bounding box center [41, 24] width 44 height 9
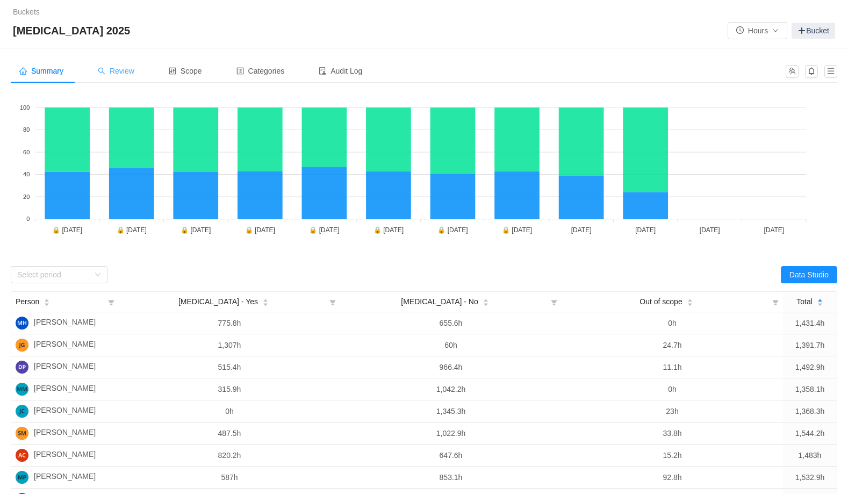
click at [122, 71] on span "Review" at bounding box center [116, 71] width 37 height 9
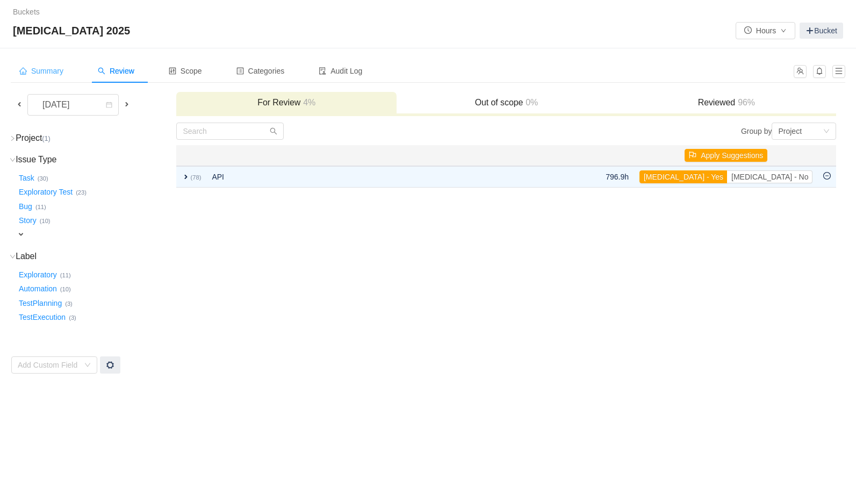
click at [51, 73] on span "Summary" at bounding box center [41, 71] width 44 height 9
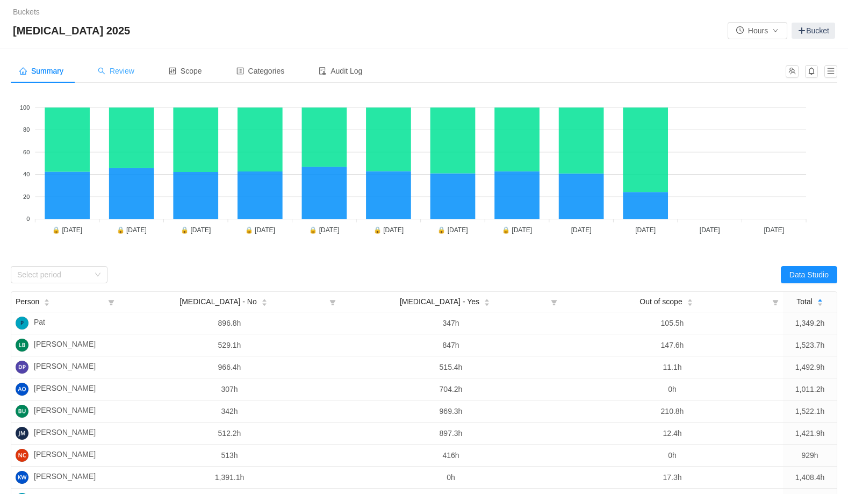
click at [114, 69] on span "Review" at bounding box center [116, 71] width 37 height 9
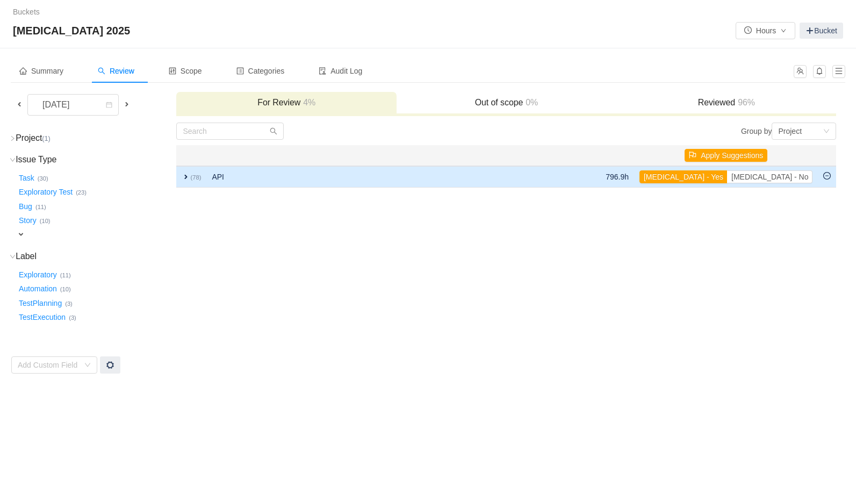
click at [186, 177] on span "expand" at bounding box center [186, 176] width 9 height 9
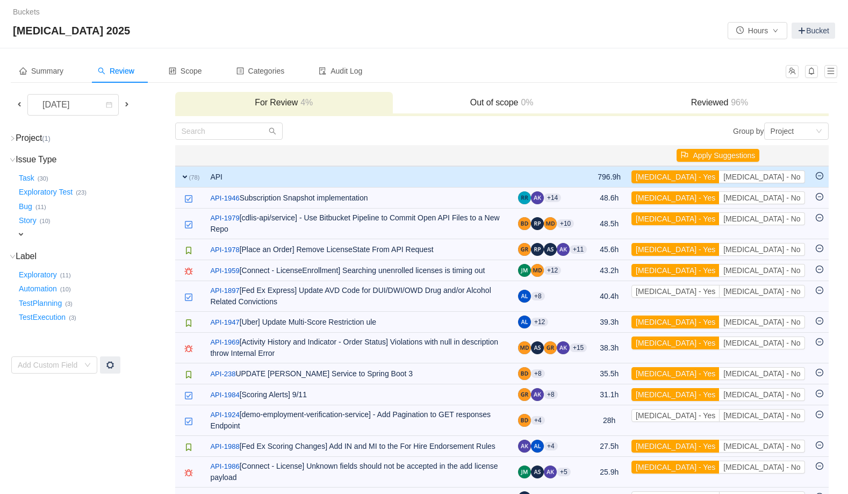
click at [185, 177] on span "expand" at bounding box center [184, 176] width 9 height 9
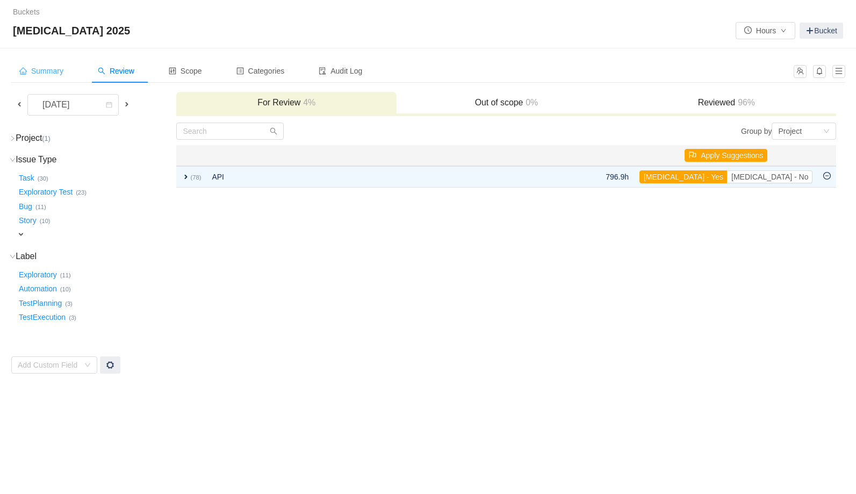
click at [54, 72] on span "Summary" at bounding box center [41, 71] width 44 height 9
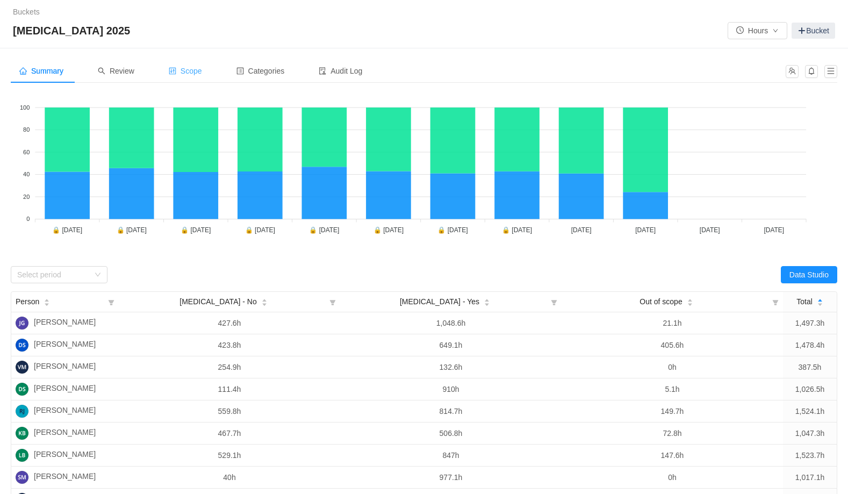
click at [202, 69] on span "Scope" at bounding box center [185, 71] width 33 height 9
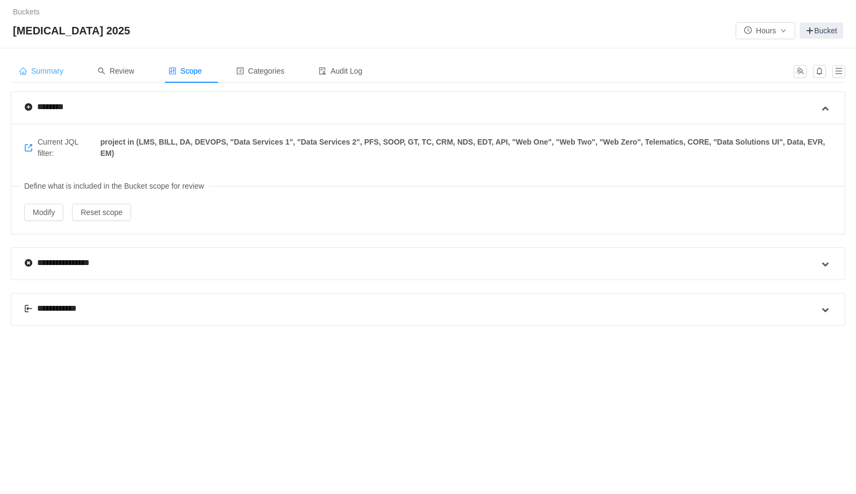
click at [56, 71] on span "Summary" at bounding box center [41, 71] width 44 height 9
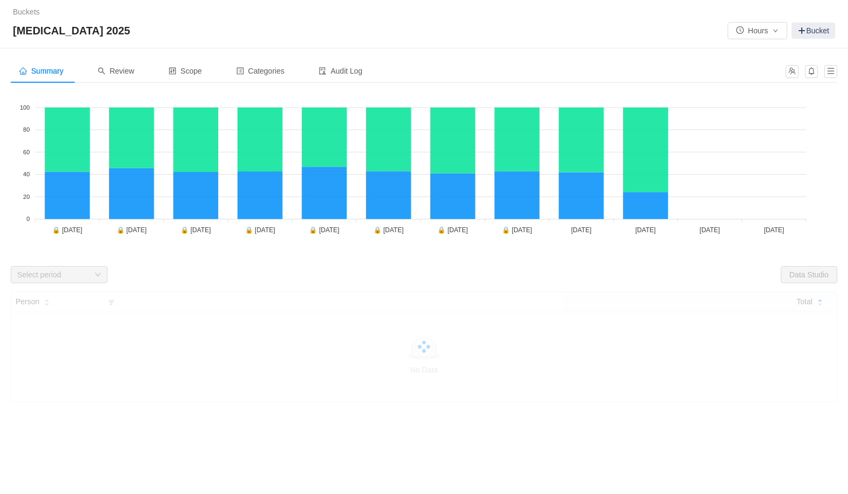
click at [139, 31] on div "[MEDICAL_DATA] 2025 Hours Bucket" at bounding box center [424, 30] width 822 height 17
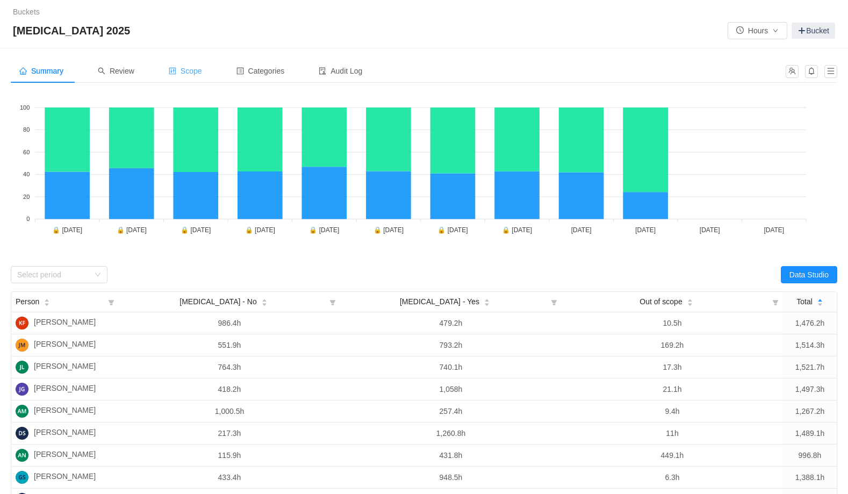
click at [194, 69] on span "Scope" at bounding box center [185, 71] width 33 height 9
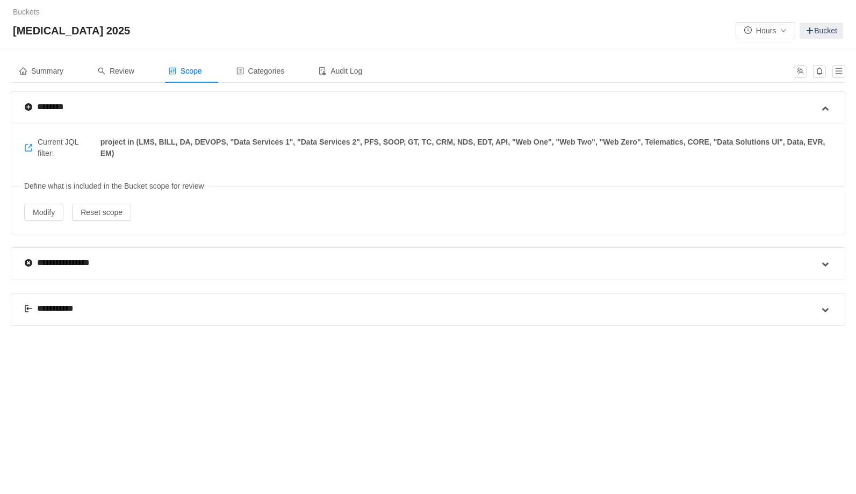
click at [101, 360] on div "**********" at bounding box center [428, 247] width 856 height 494
click at [62, 306] on div "**********" at bounding box center [54, 308] width 61 height 13
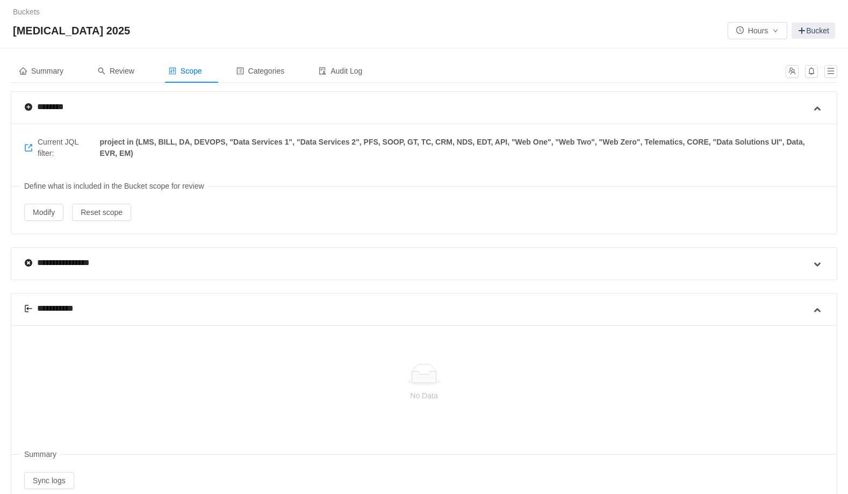
click at [62, 306] on div "**********" at bounding box center [54, 308] width 61 height 13
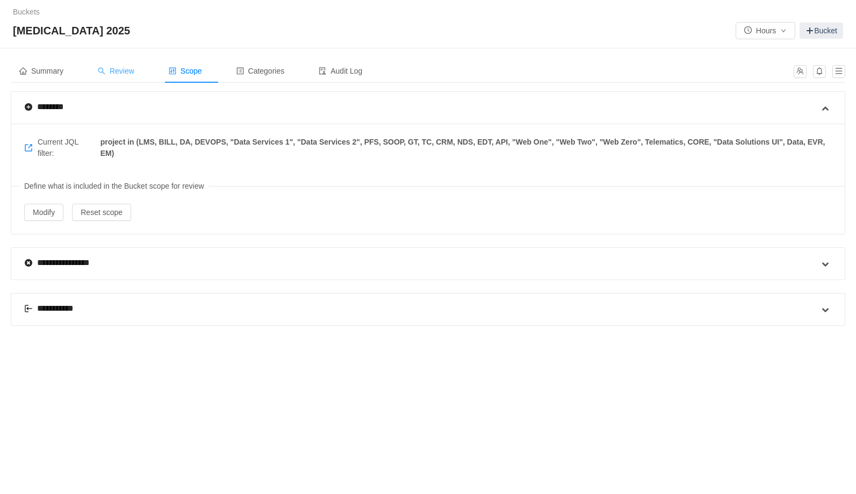
click at [129, 70] on span "Review" at bounding box center [116, 71] width 37 height 9
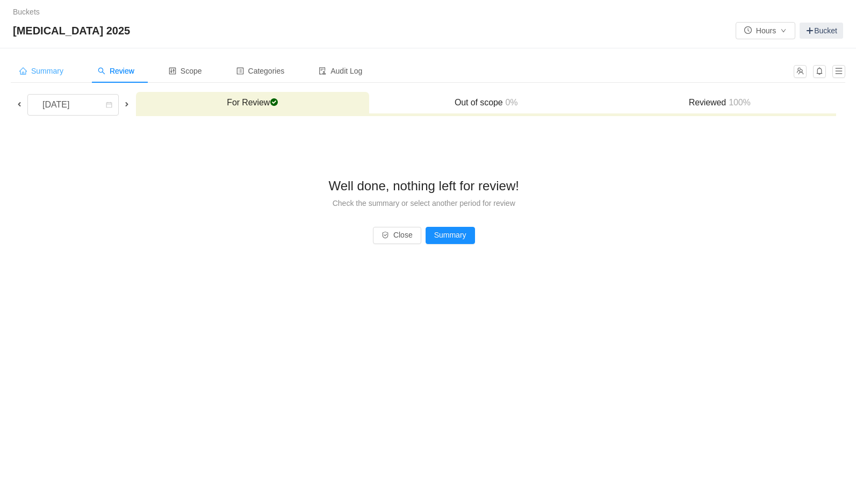
click at [53, 72] on span "Summary" at bounding box center [41, 71] width 44 height 9
